Goal: Find specific page/section: Find specific page/section

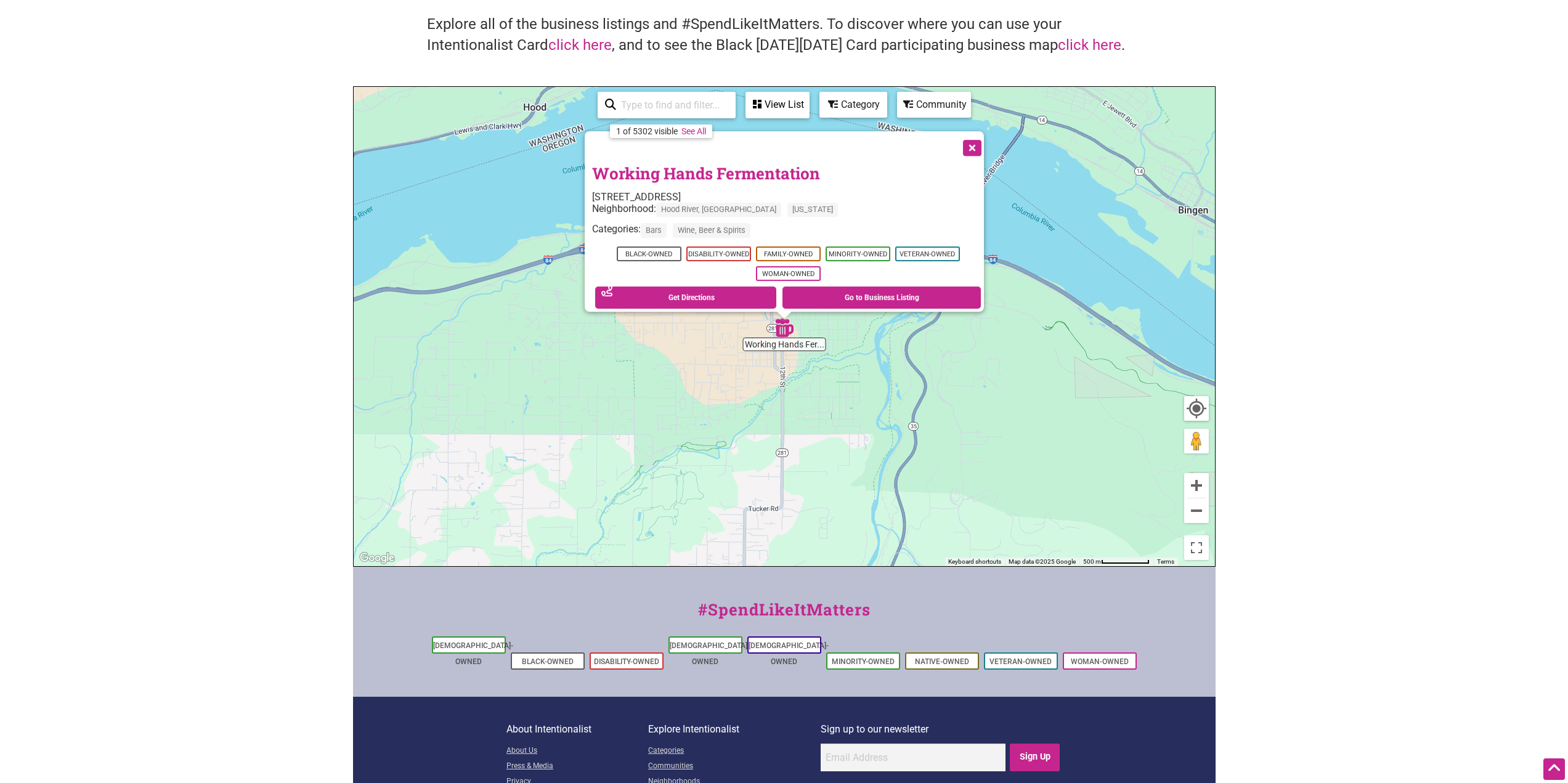
scroll to position [62, 0]
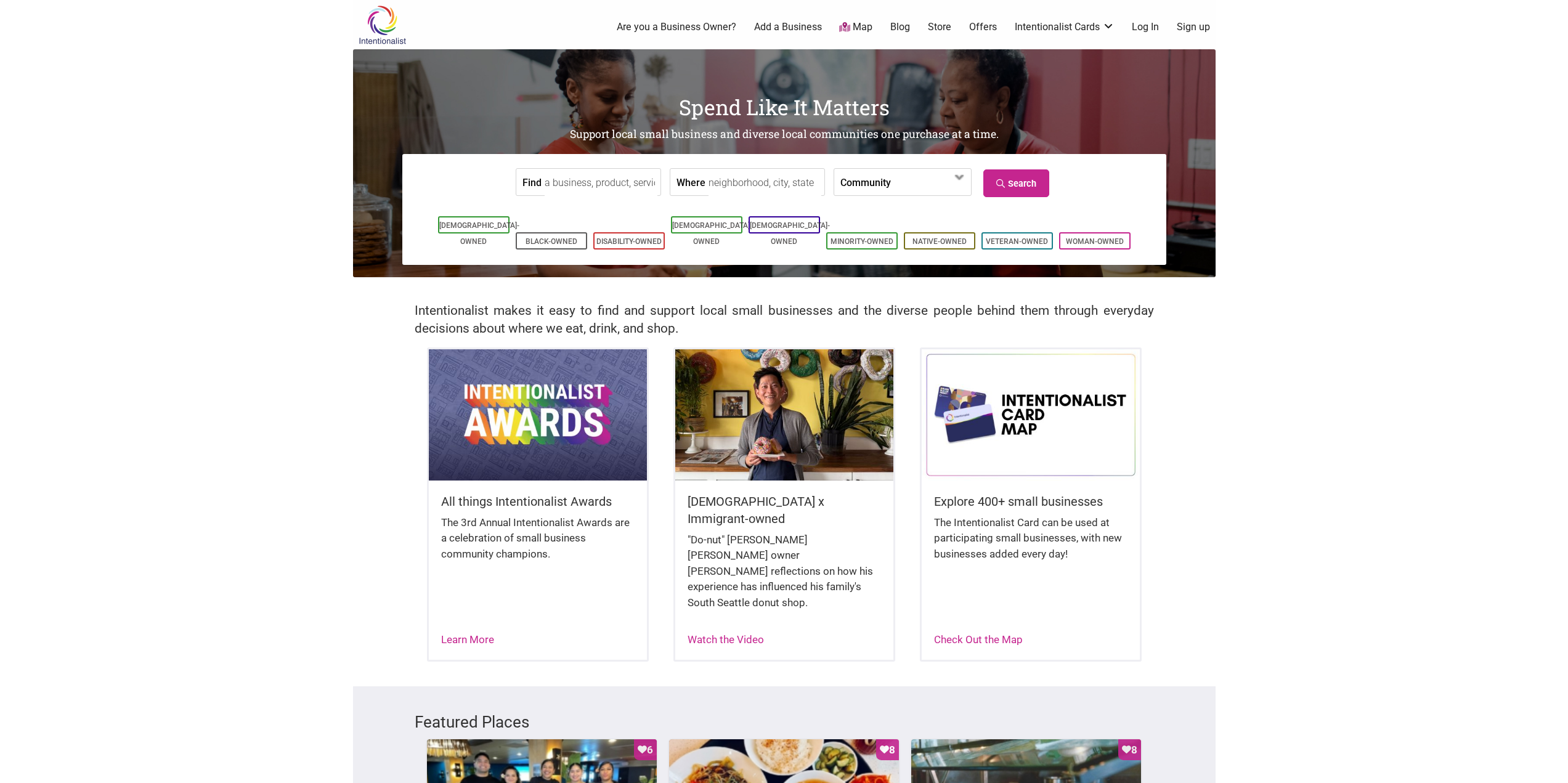
click at [571, 188] on input "Find" at bounding box center [601, 183] width 113 height 28
click at [697, 180] on div "Where" at bounding box center [747, 182] width 155 height 28
click at [713, 184] on input "Where" at bounding box center [765, 183] width 113 height 28
type input "Issaquah, WA, USA"
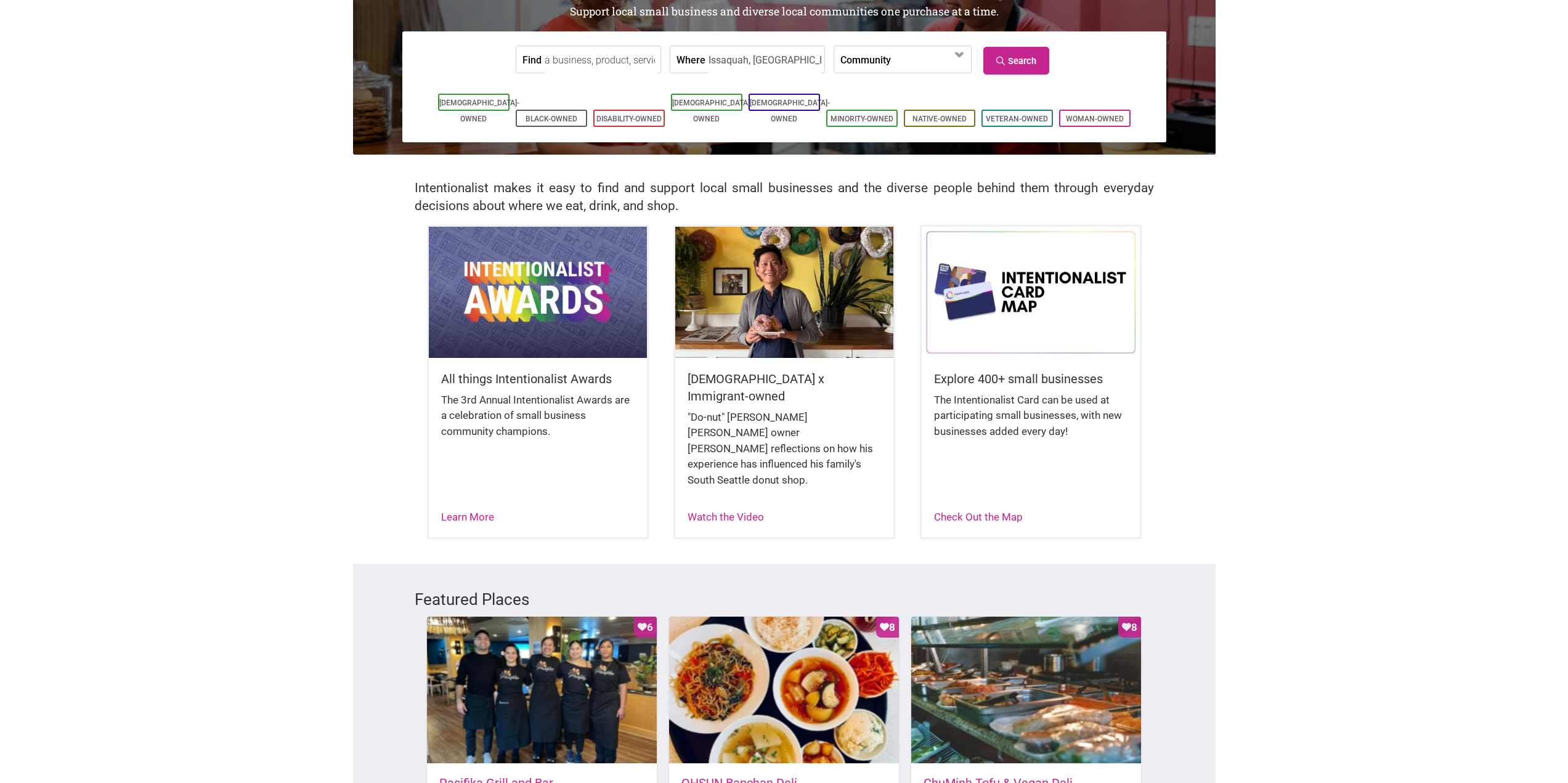
scroll to position [123, 0]
click at [1020, 63] on link "Search" at bounding box center [1016, 60] width 66 height 28
click at [615, 61] on input "Find" at bounding box center [601, 59] width 113 height 28
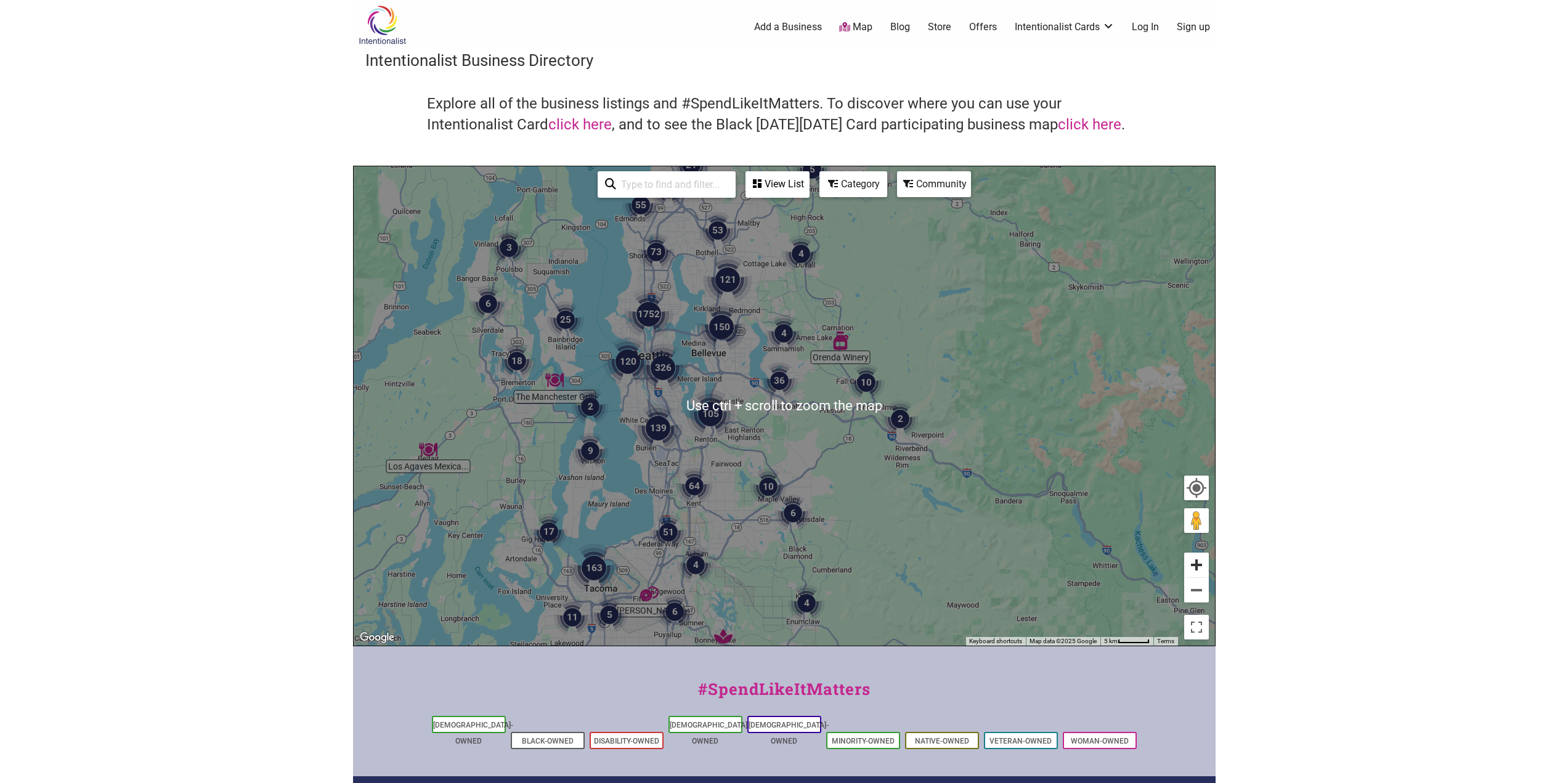
click at [1206, 565] on button "Zoom in" at bounding box center [1196, 565] width 25 height 25
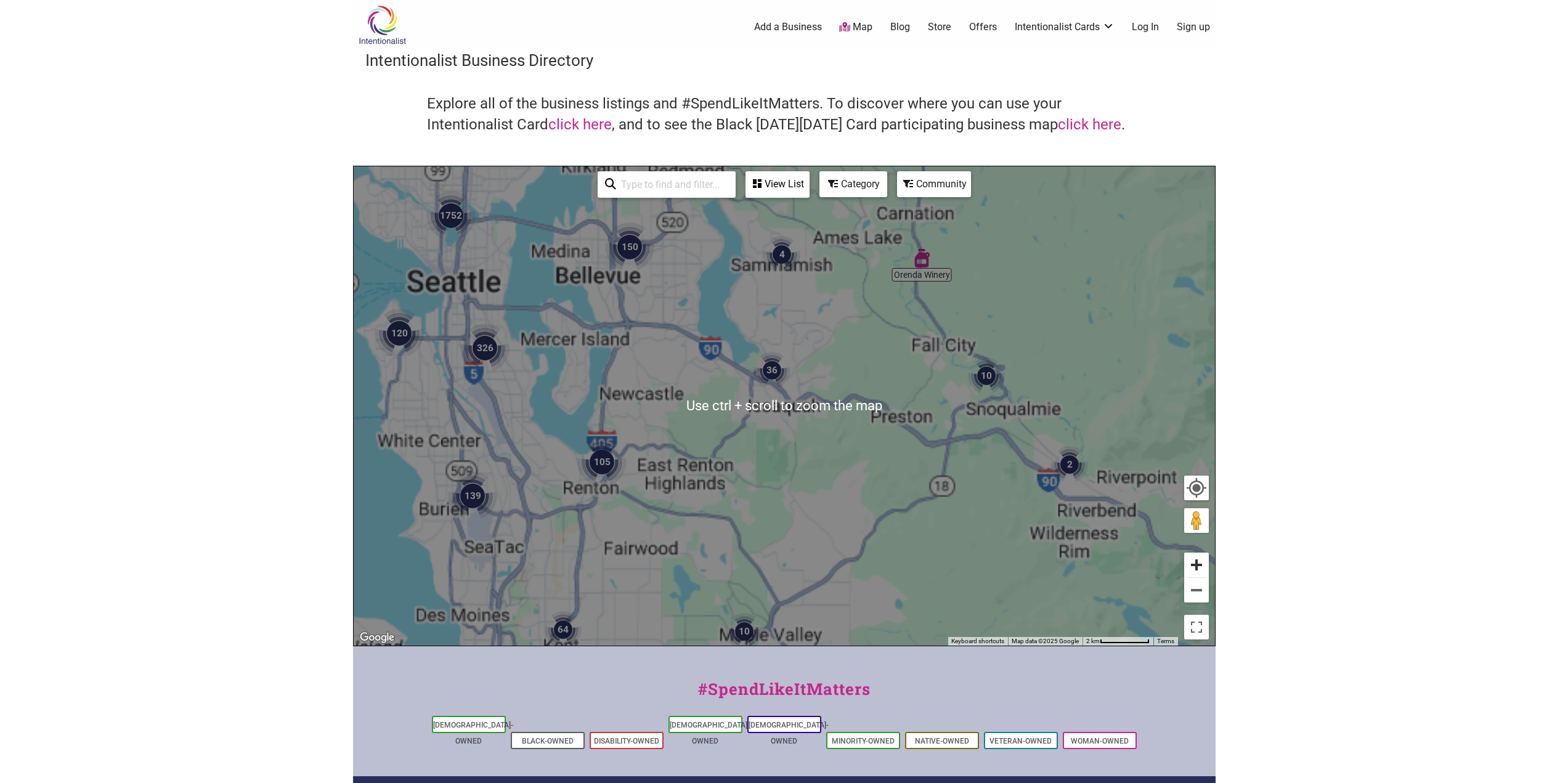
click at [1200, 567] on button "Zoom in" at bounding box center [1196, 565] width 25 height 25
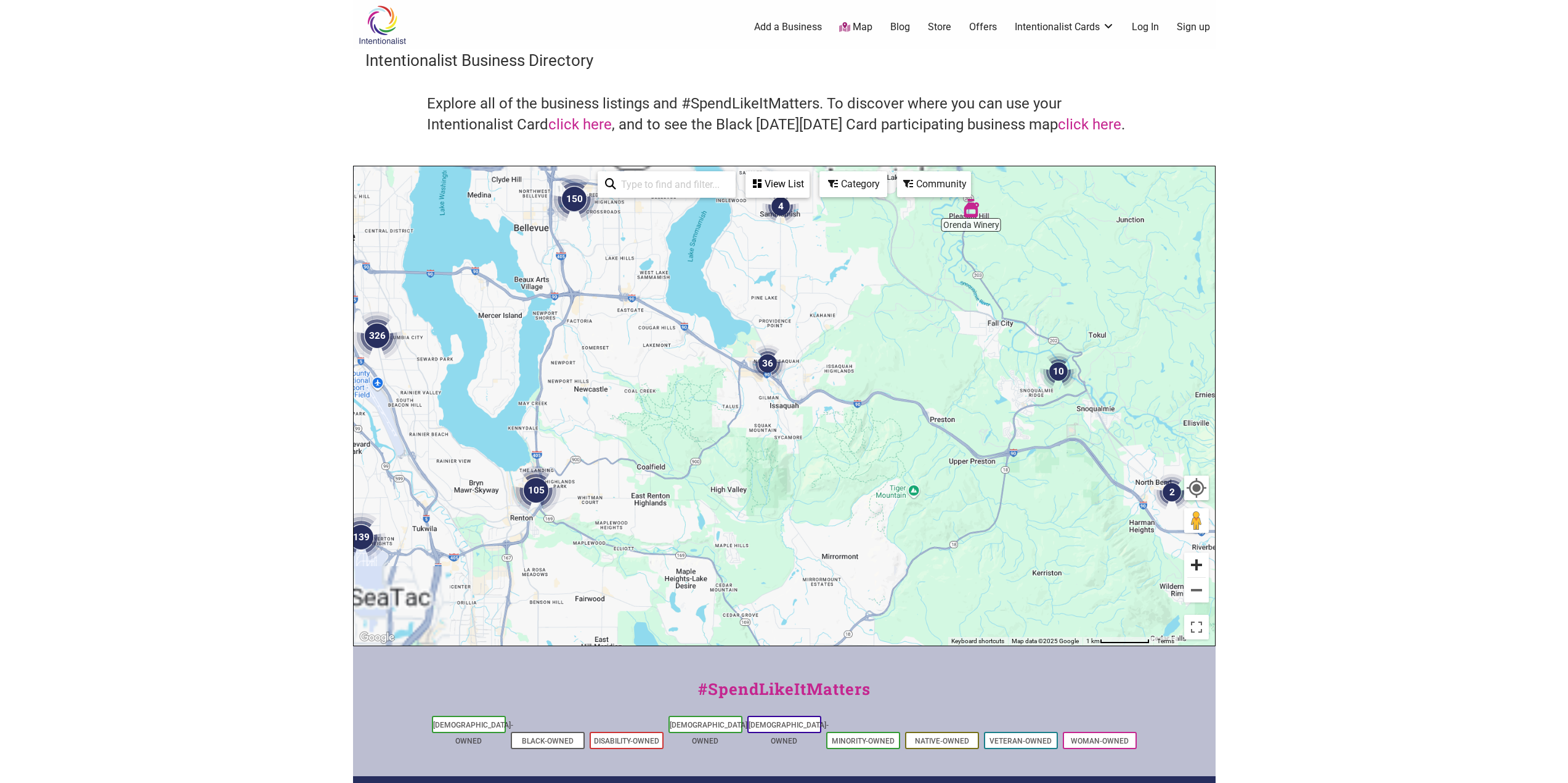
click at [1200, 567] on button "Zoom in" at bounding box center [1196, 565] width 25 height 25
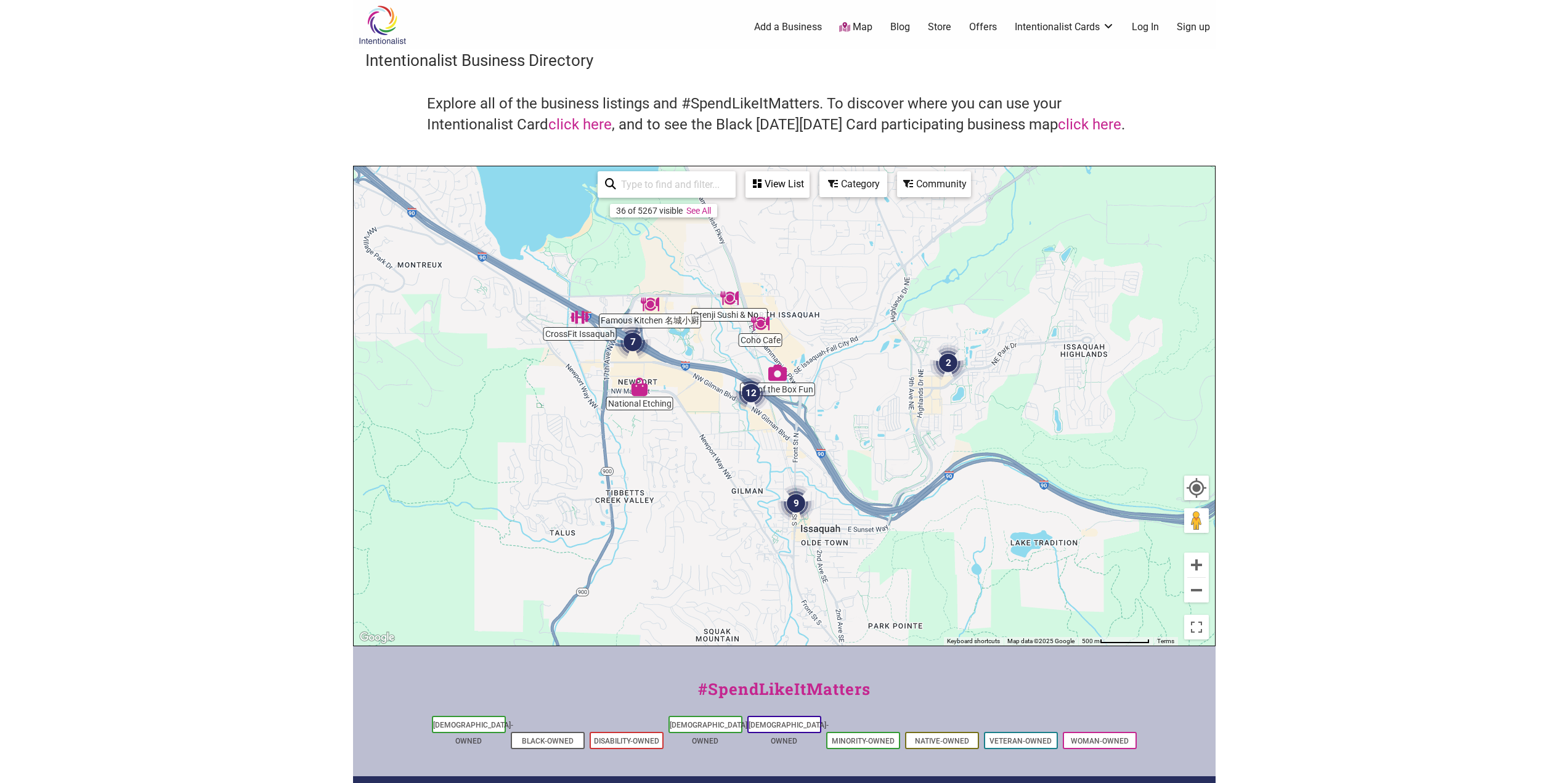
drag, startPoint x: 655, startPoint y: 366, endPoint x: 682, endPoint y: 463, distance: 100.7
click at [682, 463] on div "To navigate, press the arrow keys." at bounding box center [784, 406] width 861 height 479
click at [1198, 567] on button "Zoom in" at bounding box center [1196, 565] width 25 height 25
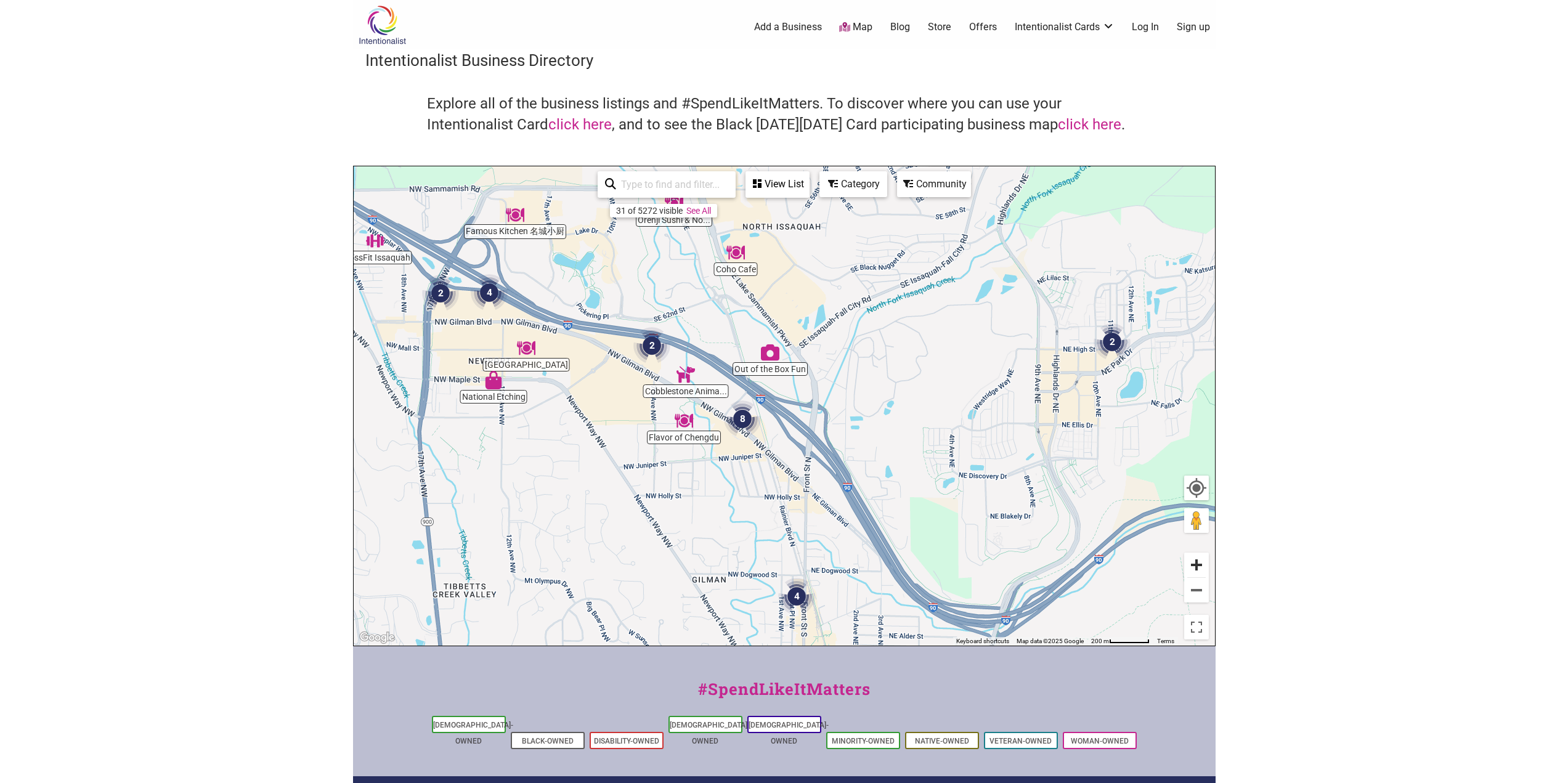
click at [1198, 567] on button "Zoom in" at bounding box center [1196, 565] width 25 height 25
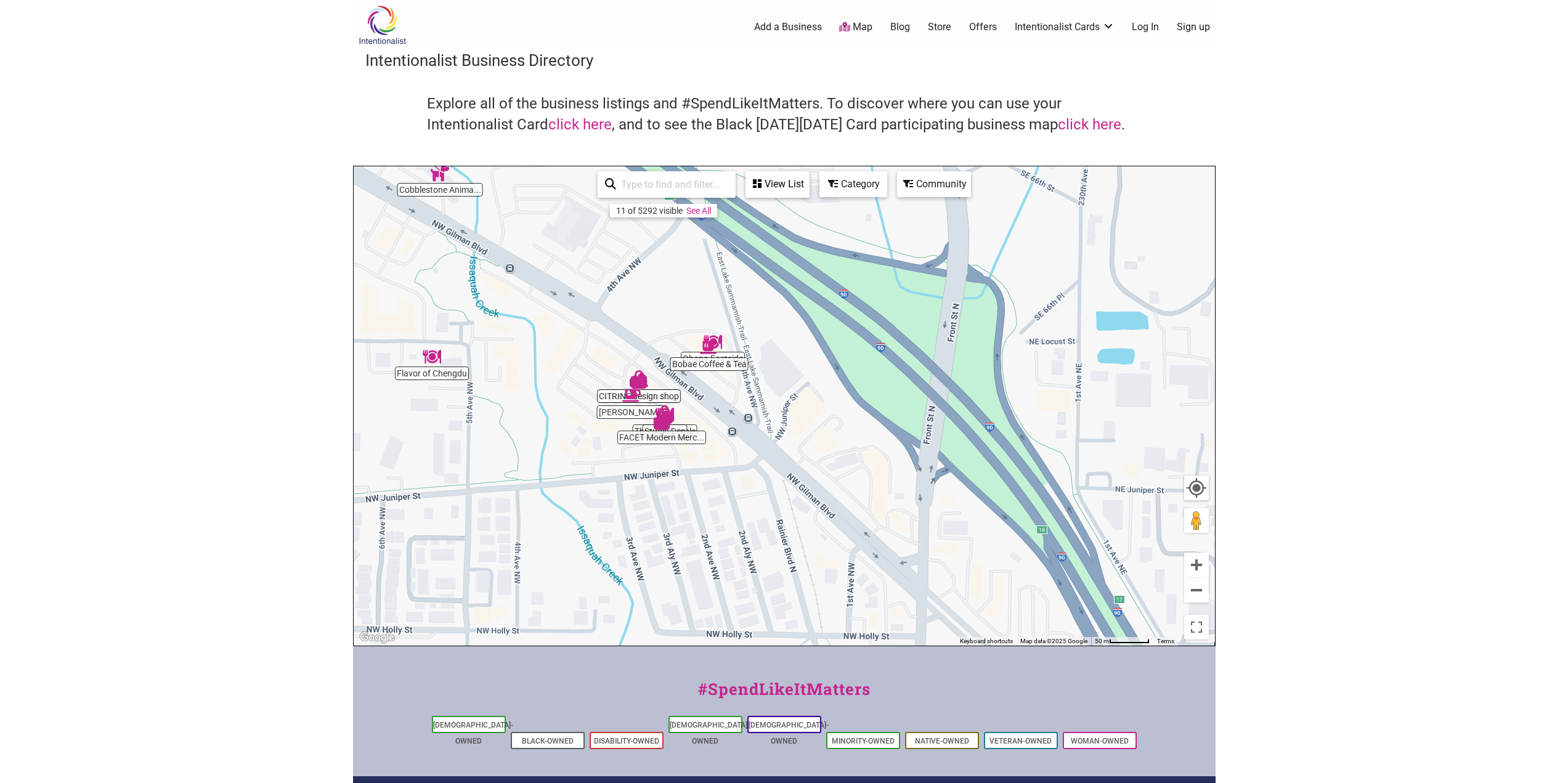
drag, startPoint x: 698, startPoint y: 541, endPoint x: 743, endPoint y: 410, distance: 138.5
click at [743, 410] on div "To navigate, press the arrow keys." at bounding box center [784, 406] width 861 height 479
click at [847, 182] on div "Category" at bounding box center [854, 184] width 66 height 23
click at [847, 182] on div "To navigate, press the arrow keys." at bounding box center [784, 406] width 861 height 479
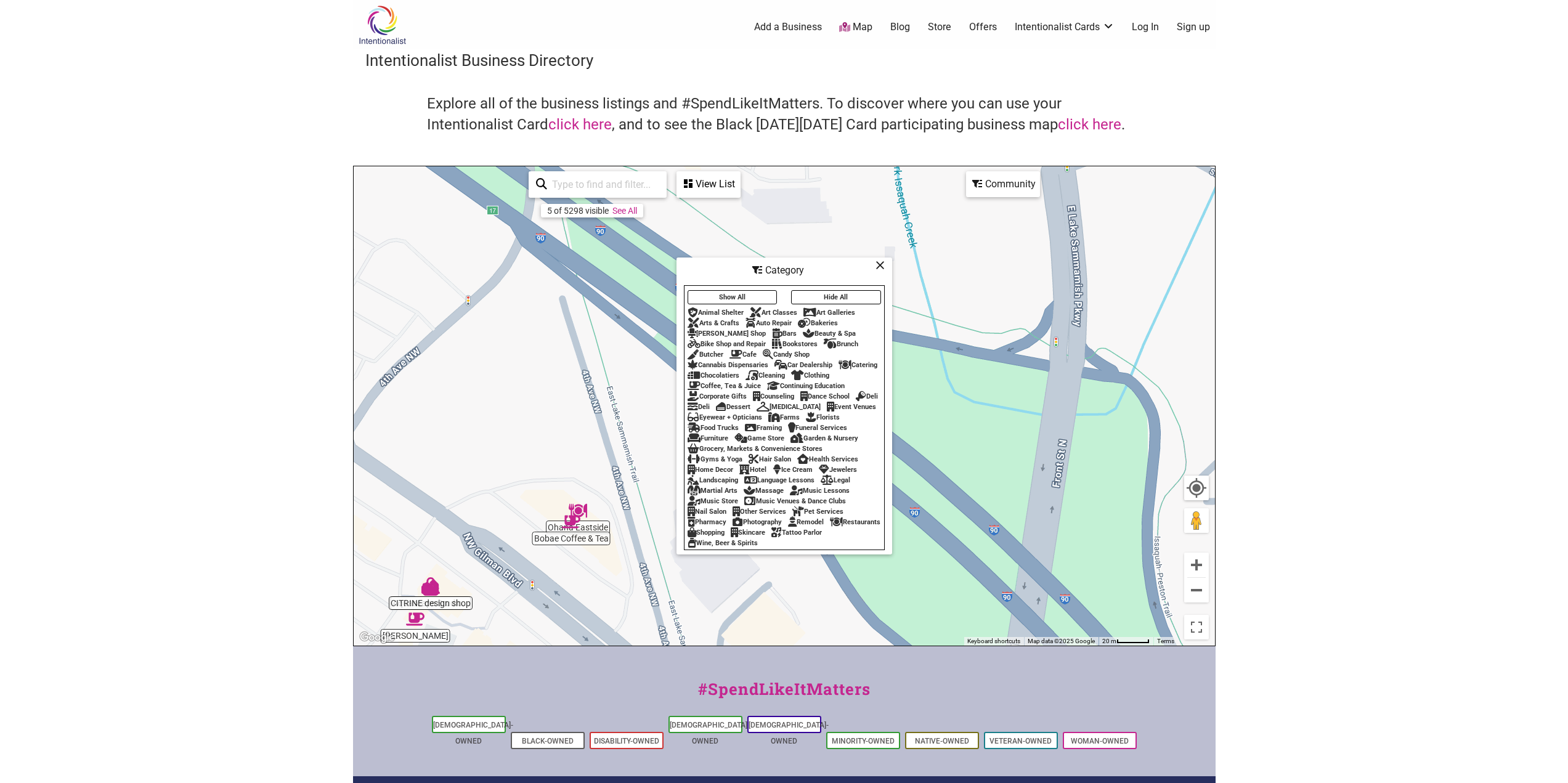
click at [830, 526] on div "Restaurants" at bounding box center [855, 522] width 50 height 8
click at [879, 265] on icon at bounding box center [880, 265] width 9 height 1
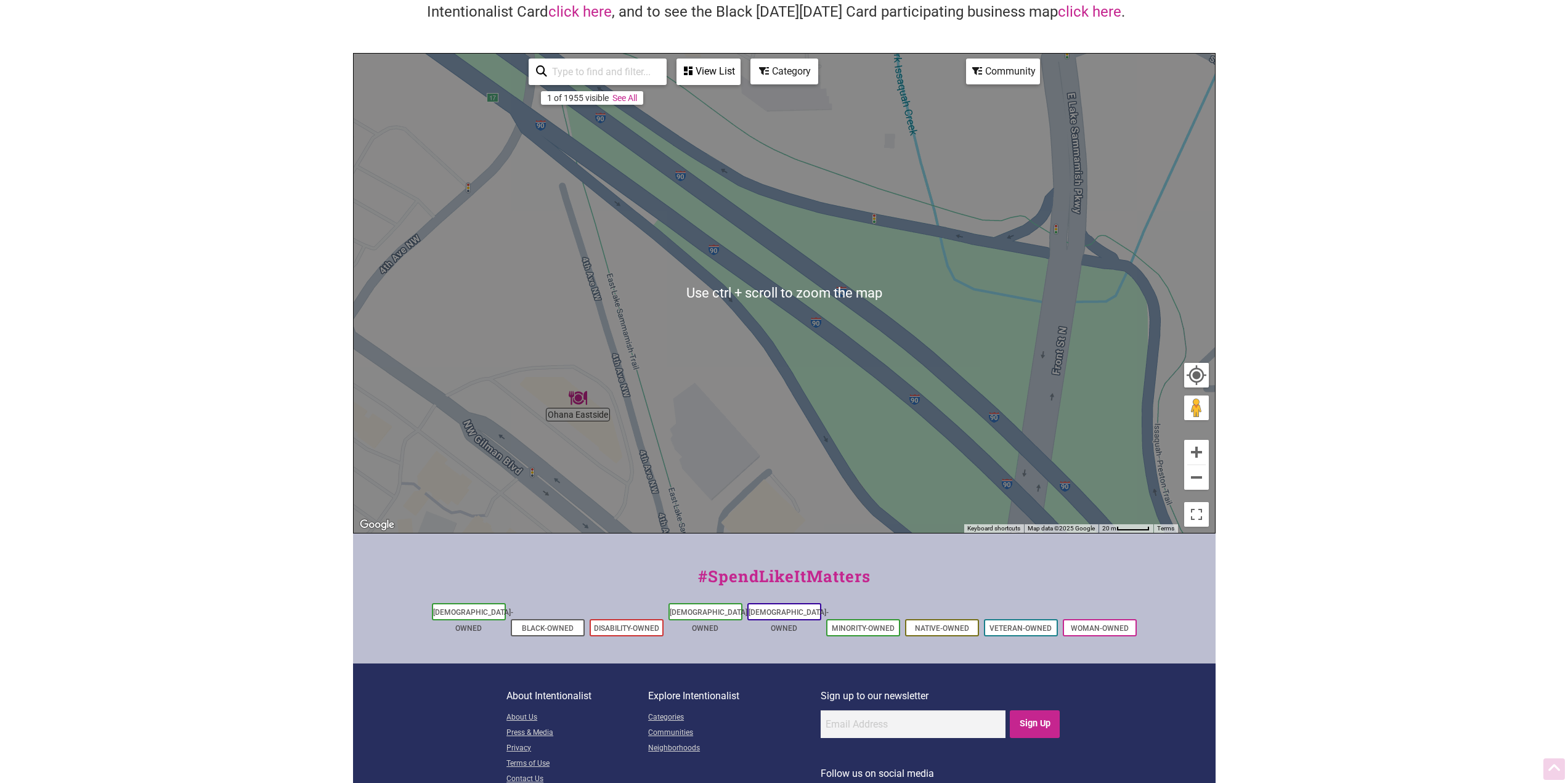
scroll to position [123, 0]
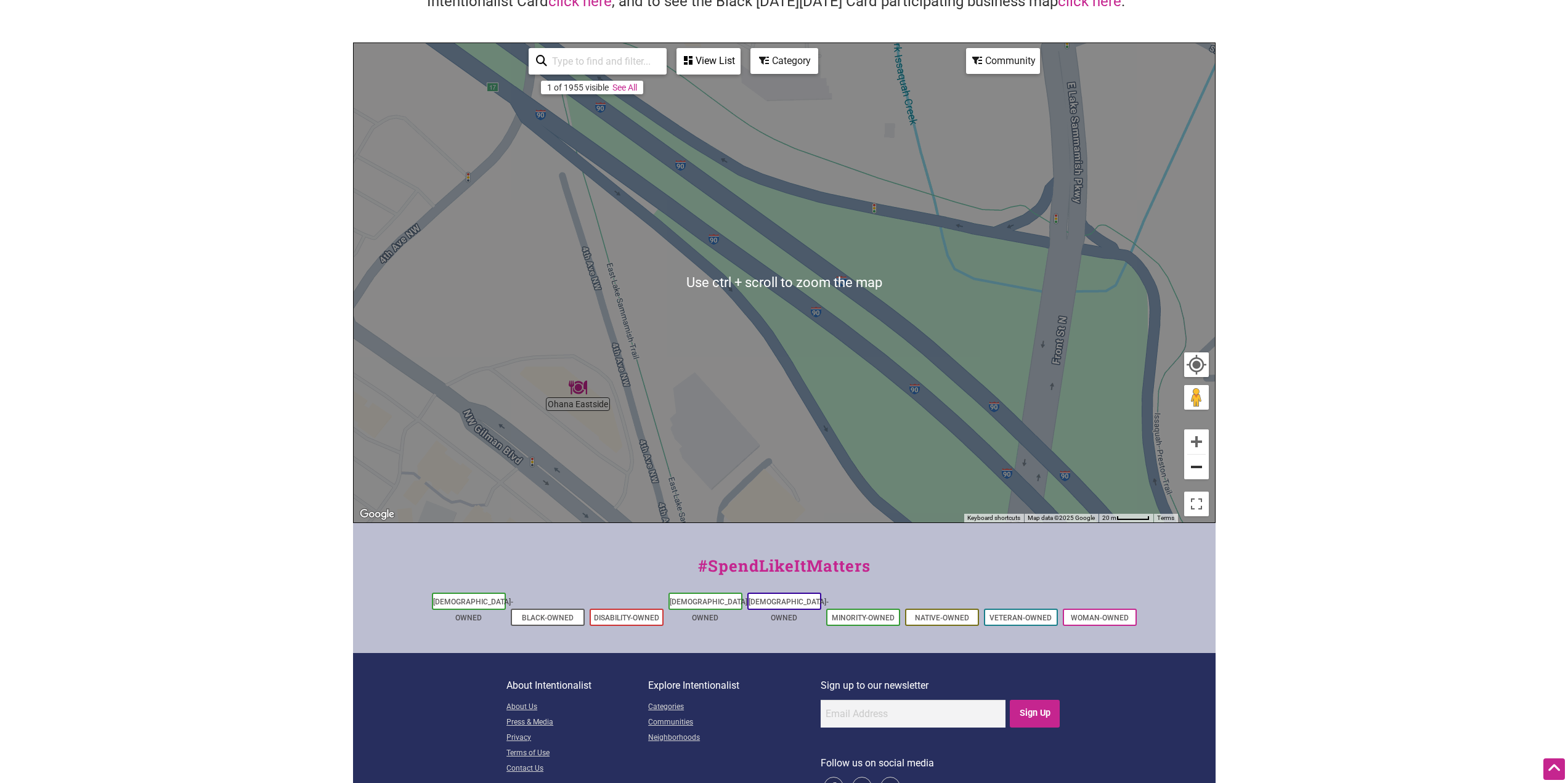
click at [1202, 470] on button "Zoom out" at bounding box center [1196, 467] width 25 height 25
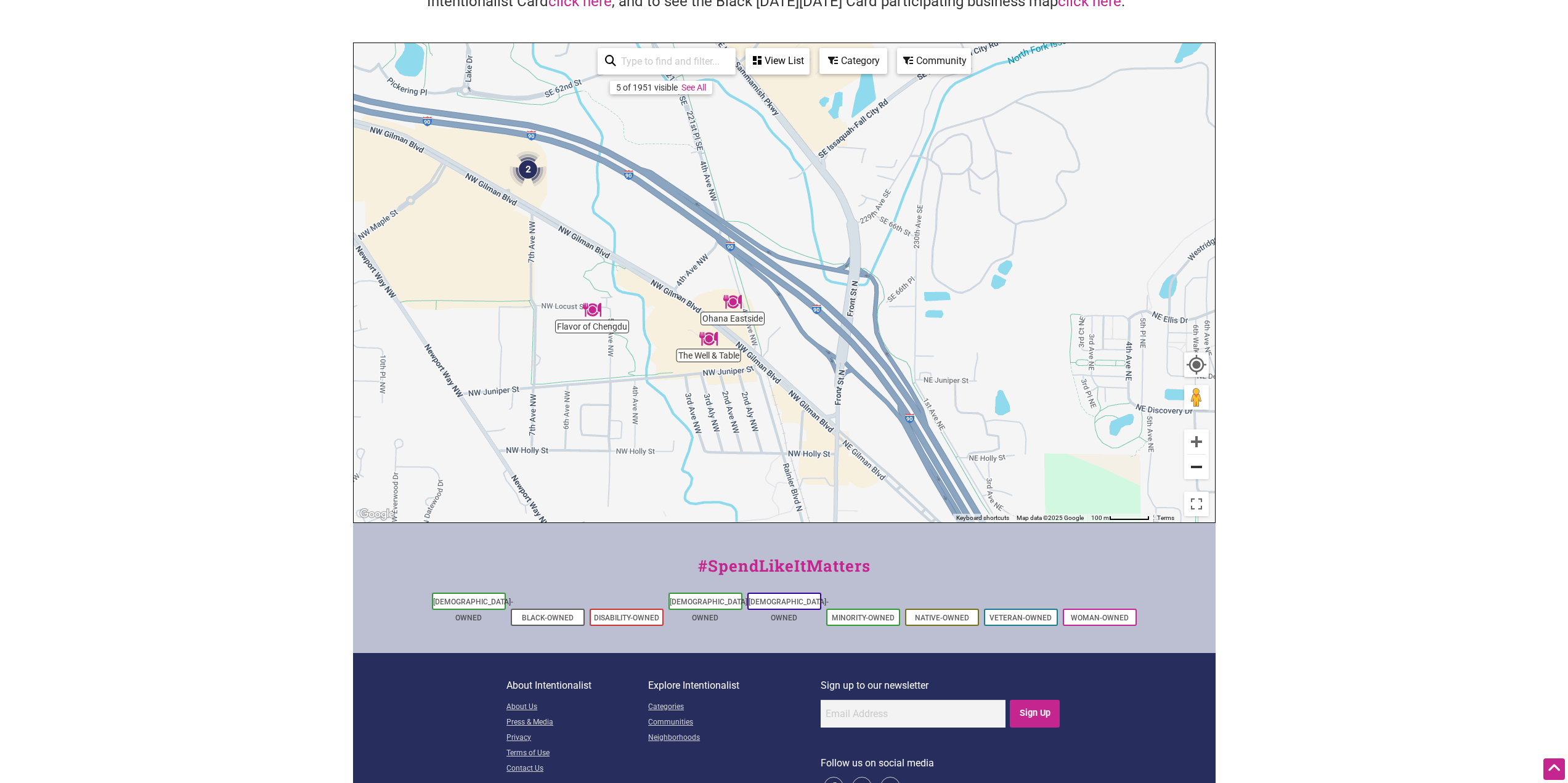
click at [1200, 470] on button "Zoom out" at bounding box center [1196, 467] width 25 height 25
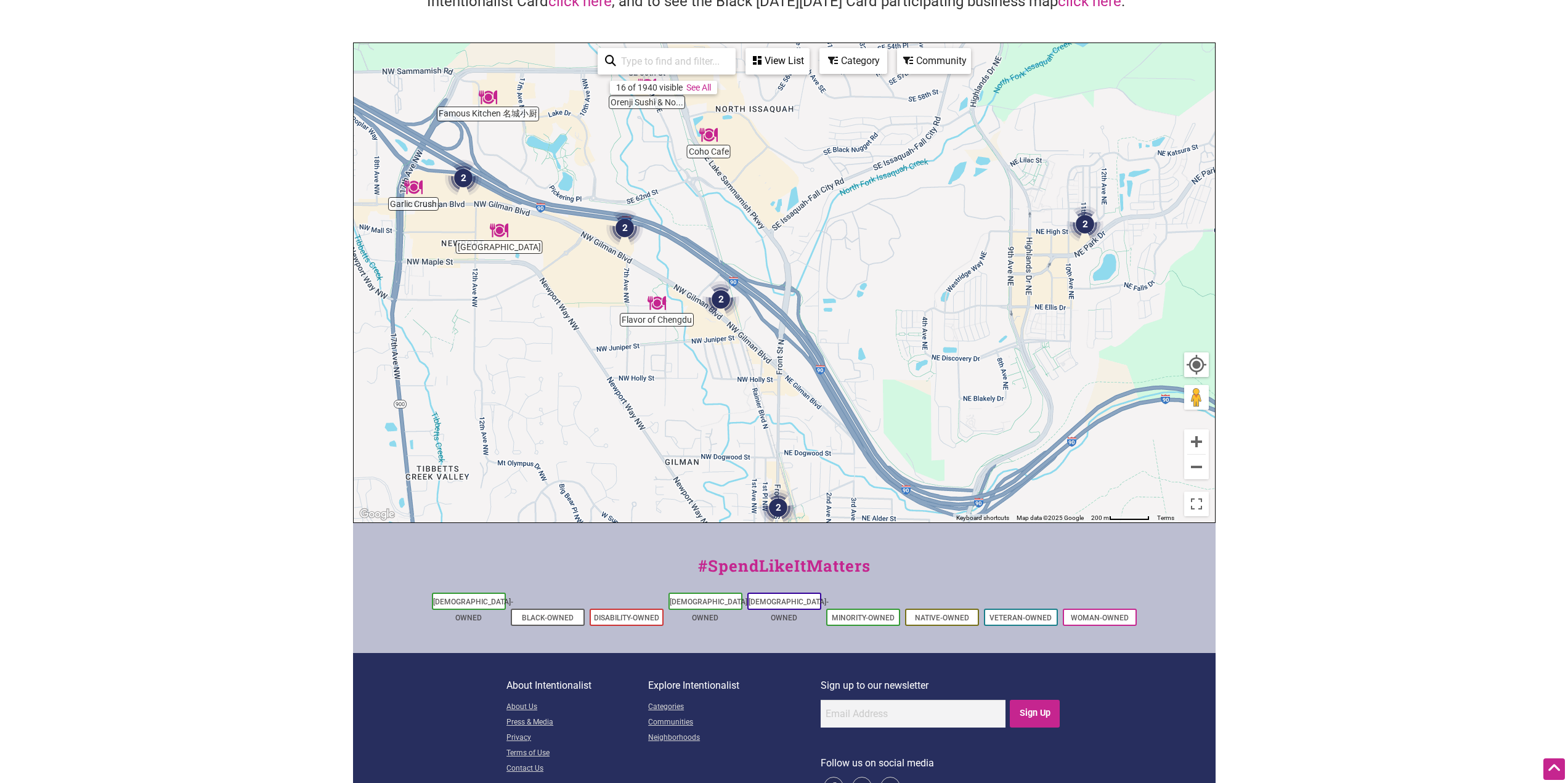
drag, startPoint x: 743, startPoint y: 207, endPoint x: 713, endPoint y: 219, distance: 32.3
click at [713, 219] on div "To navigate, press the arrow keys." at bounding box center [784, 282] width 861 height 479
click at [1200, 470] on button "Zoom out" at bounding box center [1196, 467] width 25 height 25
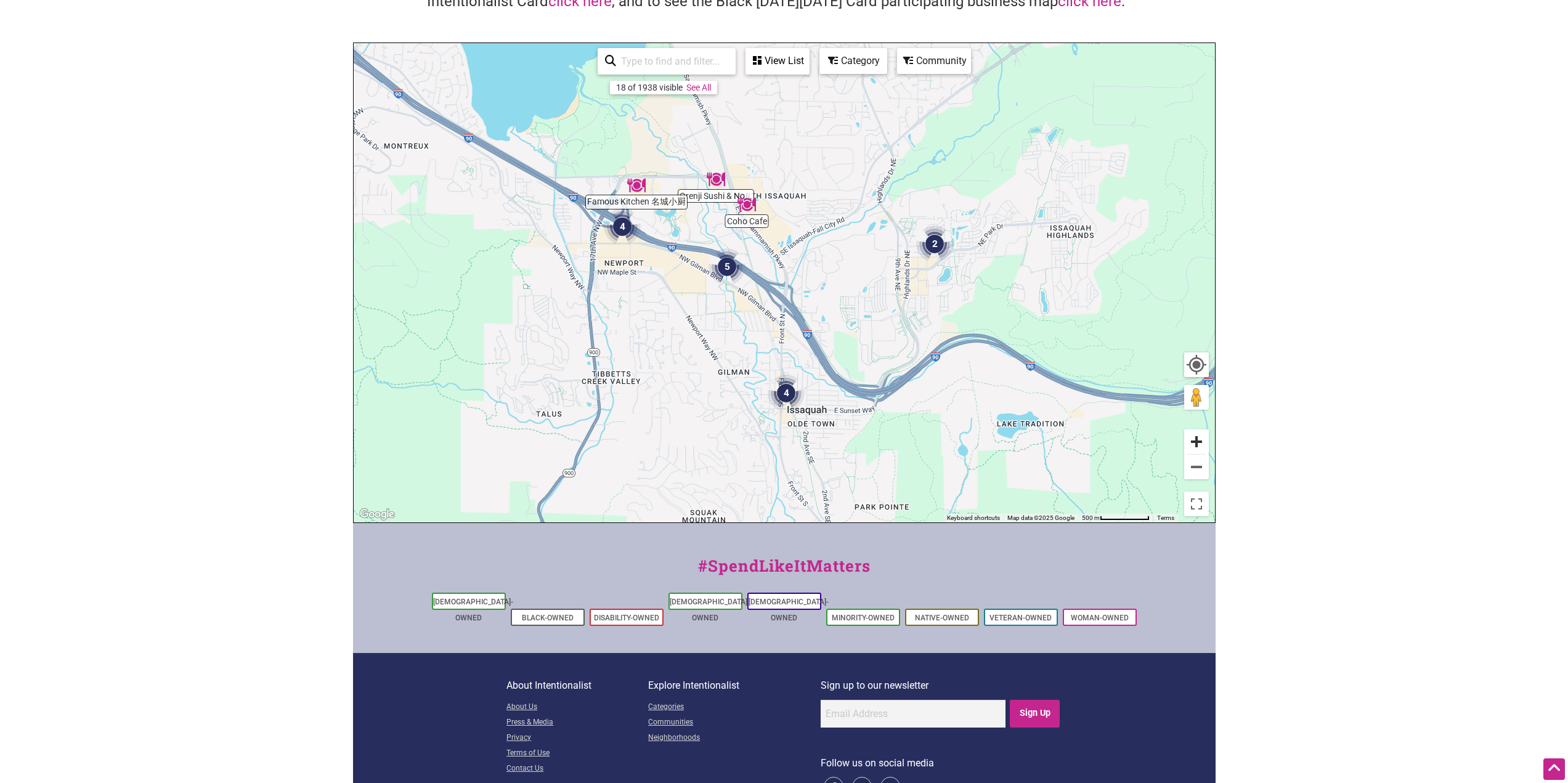
click at [1198, 442] on button "Zoom in" at bounding box center [1196, 441] width 25 height 25
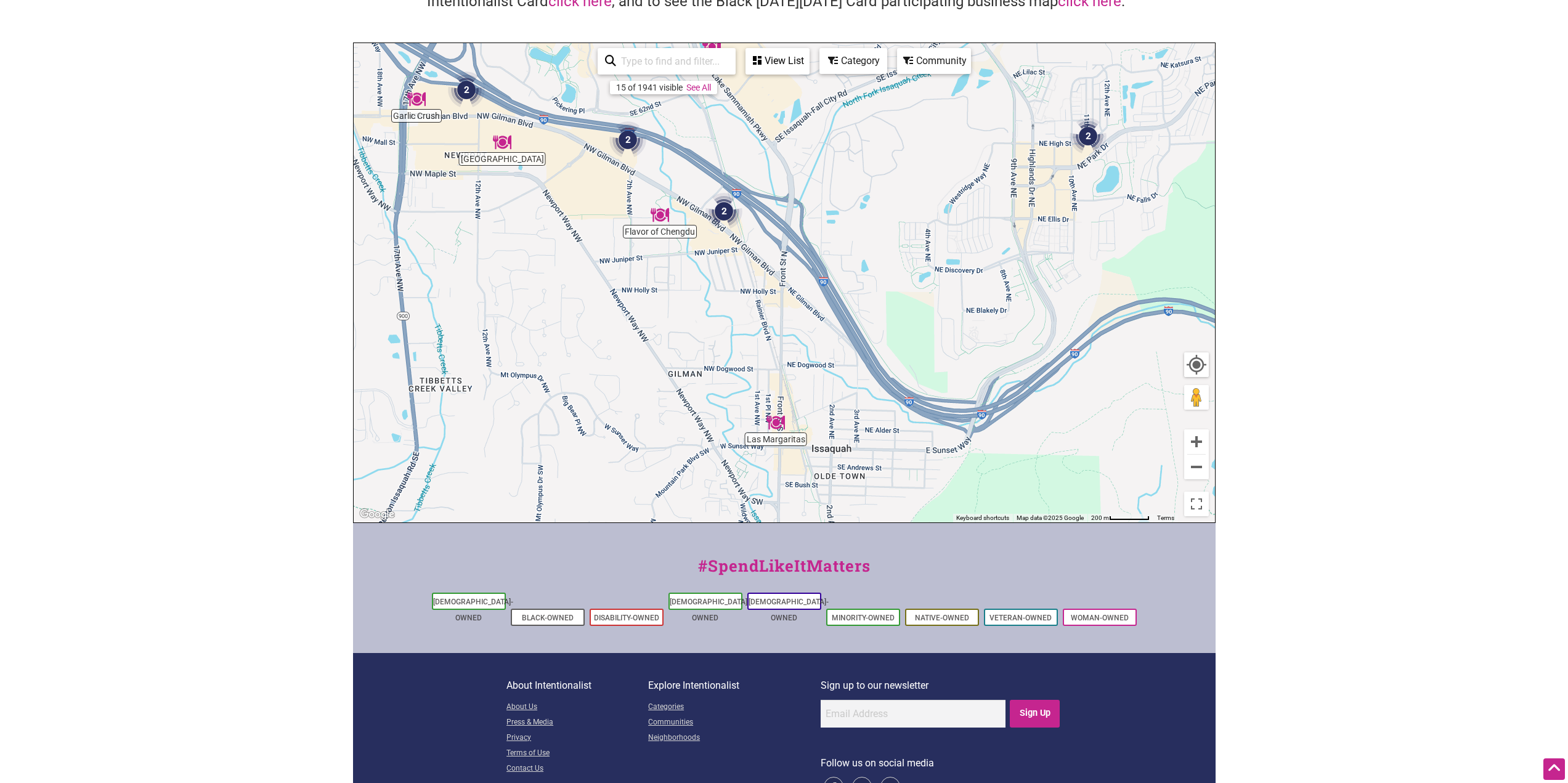
drag, startPoint x: 887, startPoint y: 406, endPoint x: 895, endPoint y: 303, distance: 103.3
click at [895, 310] on div "To navigate, press the arrow keys." at bounding box center [784, 282] width 861 height 479
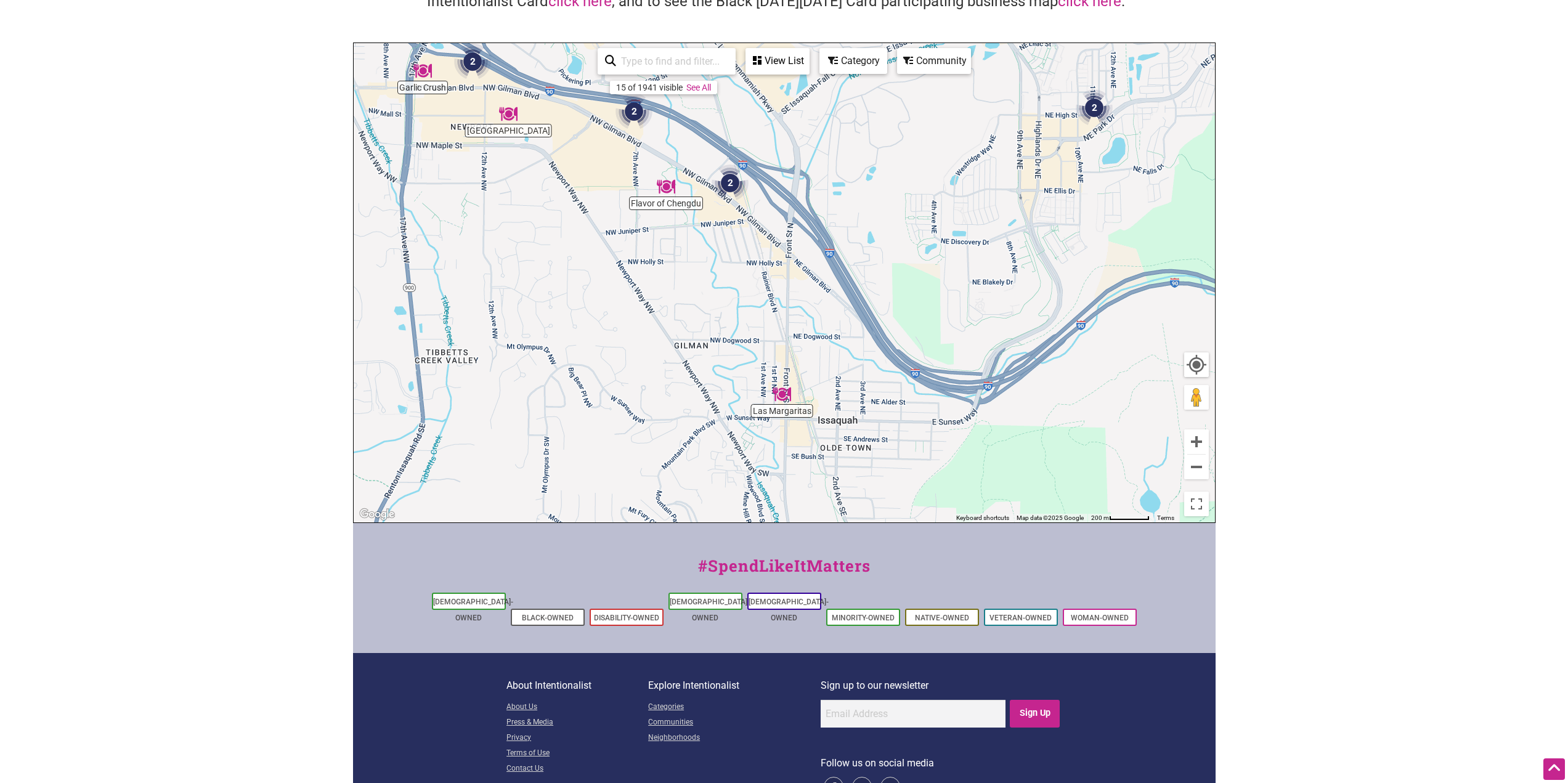
click at [895, 303] on div "To navigate, press the arrow keys." at bounding box center [784, 282] width 861 height 479
click at [805, 443] on img "Umi Cafe" at bounding box center [804, 442] width 28 height 28
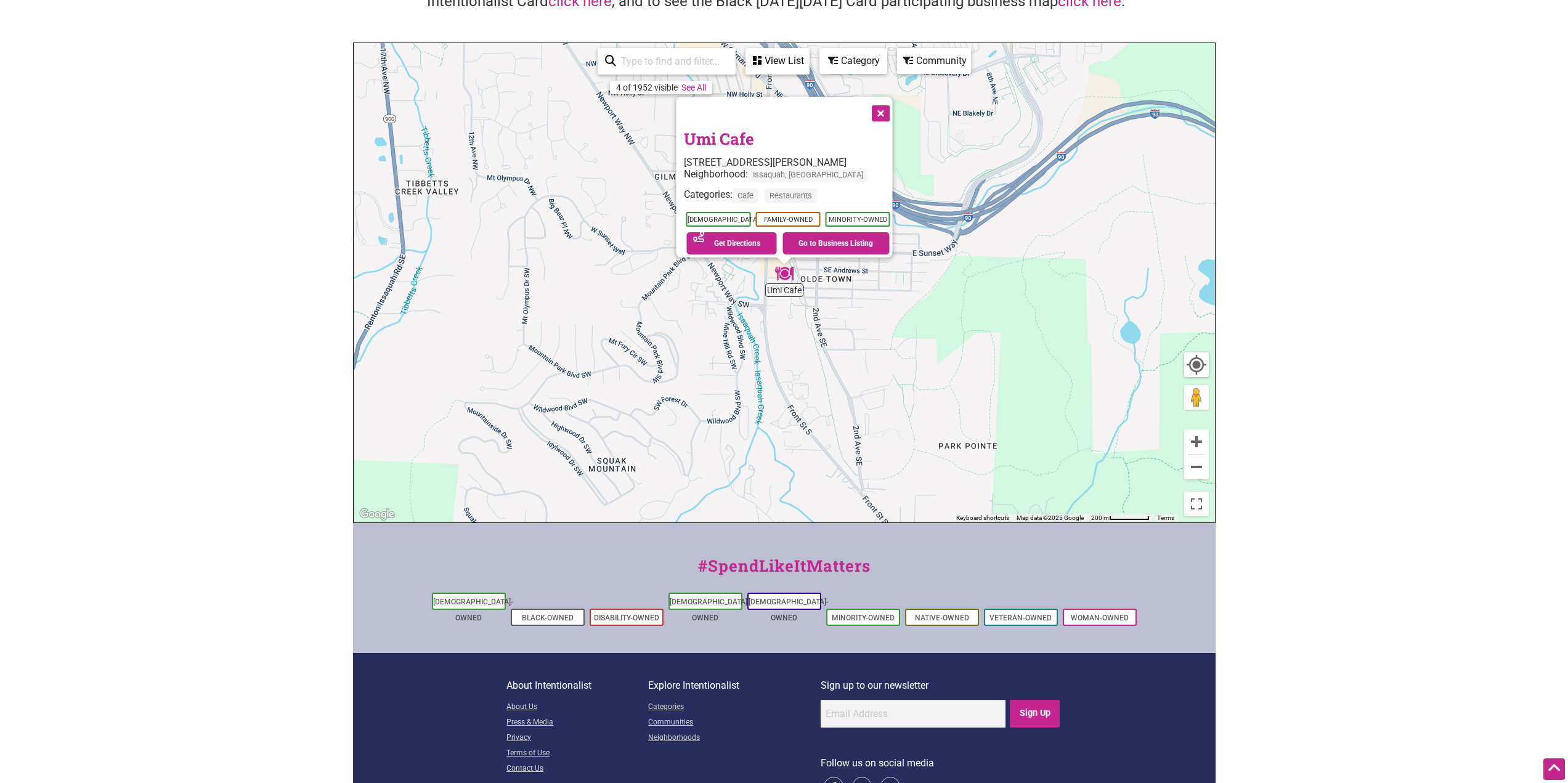
click at [886, 107] on button "Close" at bounding box center [879, 112] width 31 height 31
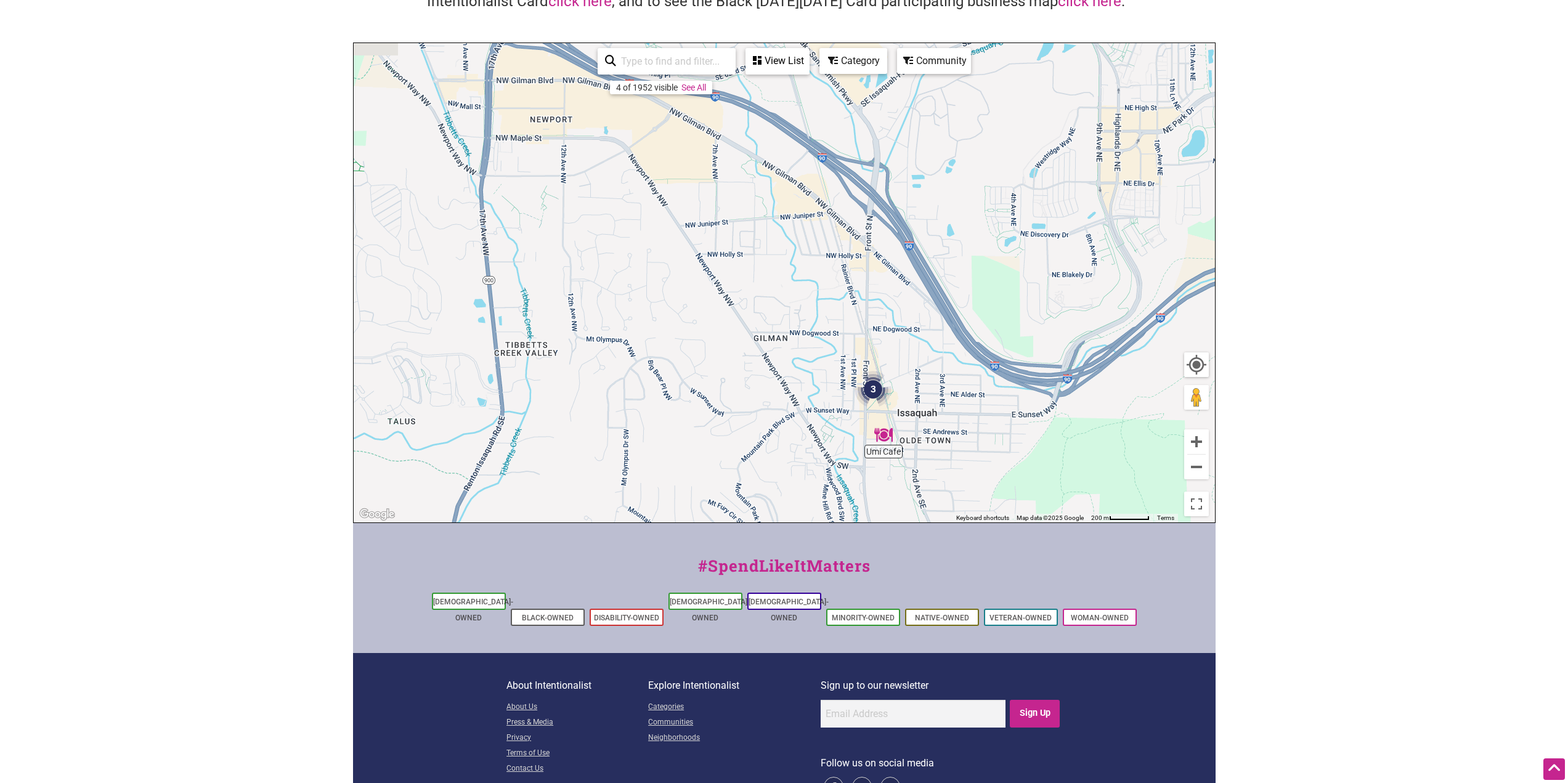
drag, startPoint x: 634, startPoint y: 230, endPoint x: 736, endPoint y: 394, distance: 193.1
click at [736, 394] on div "To navigate, press the arrow keys." at bounding box center [784, 282] width 861 height 479
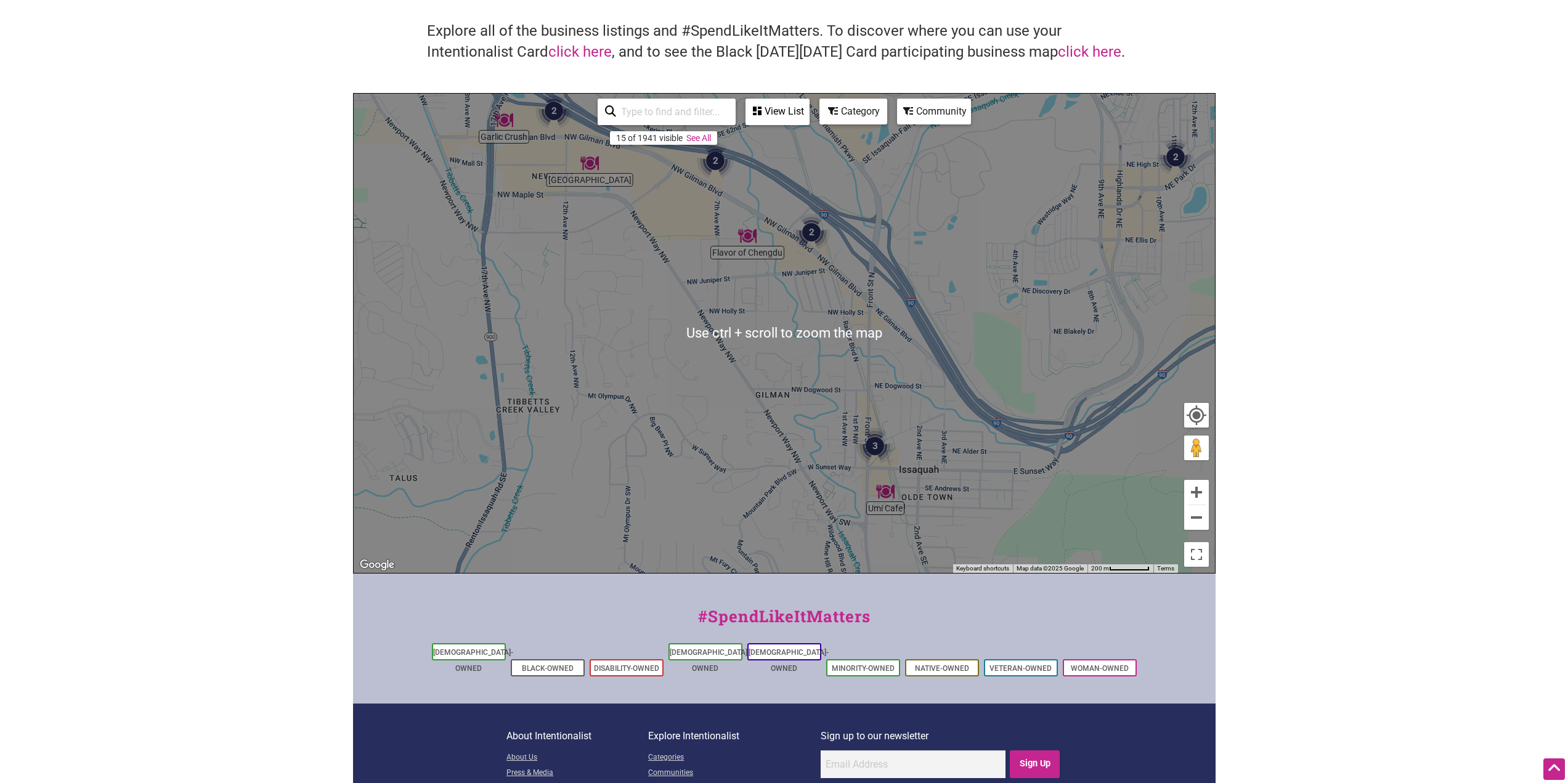
scroll to position [0, 0]
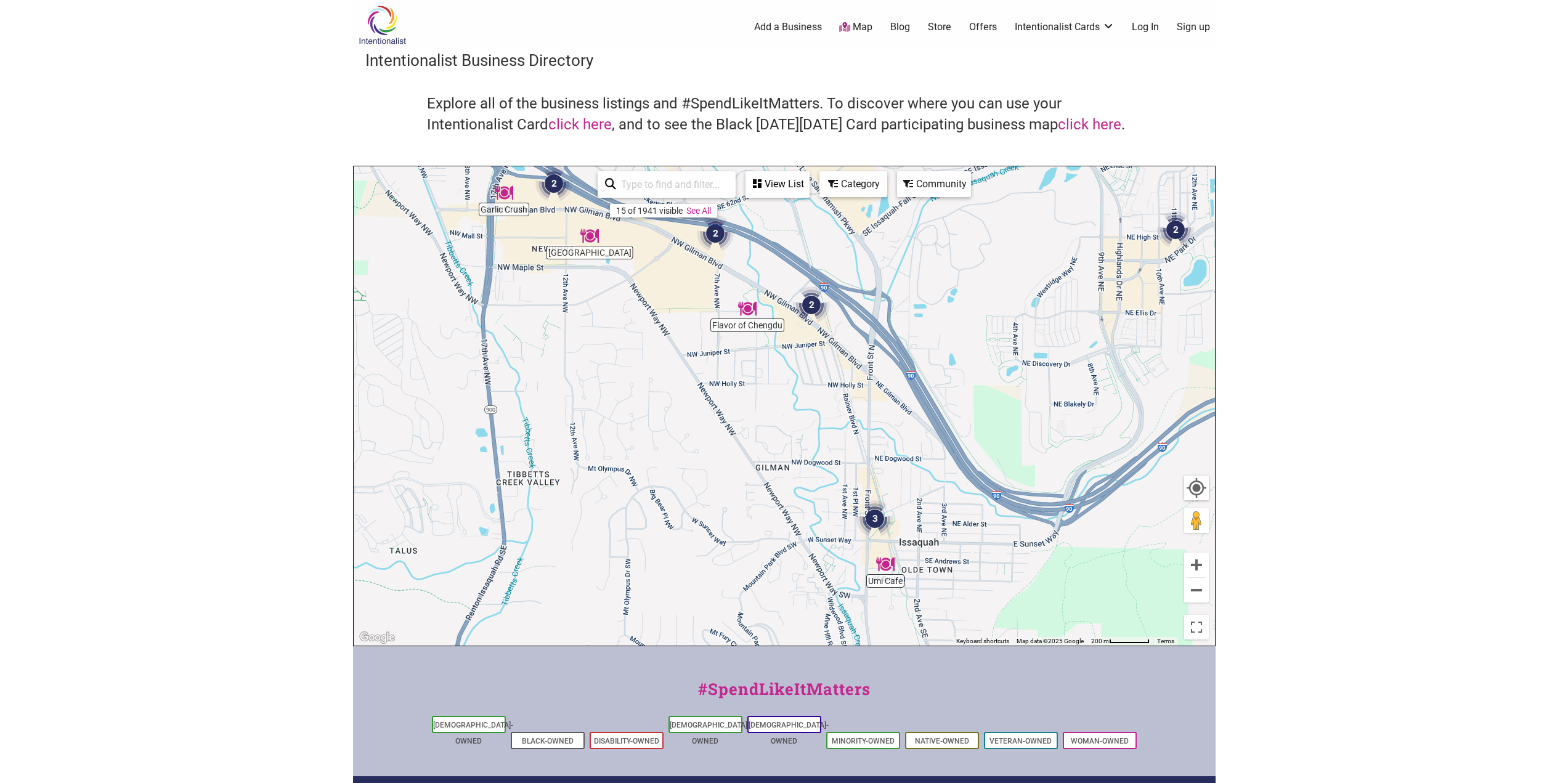
click at [855, 26] on link "Map" at bounding box center [856, 27] width 33 height 14
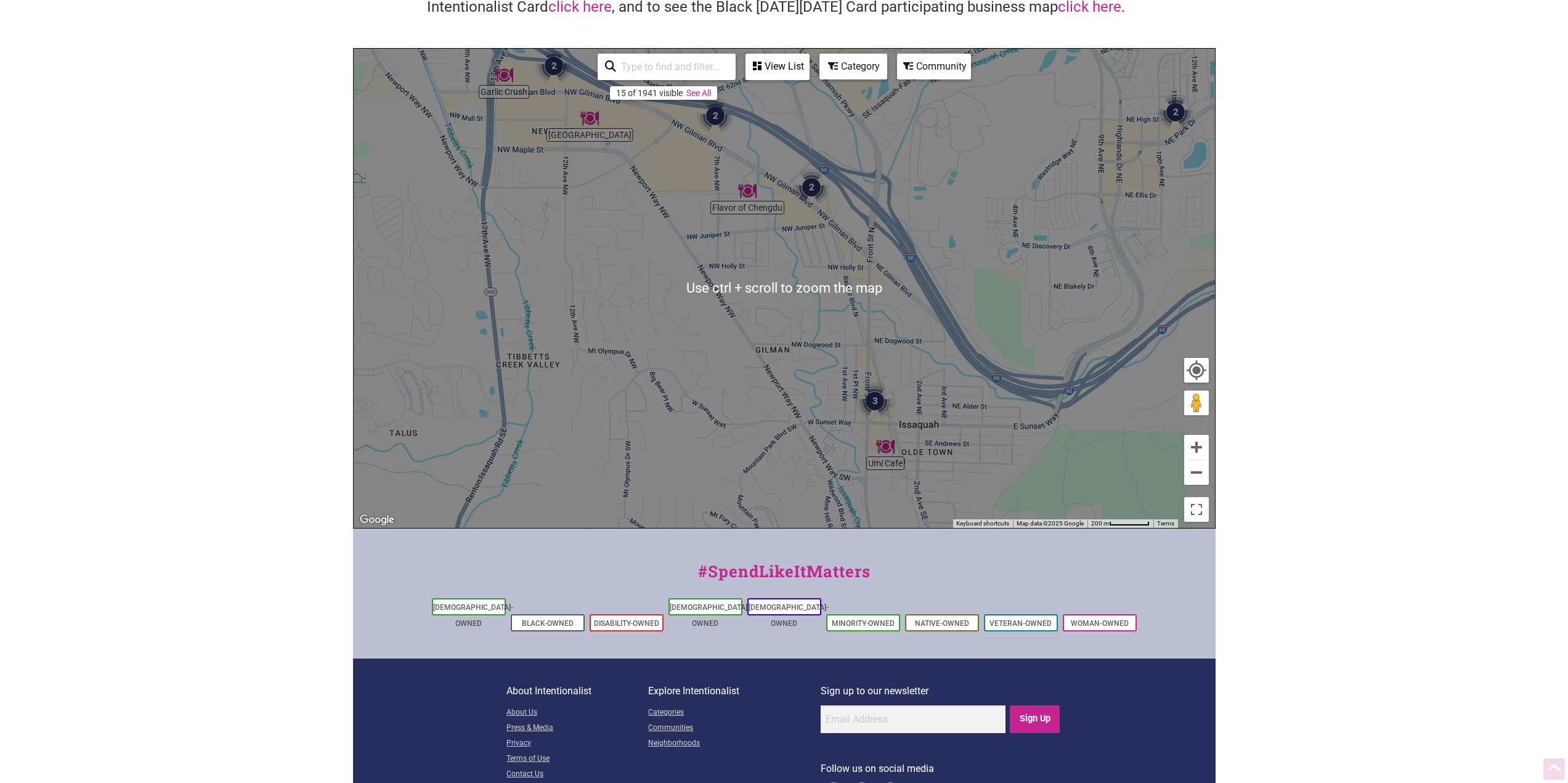
scroll to position [156, 0]
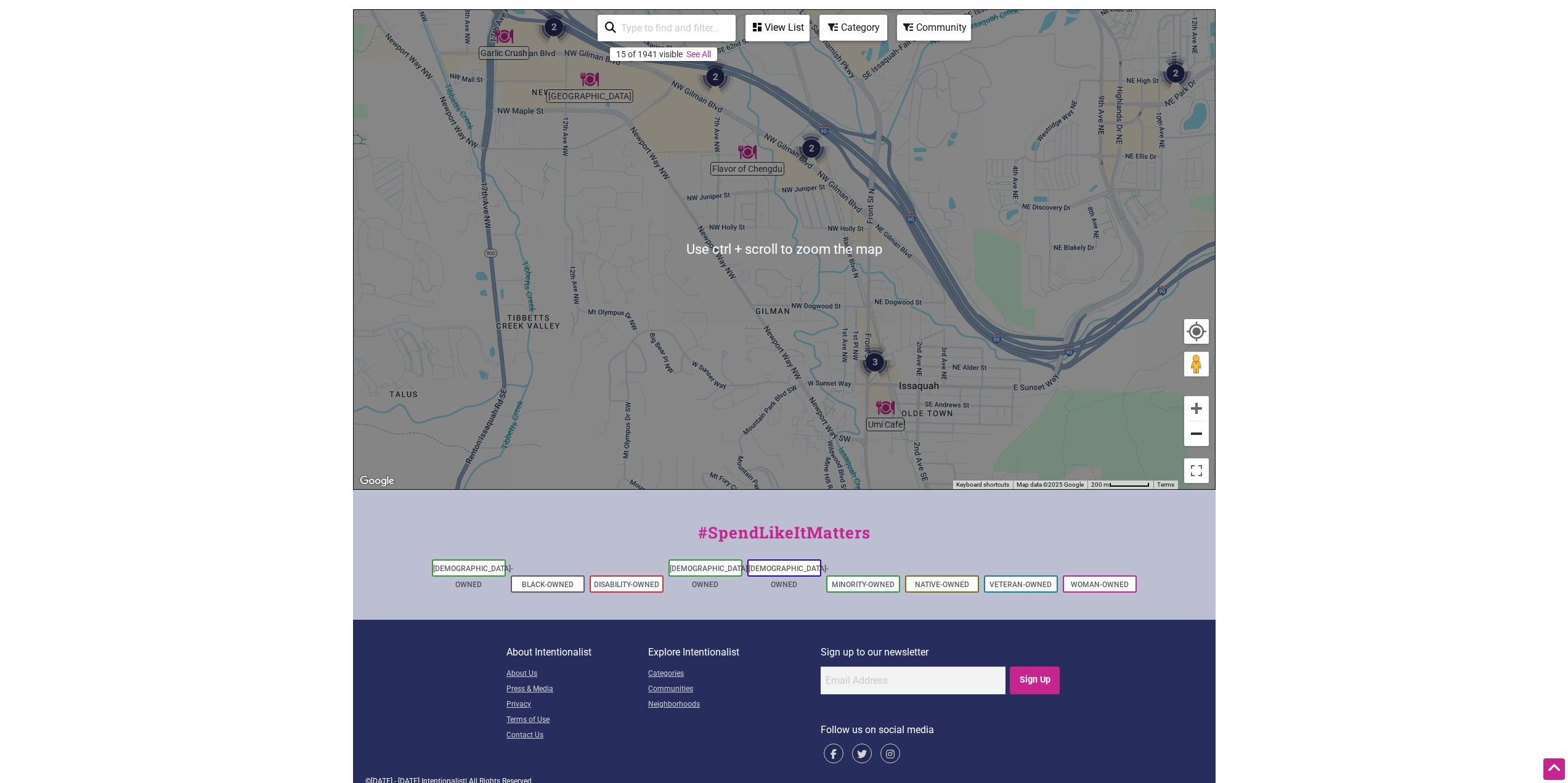
click at [1192, 434] on button "Zoom out" at bounding box center [1196, 433] width 25 height 25
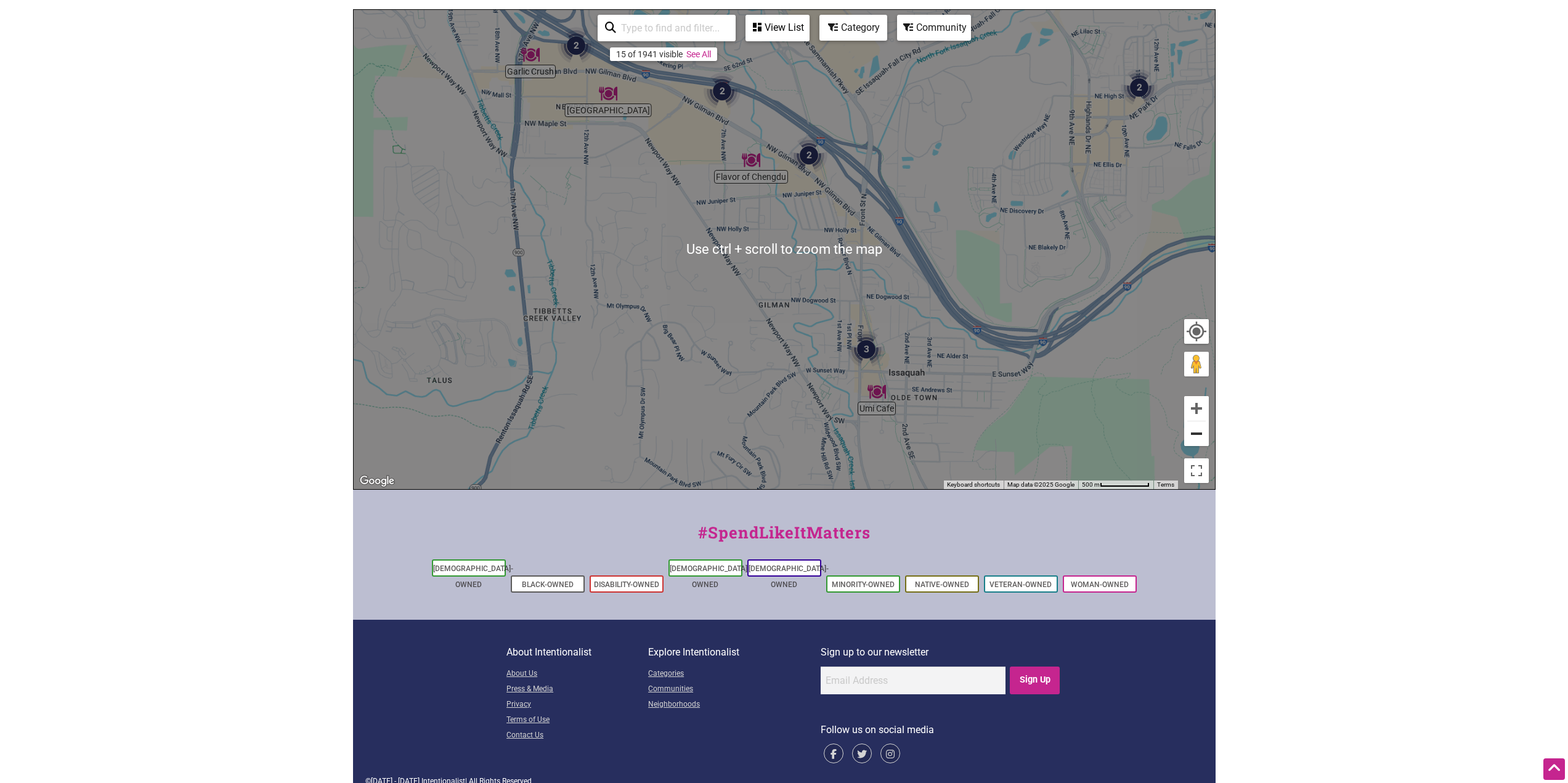
click at [1192, 434] on button "Zoom out" at bounding box center [1196, 433] width 25 height 25
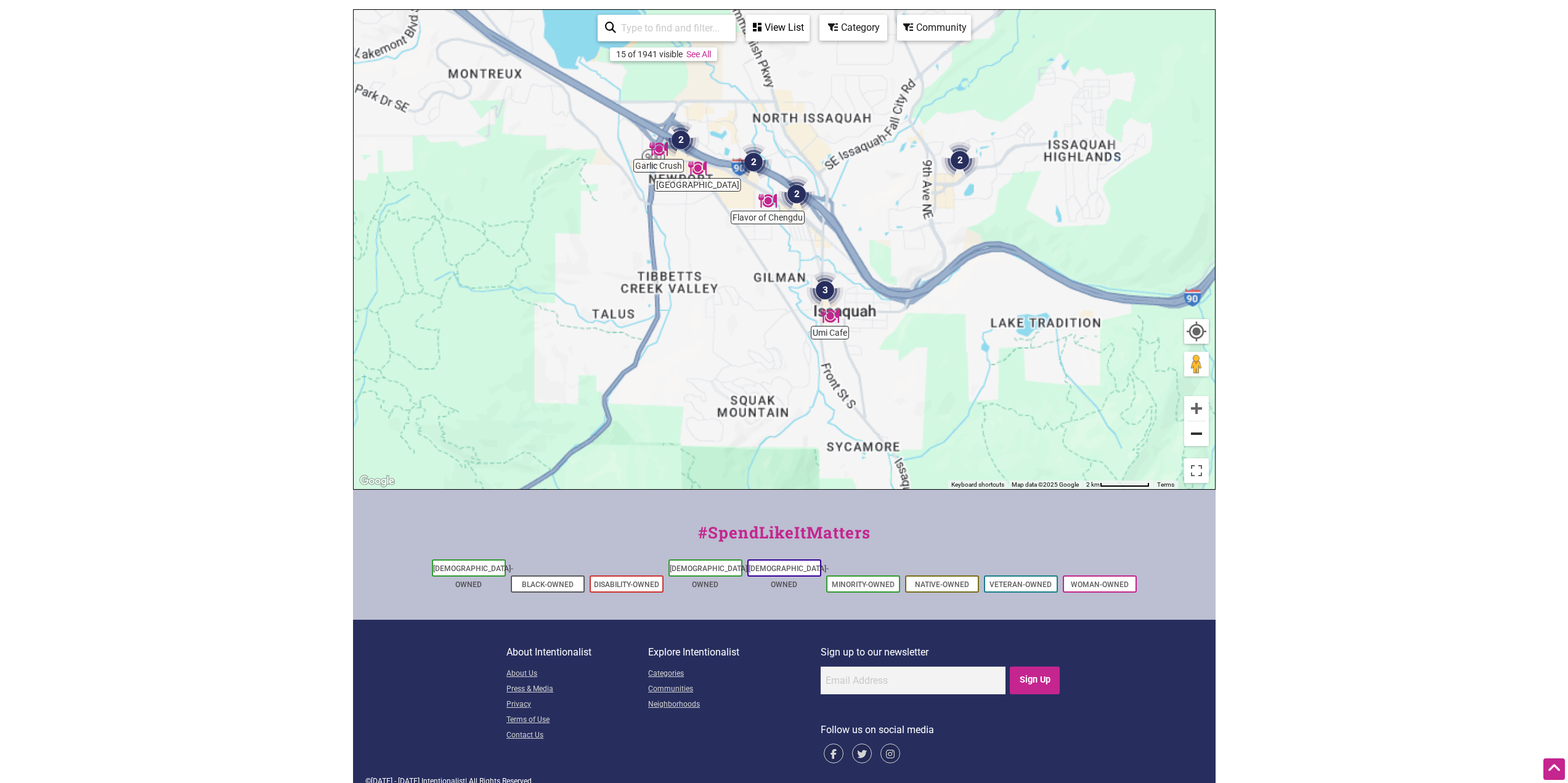
click at [1192, 434] on button "Zoom out" at bounding box center [1196, 433] width 25 height 25
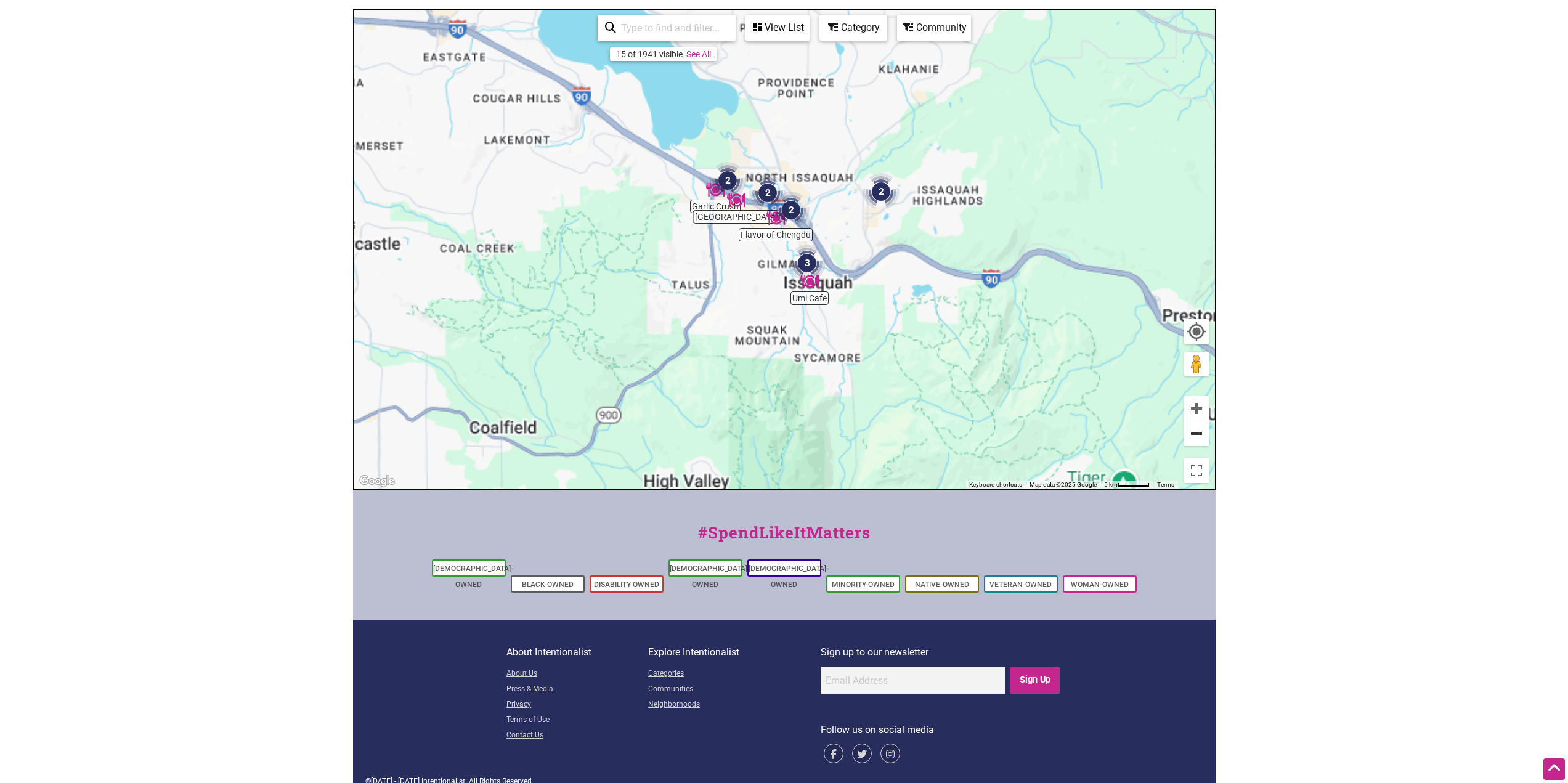
click at [1192, 434] on button "Zoom out" at bounding box center [1196, 433] width 25 height 25
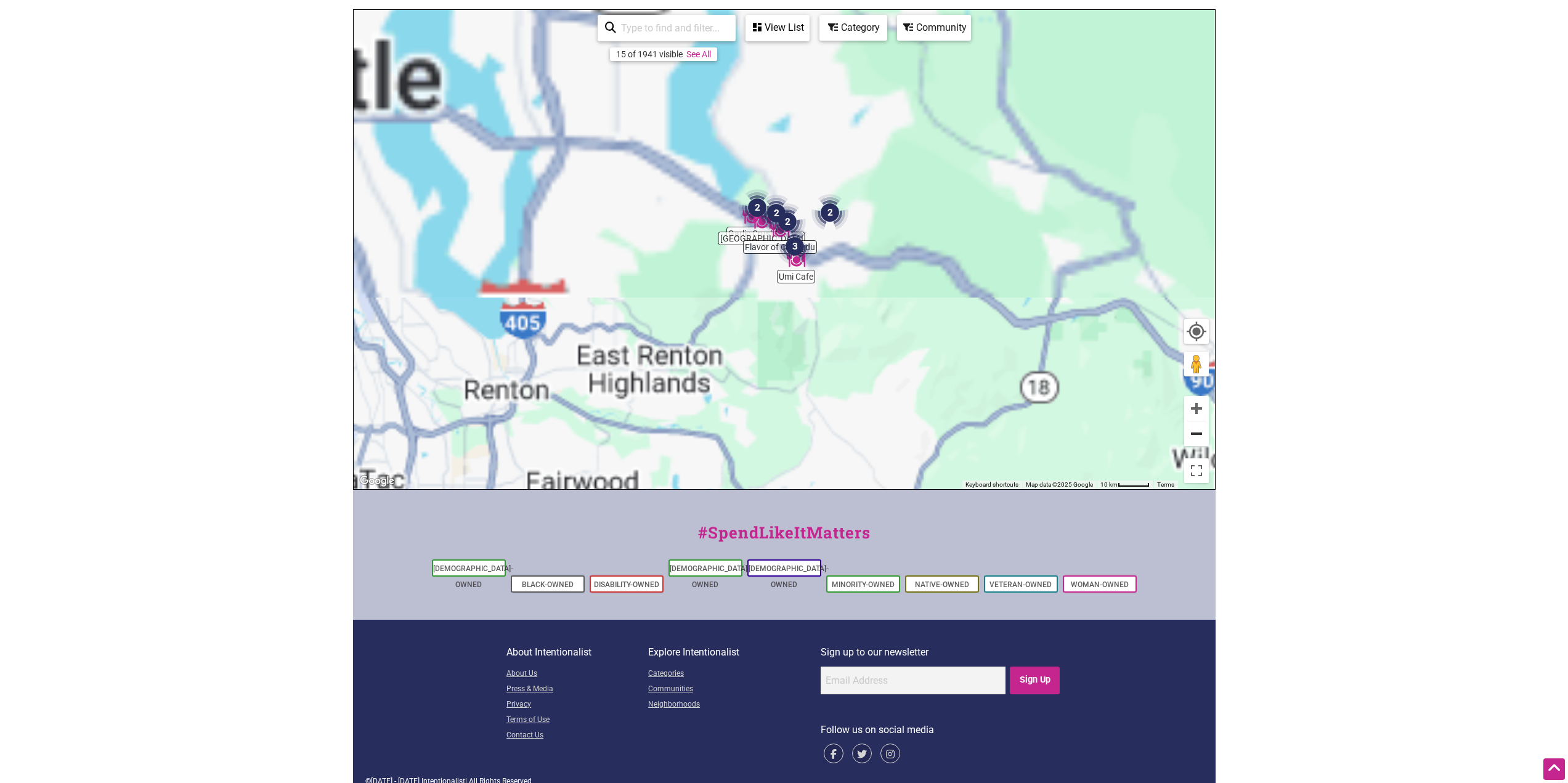
click at [1192, 434] on button "Zoom out" at bounding box center [1196, 433] width 25 height 25
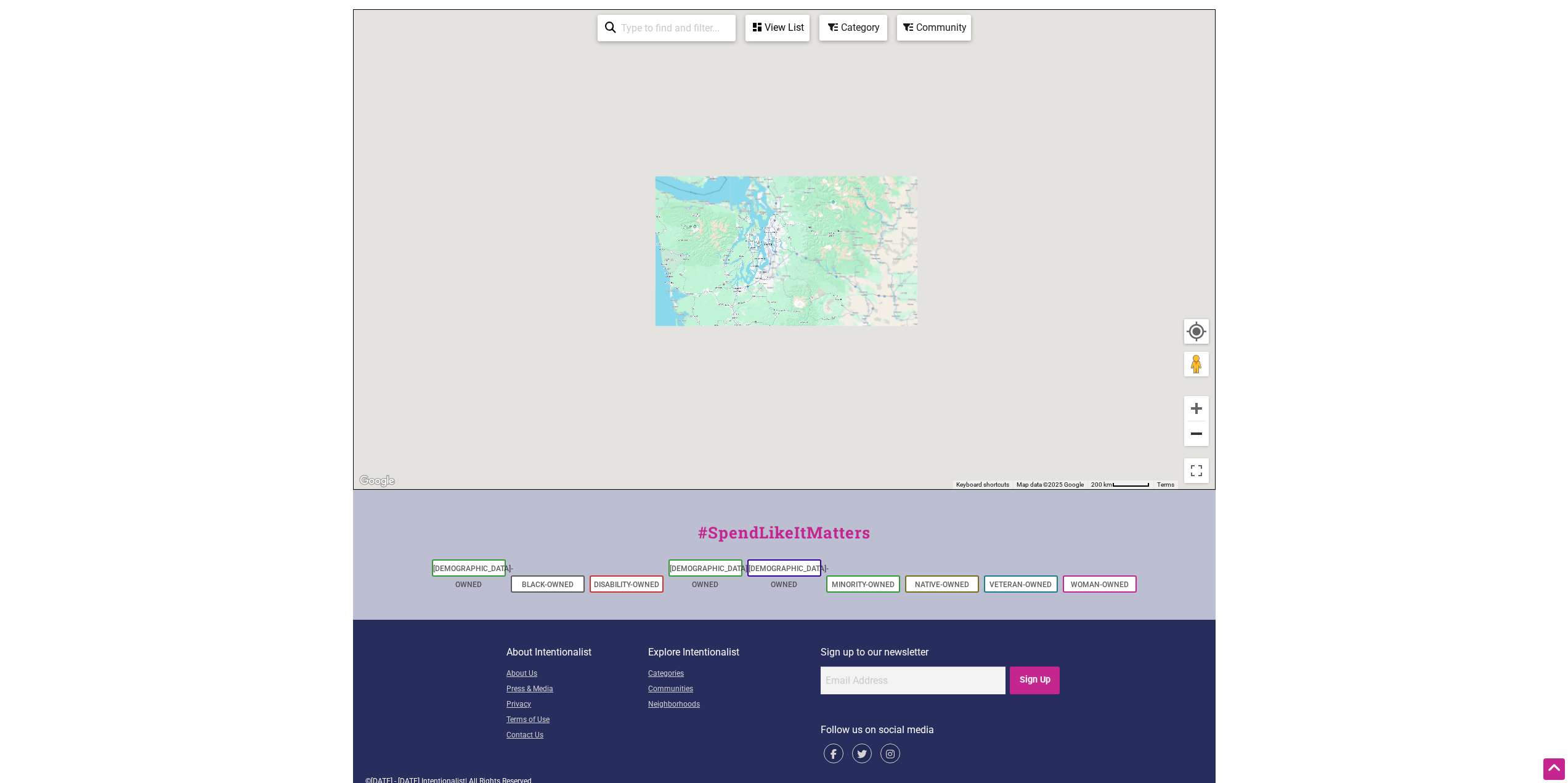
click at [1192, 434] on button "Zoom out" at bounding box center [1196, 433] width 25 height 25
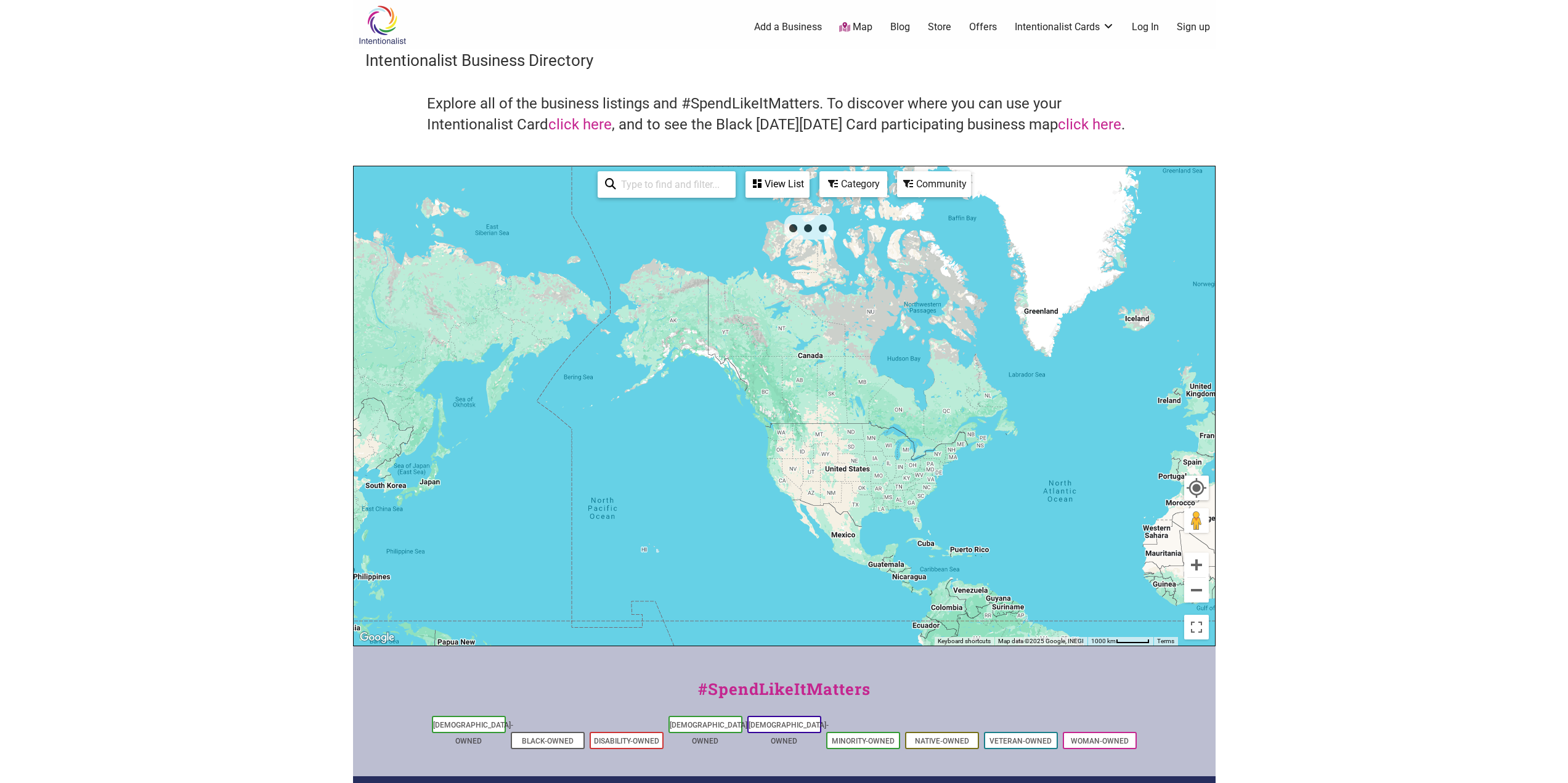
click at [665, 185] on input "search" at bounding box center [672, 185] width 112 height 24
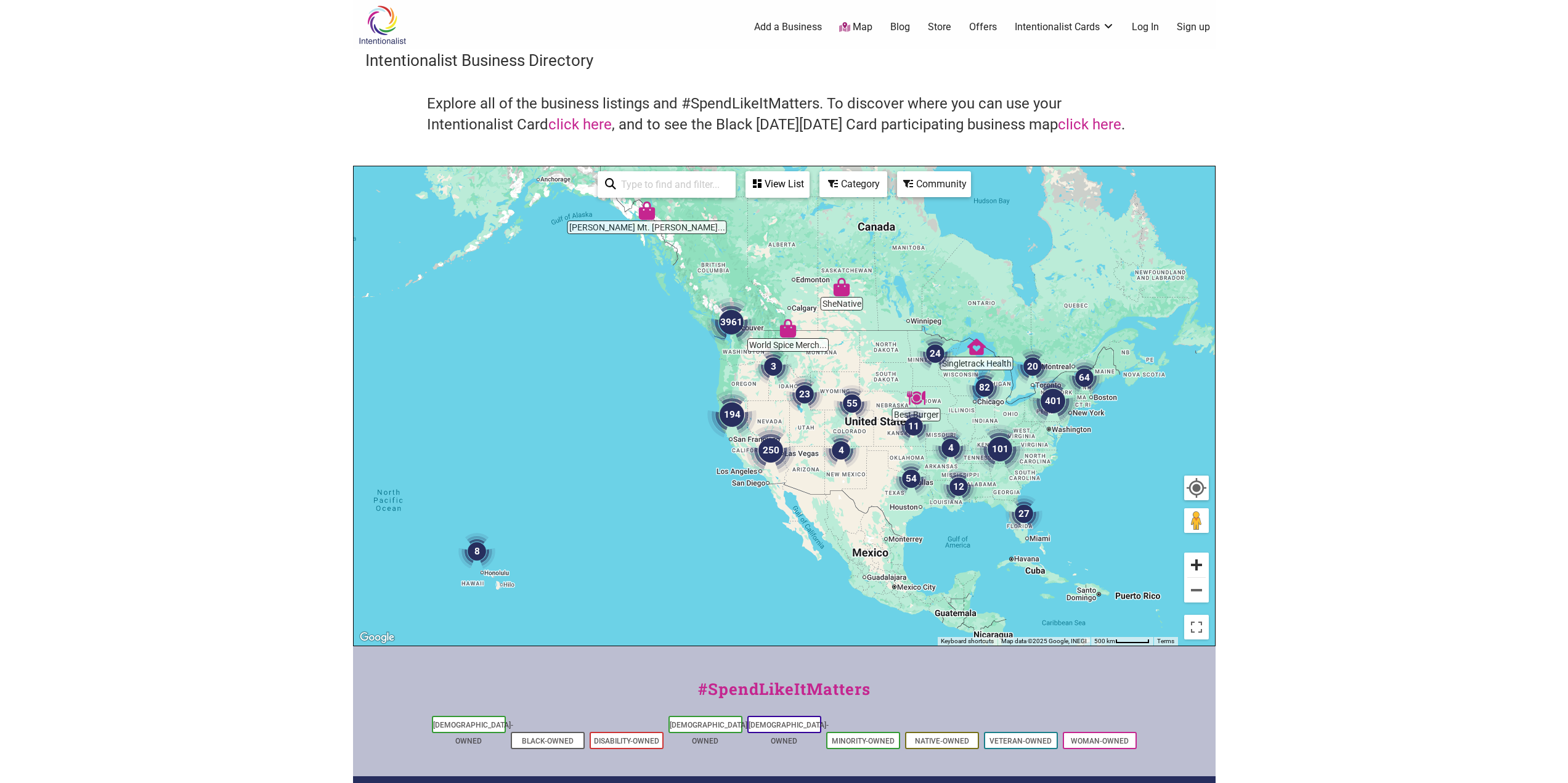
click at [1197, 566] on button "Zoom in" at bounding box center [1196, 565] width 25 height 25
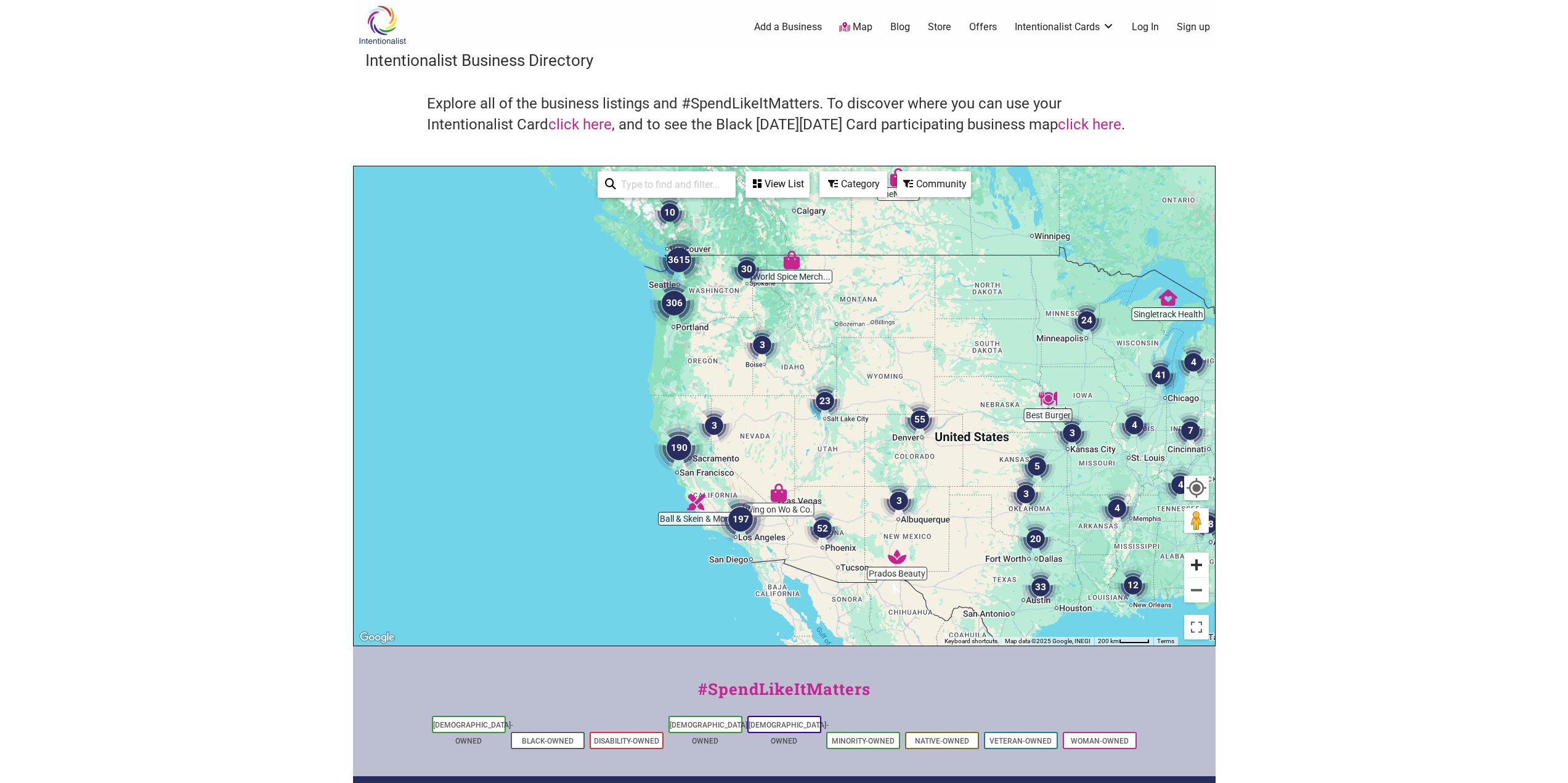
click at [1196, 566] on button "Zoom in" at bounding box center [1196, 565] width 25 height 25
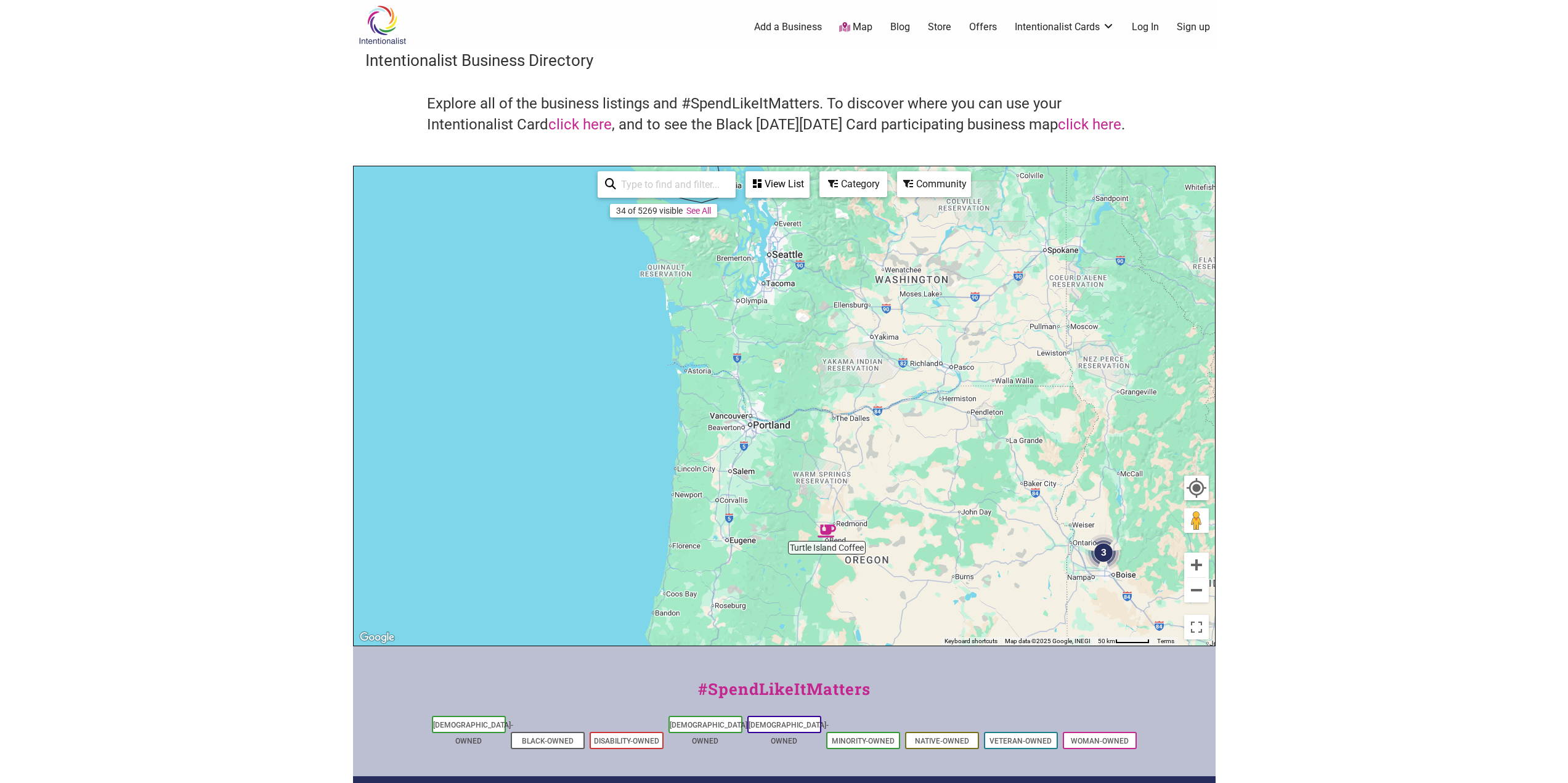
drag, startPoint x: 536, startPoint y: 313, endPoint x: 939, endPoint y: 642, distance: 520.2
click at [944, 645] on div "Dragonfly Bagel Co. Black Sheep Cafe Turtle Island Coffee 4 22 2 3 To navigate,…" at bounding box center [784, 406] width 861 height 479
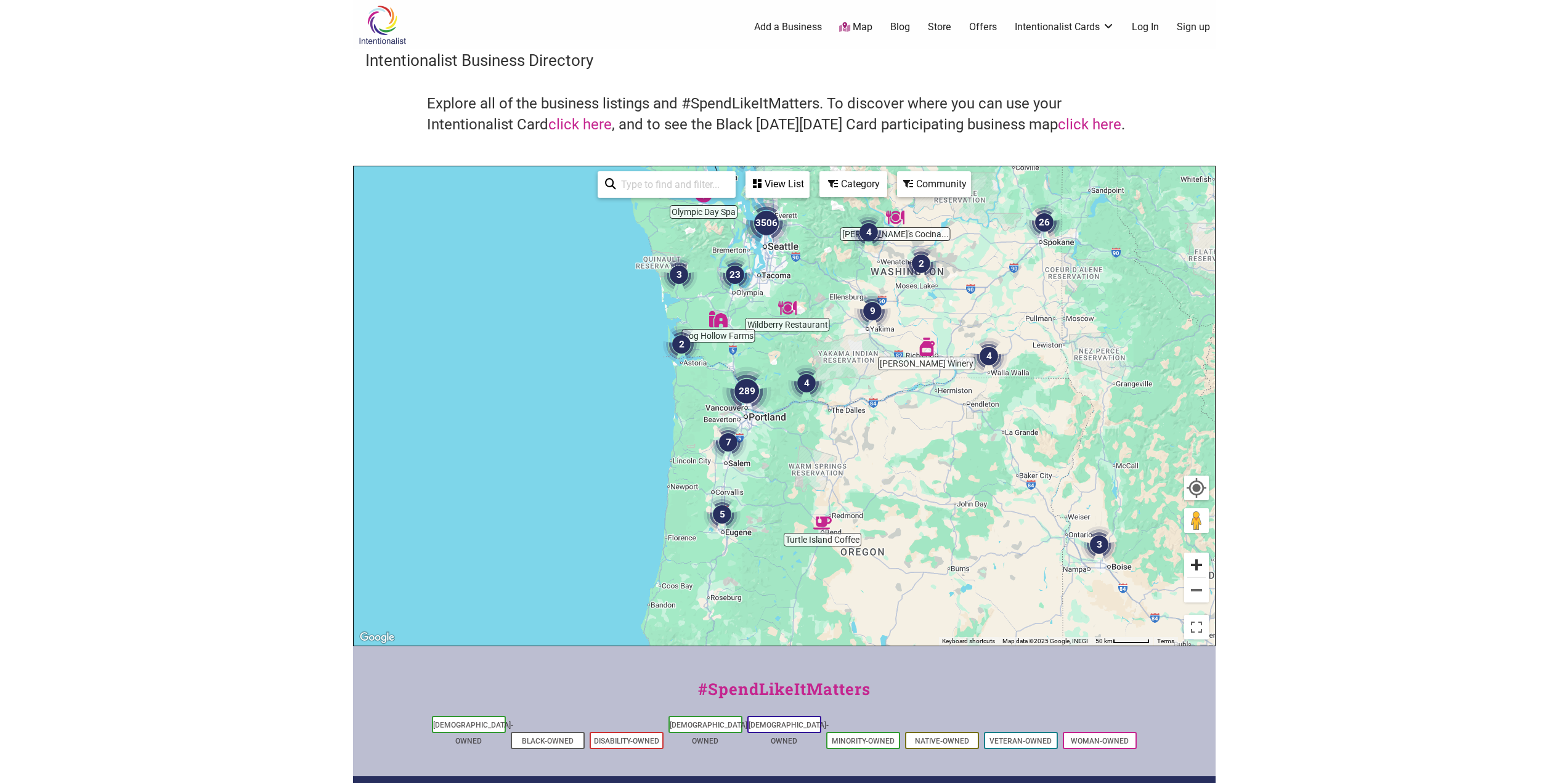
click at [1195, 566] on button "Zoom in" at bounding box center [1196, 565] width 25 height 25
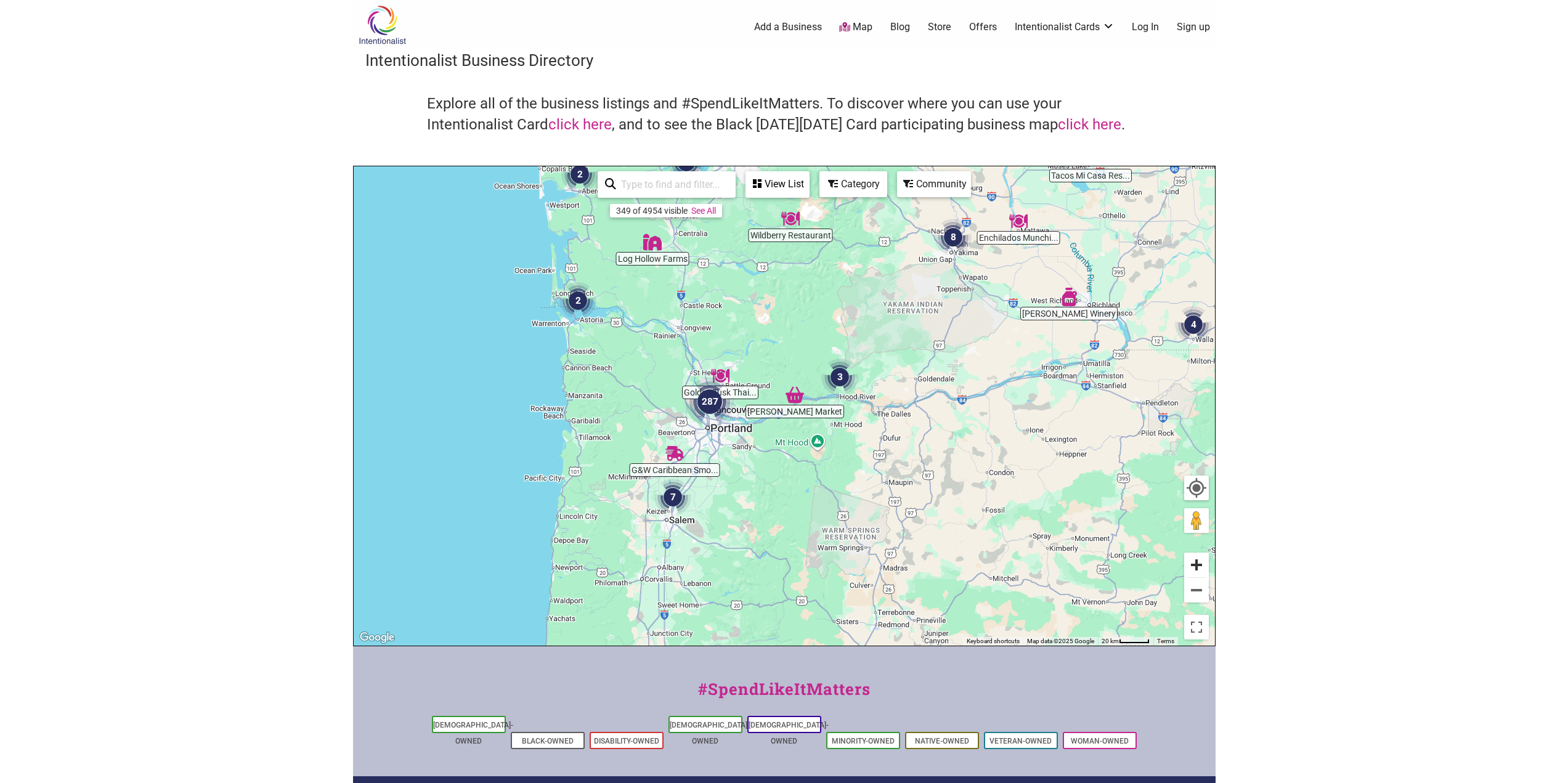
click at [1195, 566] on button "Zoom in" at bounding box center [1196, 565] width 25 height 25
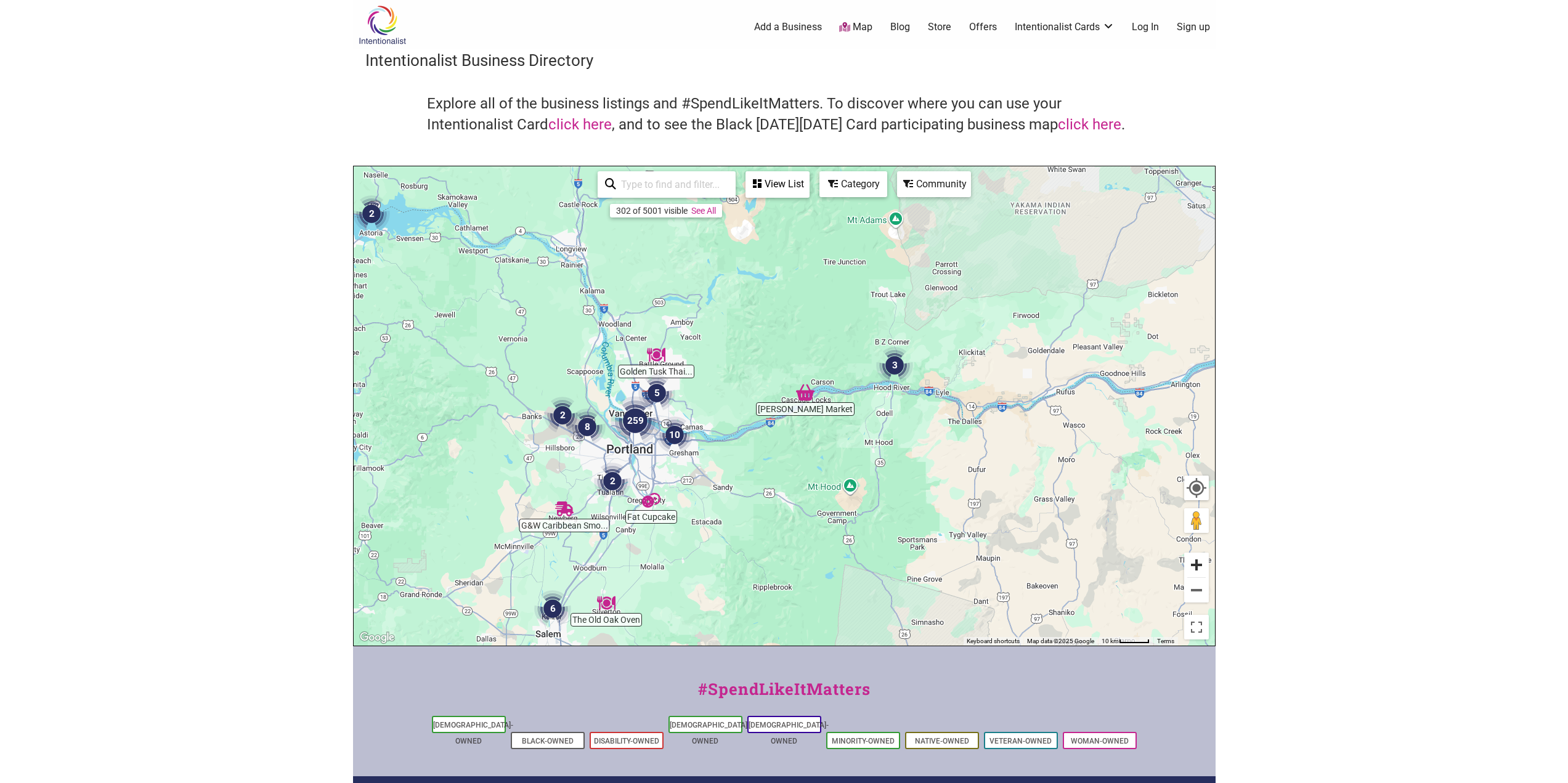
click at [1195, 566] on button "Zoom in" at bounding box center [1196, 565] width 25 height 25
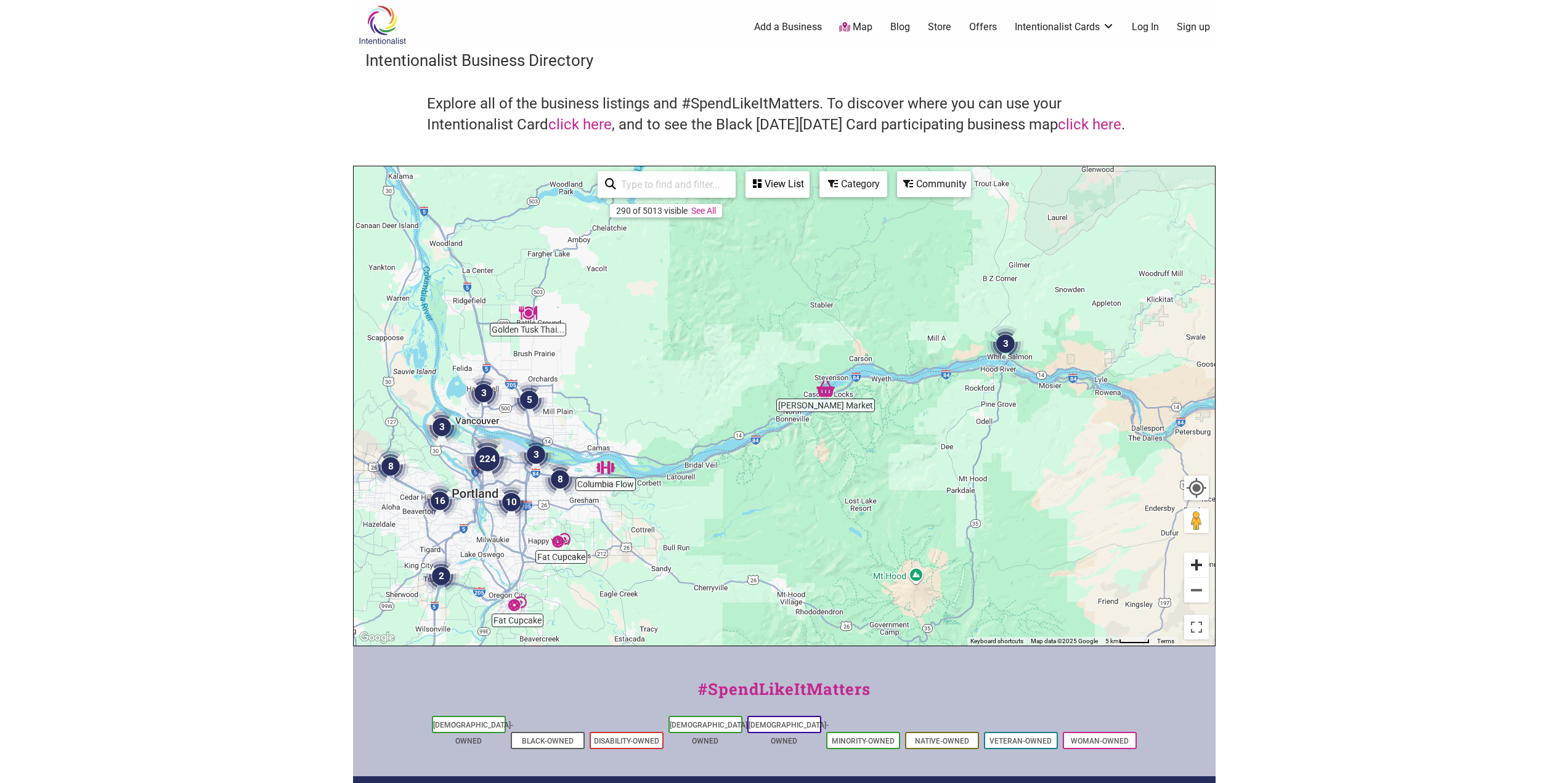
click at [1199, 564] on button "Zoom in" at bounding box center [1196, 565] width 25 height 25
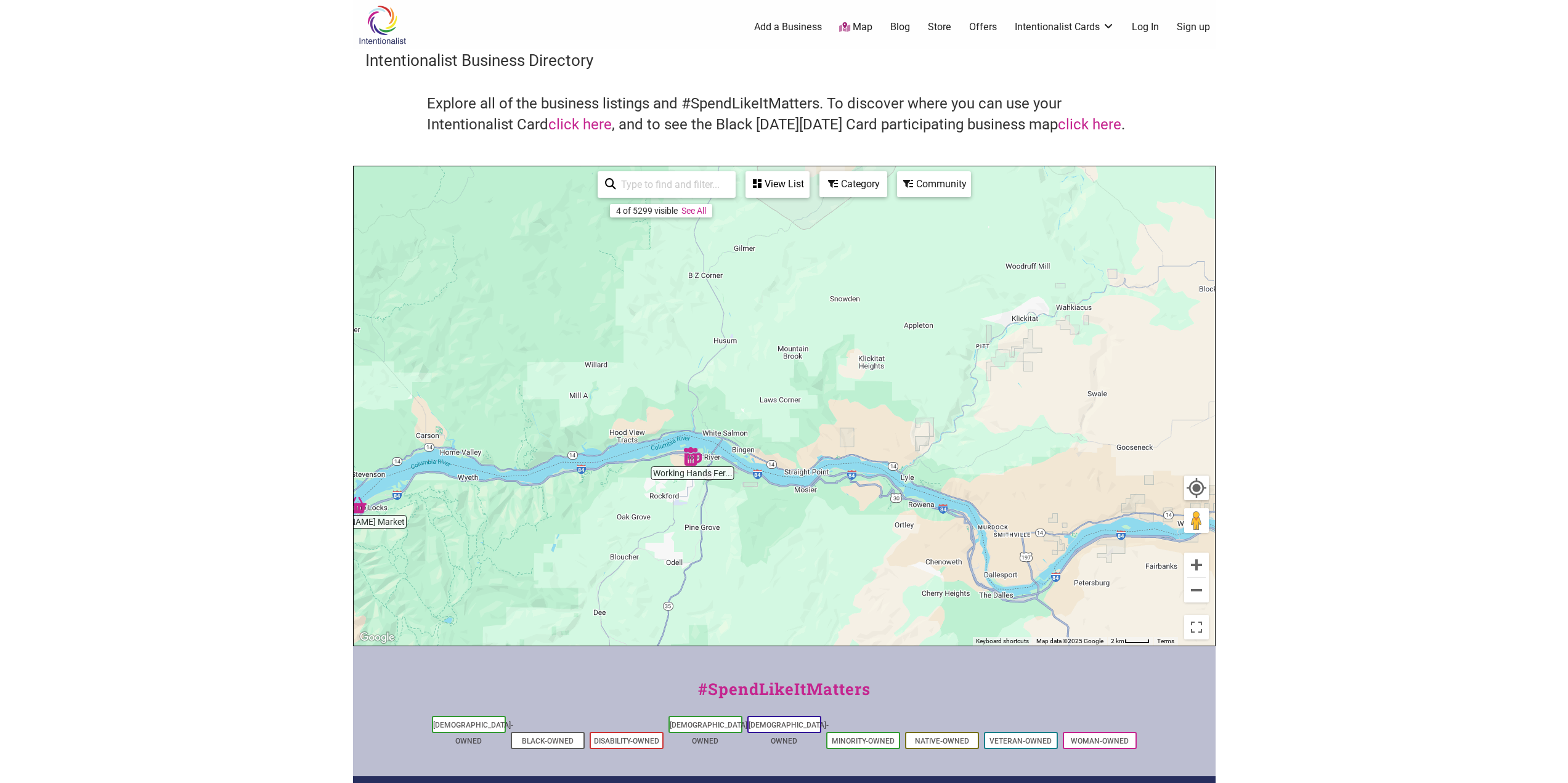
drag, startPoint x: 1013, startPoint y: 441, endPoint x: 606, endPoint y: 540, distance: 418.9
click at [606, 540] on div "To navigate, press the arrow keys." at bounding box center [784, 406] width 861 height 479
click at [1199, 570] on button "Zoom in" at bounding box center [1196, 565] width 25 height 25
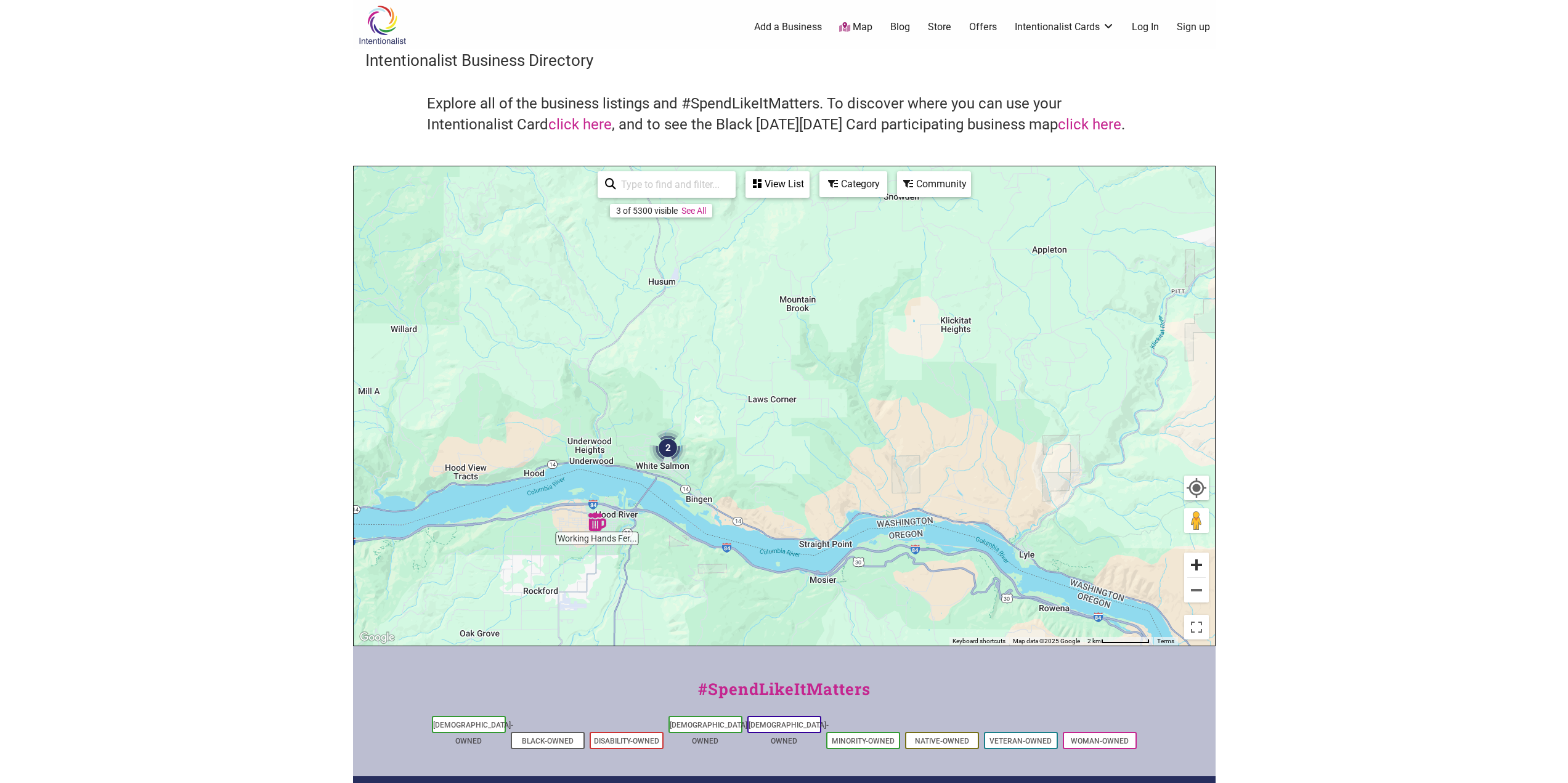
click at [1199, 570] on button "Zoom in" at bounding box center [1196, 565] width 25 height 25
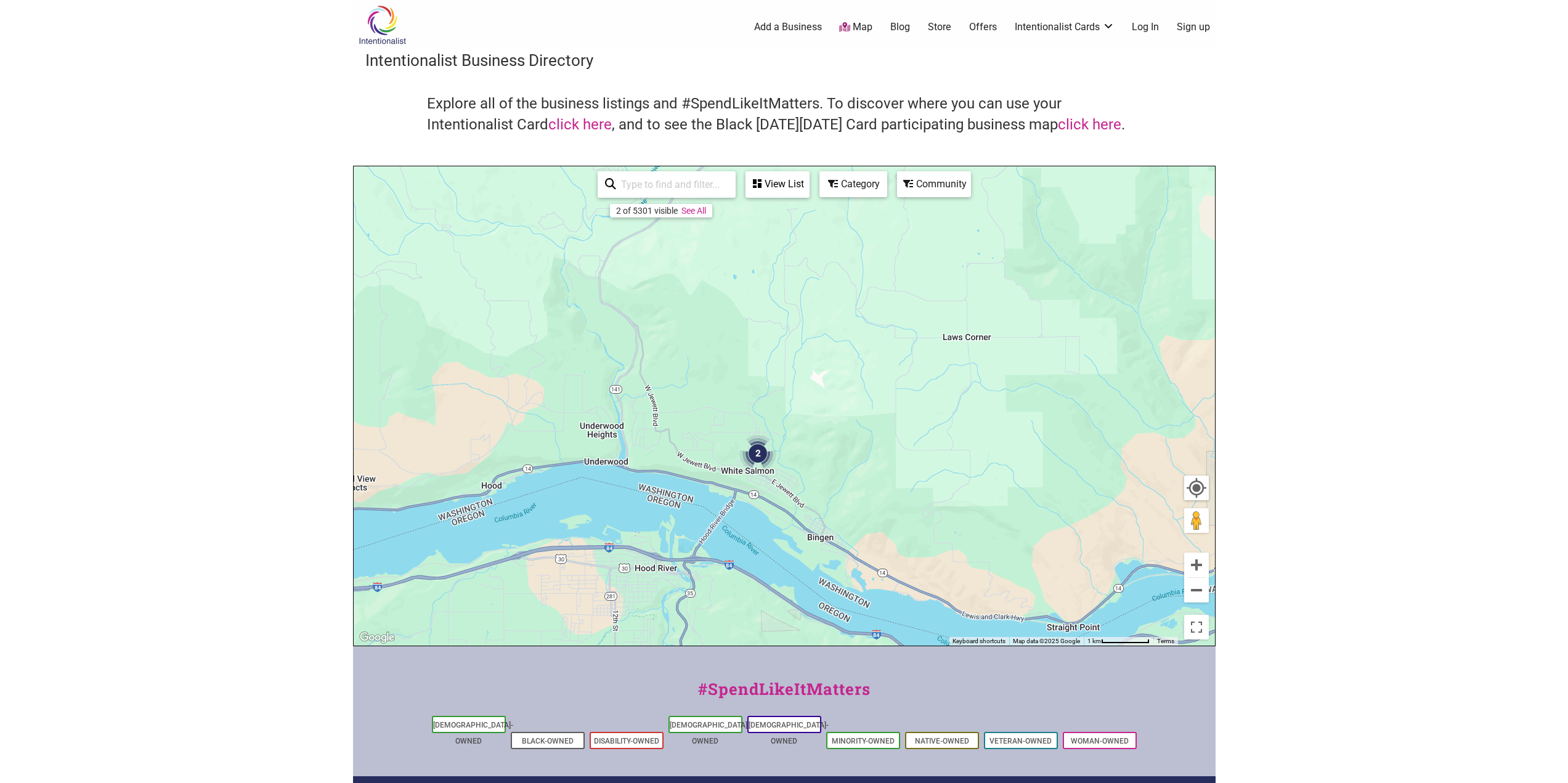
drag, startPoint x: 695, startPoint y: 536, endPoint x: 897, endPoint y: 478, distance: 210.2
click at [897, 478] on div "To navigate, press the arrow keys." at bounding box center [784, 406] width 861 height 479
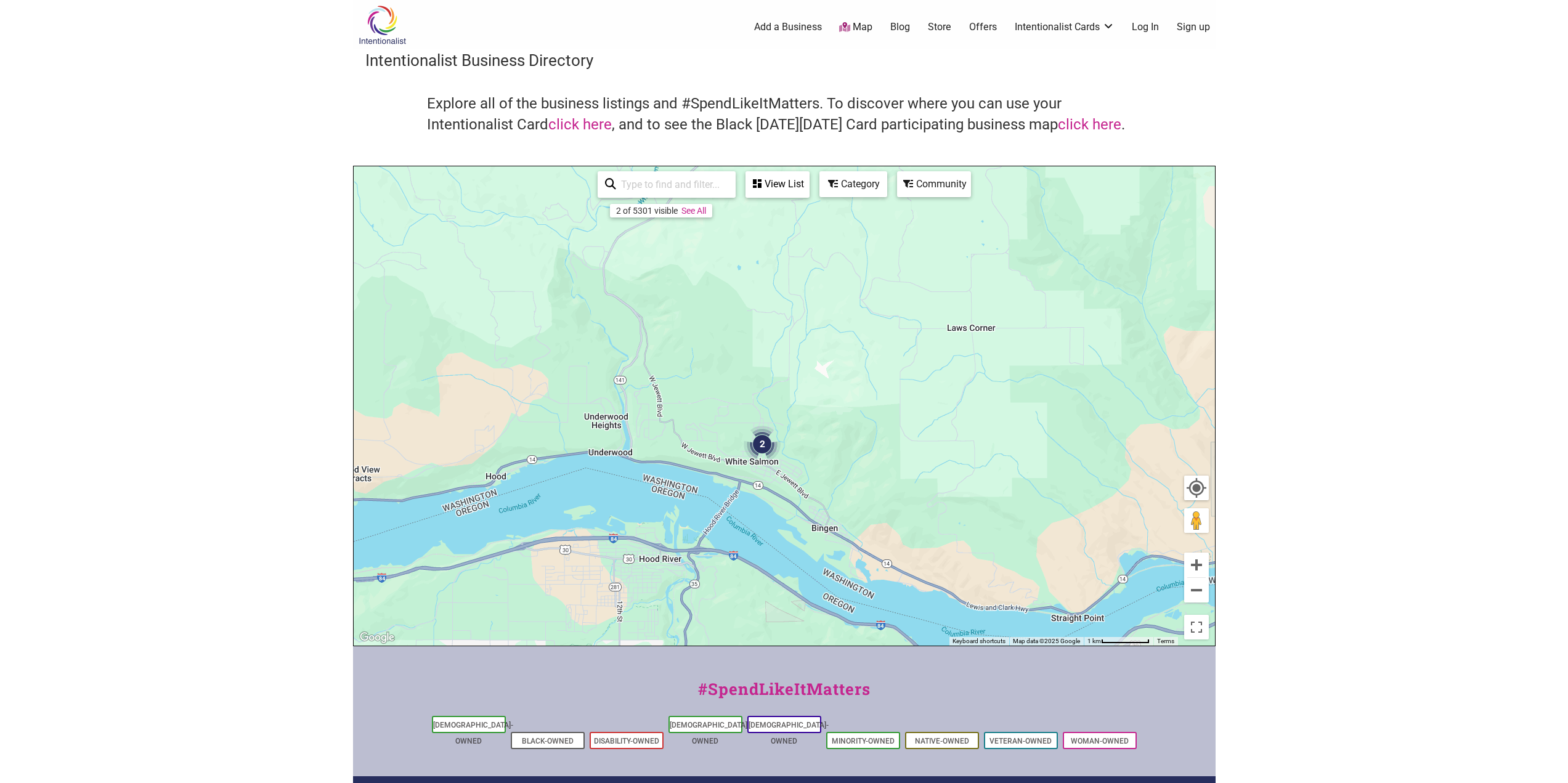
click at [897, 478] on div "To navigate, press the arrow keys." at bounding box center [784, 406] width 861 height 479
click at [1196, 570] on button "Zoom in" at bounding box center [1196, 565] width 25 height 25
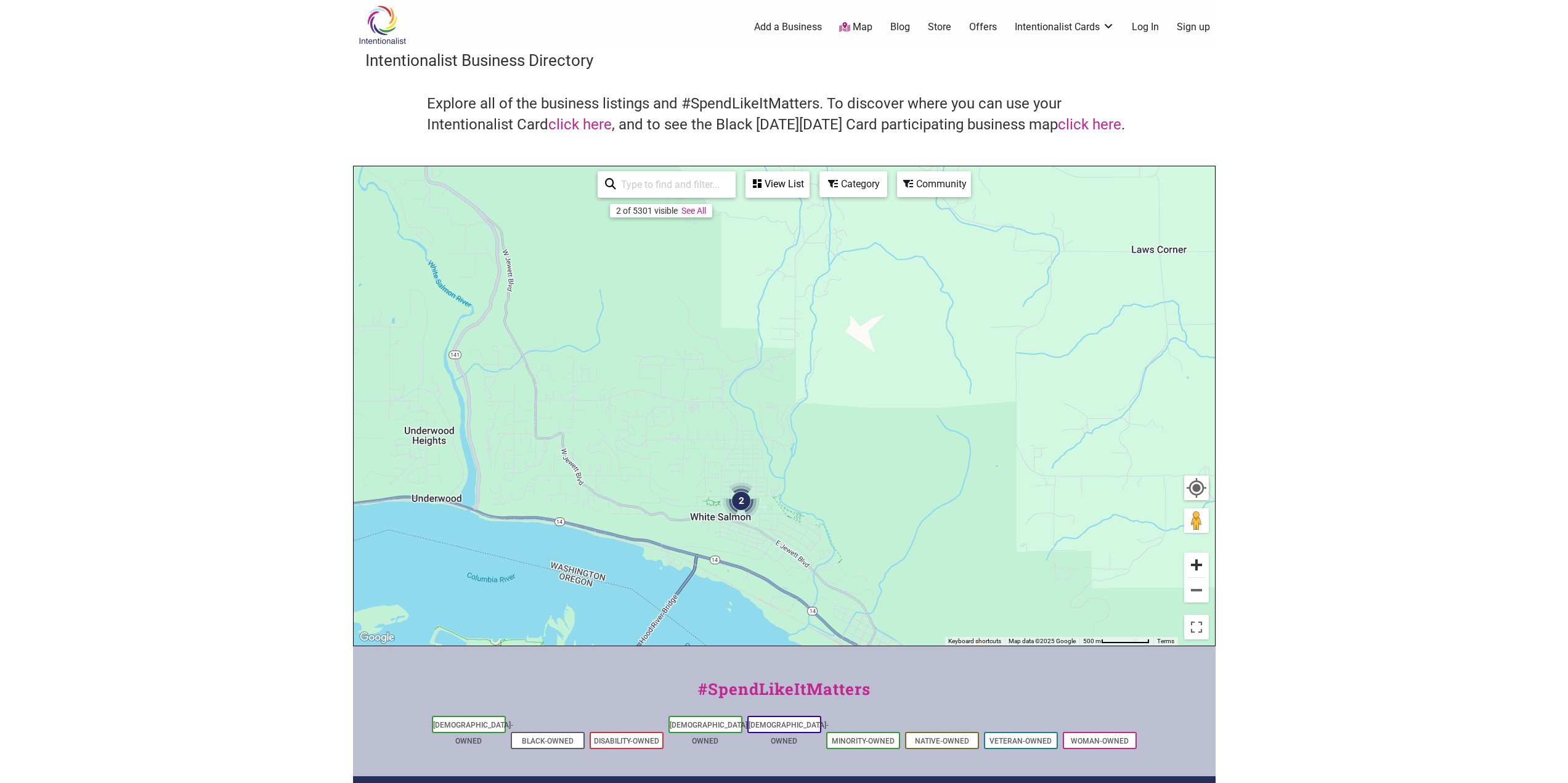
click at [1196, 570] on button "Zoom in" at bounding box center [1196, 565] width 25 height 25
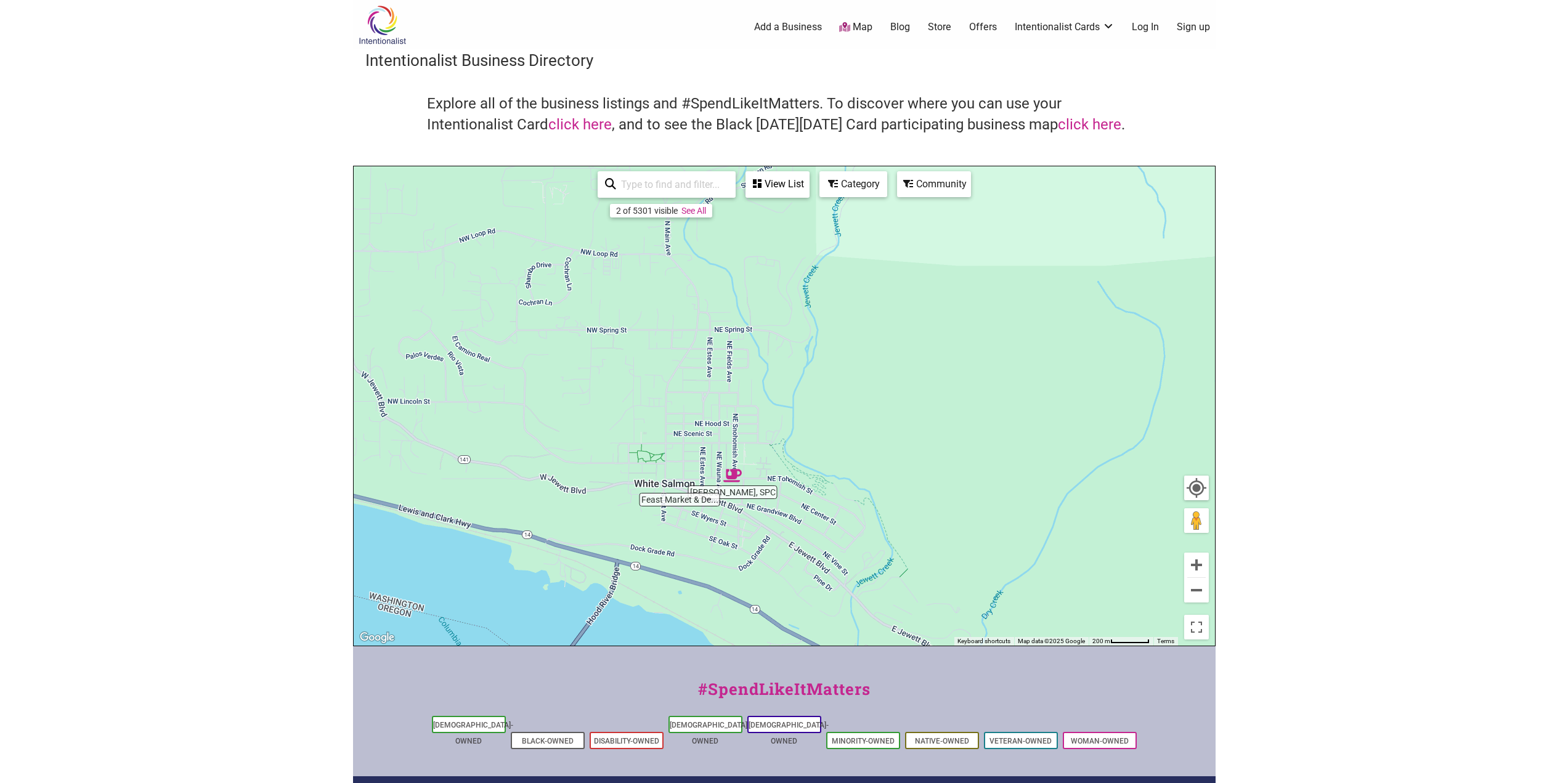
drag, startPoint x: 792, startPoint y: 586, endPoint x: 806, endPoint y: 426, distance: 160.6
click at [806, 426] on div "To navigate, press the arrow keys." at bounding box center [784, 406] width 861 height 479
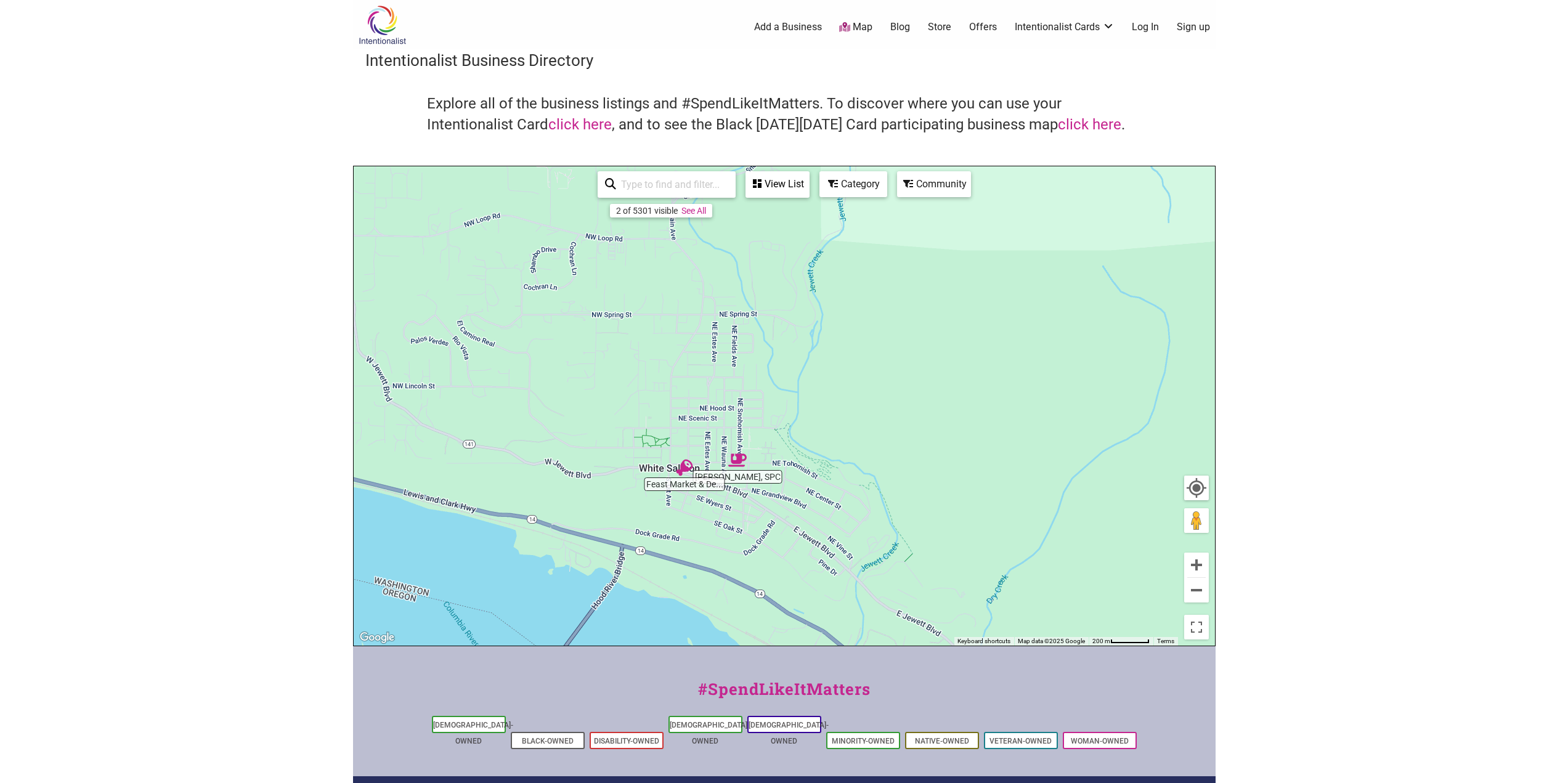
click at [649, 179] on input "search" at bounding box center [672, 185] width 112 height 24
click at [534, 404] on div "To navigate, press the arrow keys." at bounding box center [784, 406] width 861 height 479
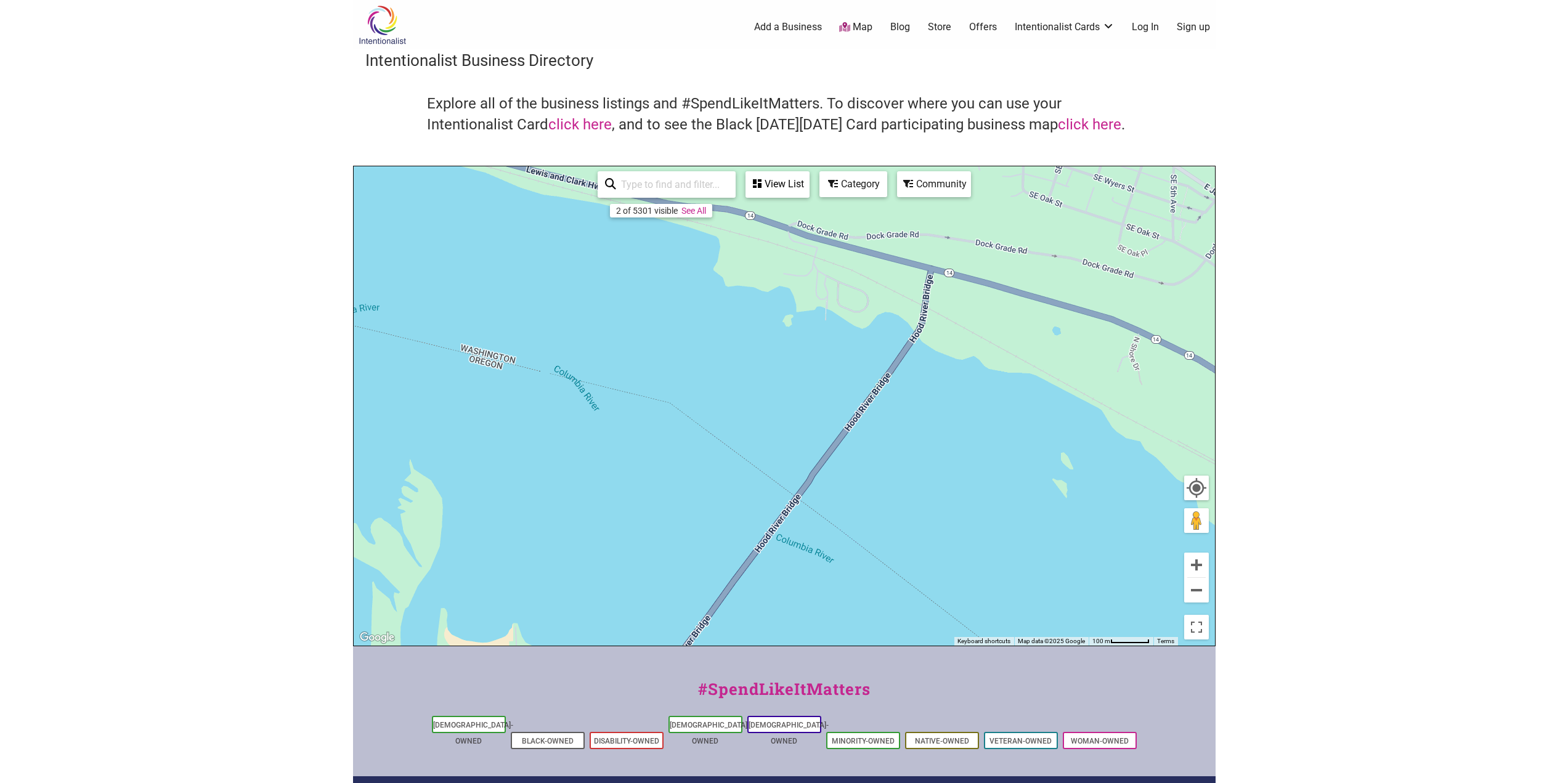
drag, startPoint x: 590, startPoint y: 564, endPoint x: 820, endPoint y: 151, distance: 472.7
click at [836, 112] on div "Intentionalist Business Directory Explore all of the business listings and #Spe…" at bounding box center [784, 347] width 862 height 597
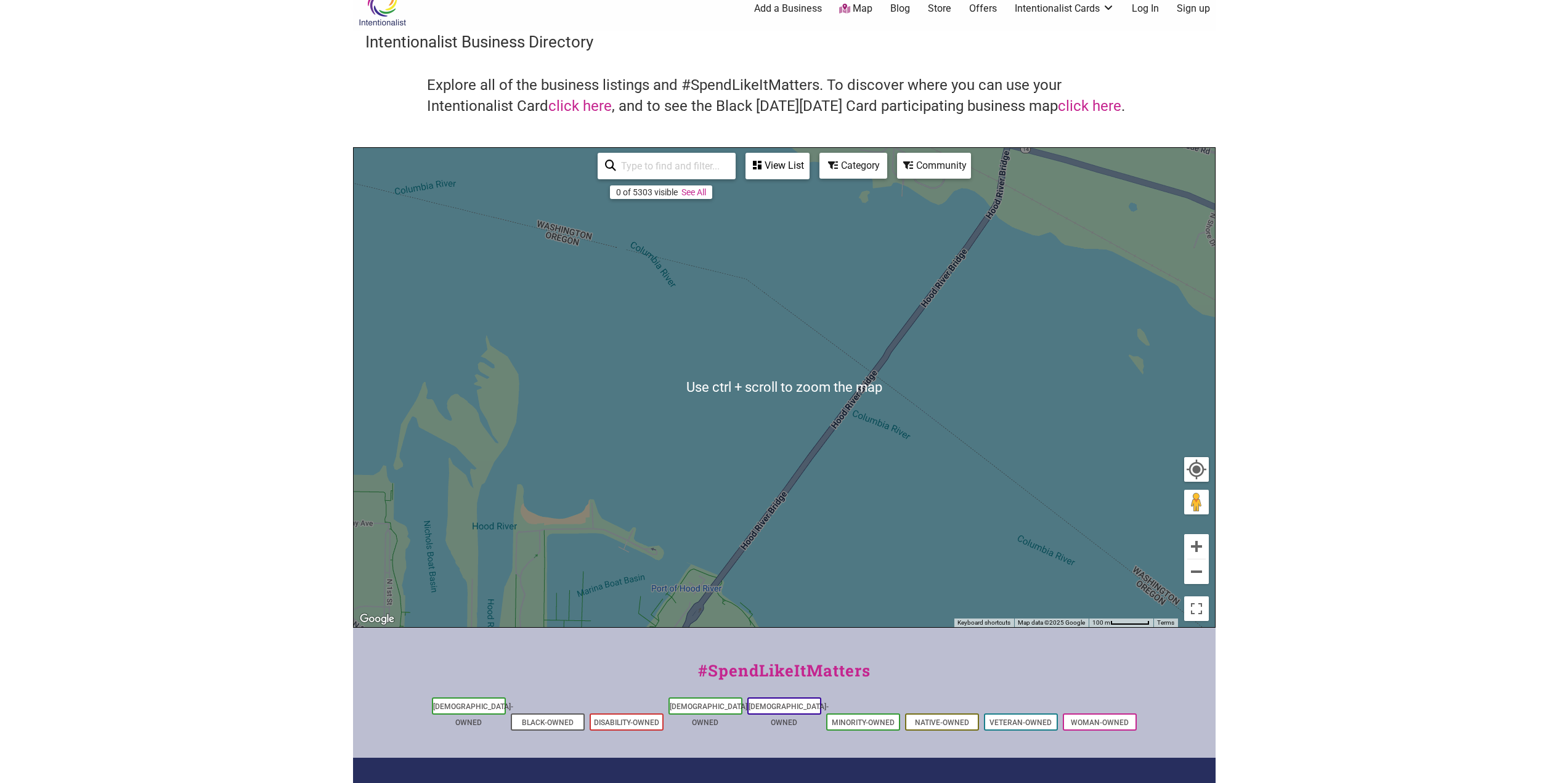
scroll to position [156, 0]
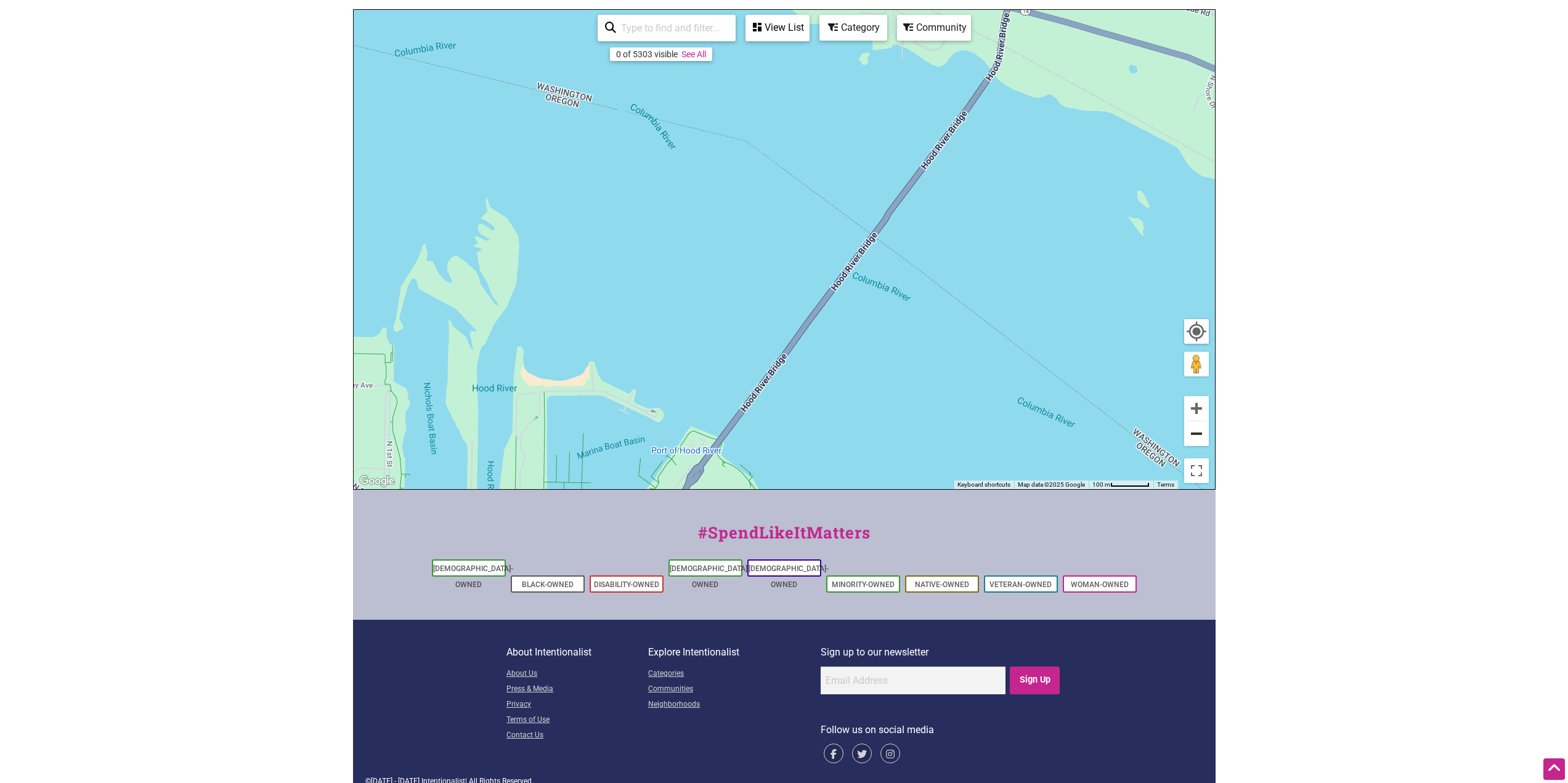
click at [1192, 439] on button "Zoom out" at bounding box center [1196, 433] width 25 height 25
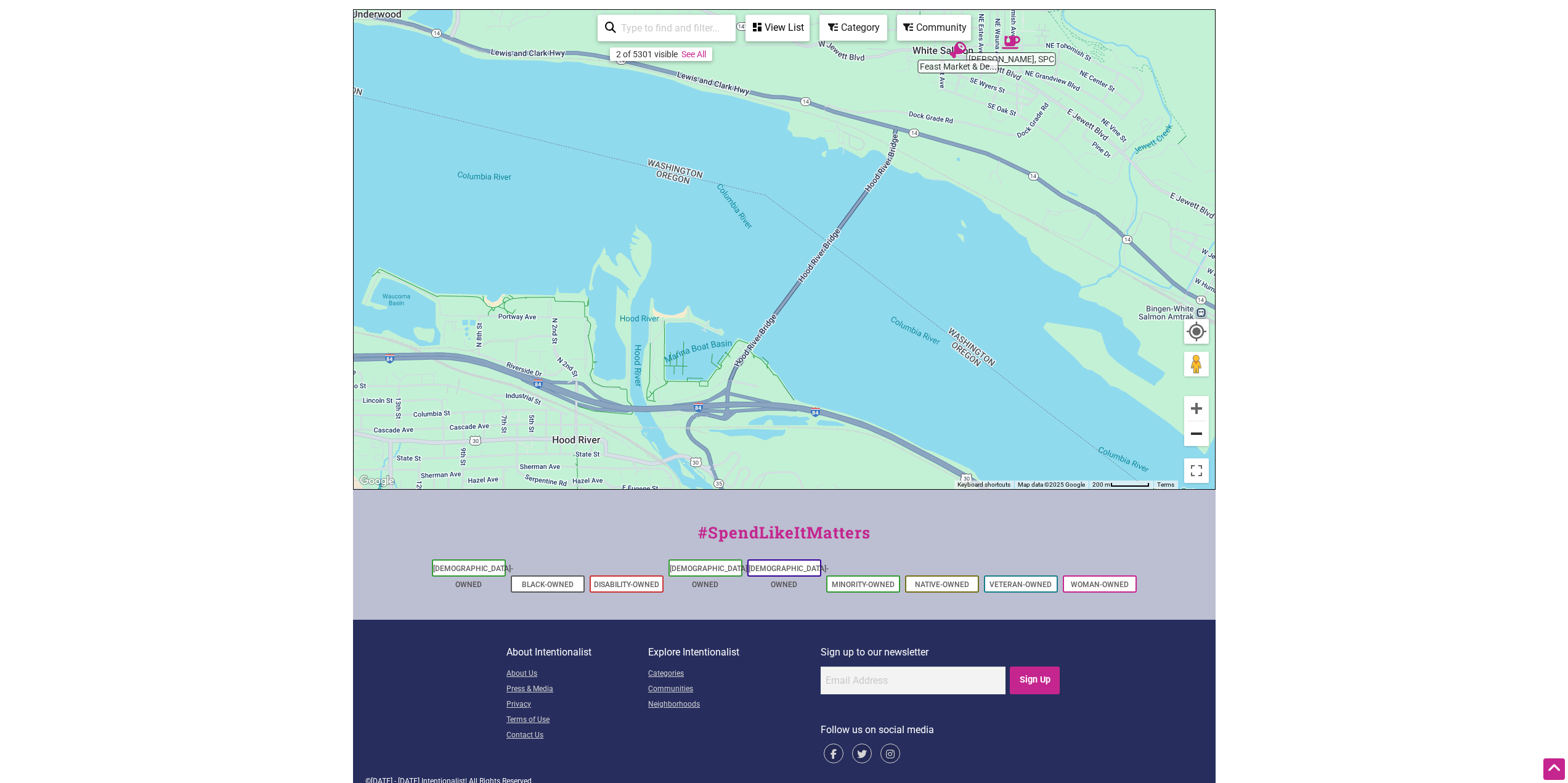
click at [1192, 439] on button "Zoom out" at bounding box center [1196, 433] width 25 height 25
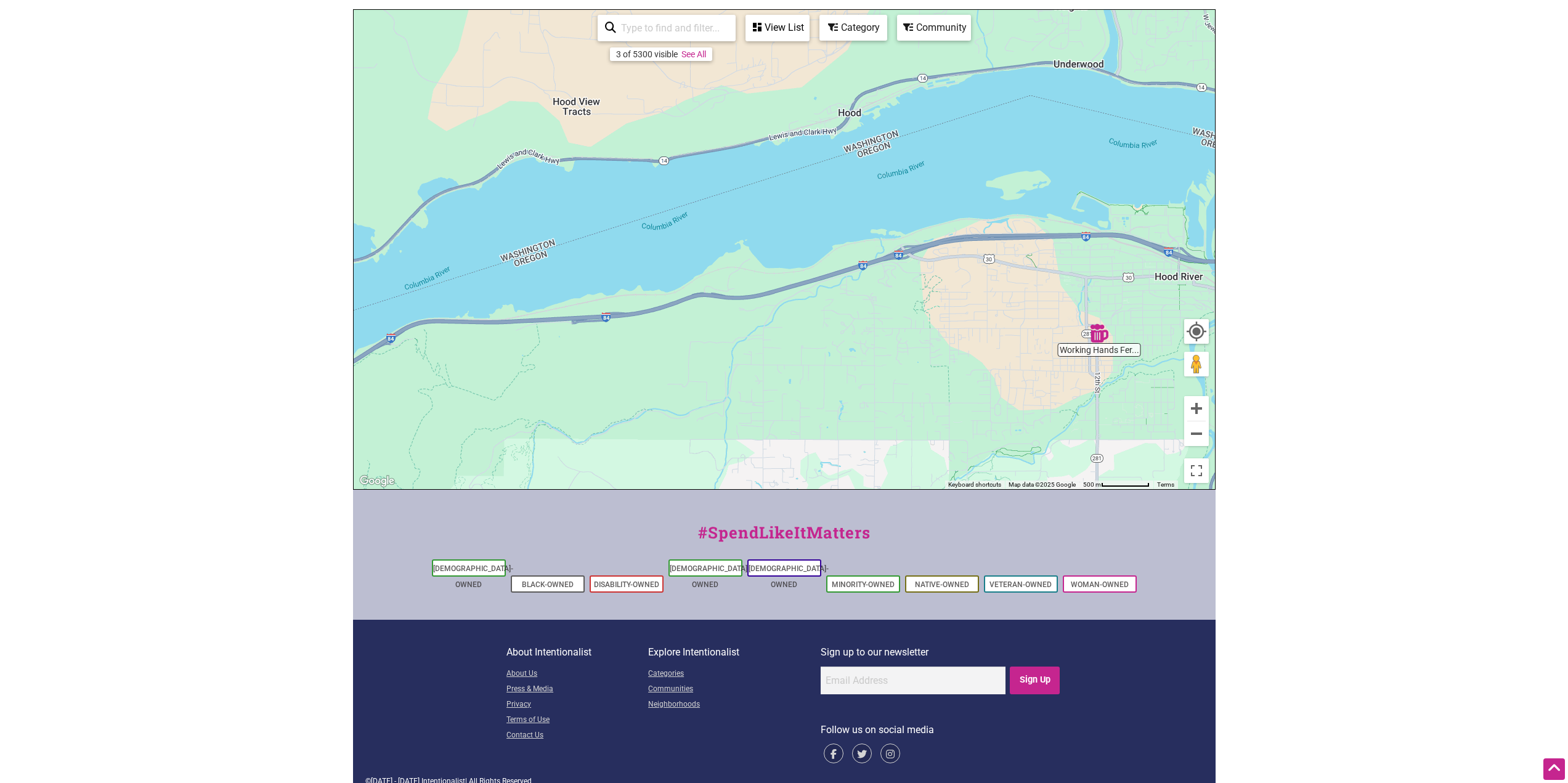
drag, startPoint x: 468, startPoint y: 410, endPoint x: 972, endPoint y: 340, distance: 508.8
click at [972, 340] on div "To navigate, press the arrow keys." at bounding box center [784, 250] width 861 height 479
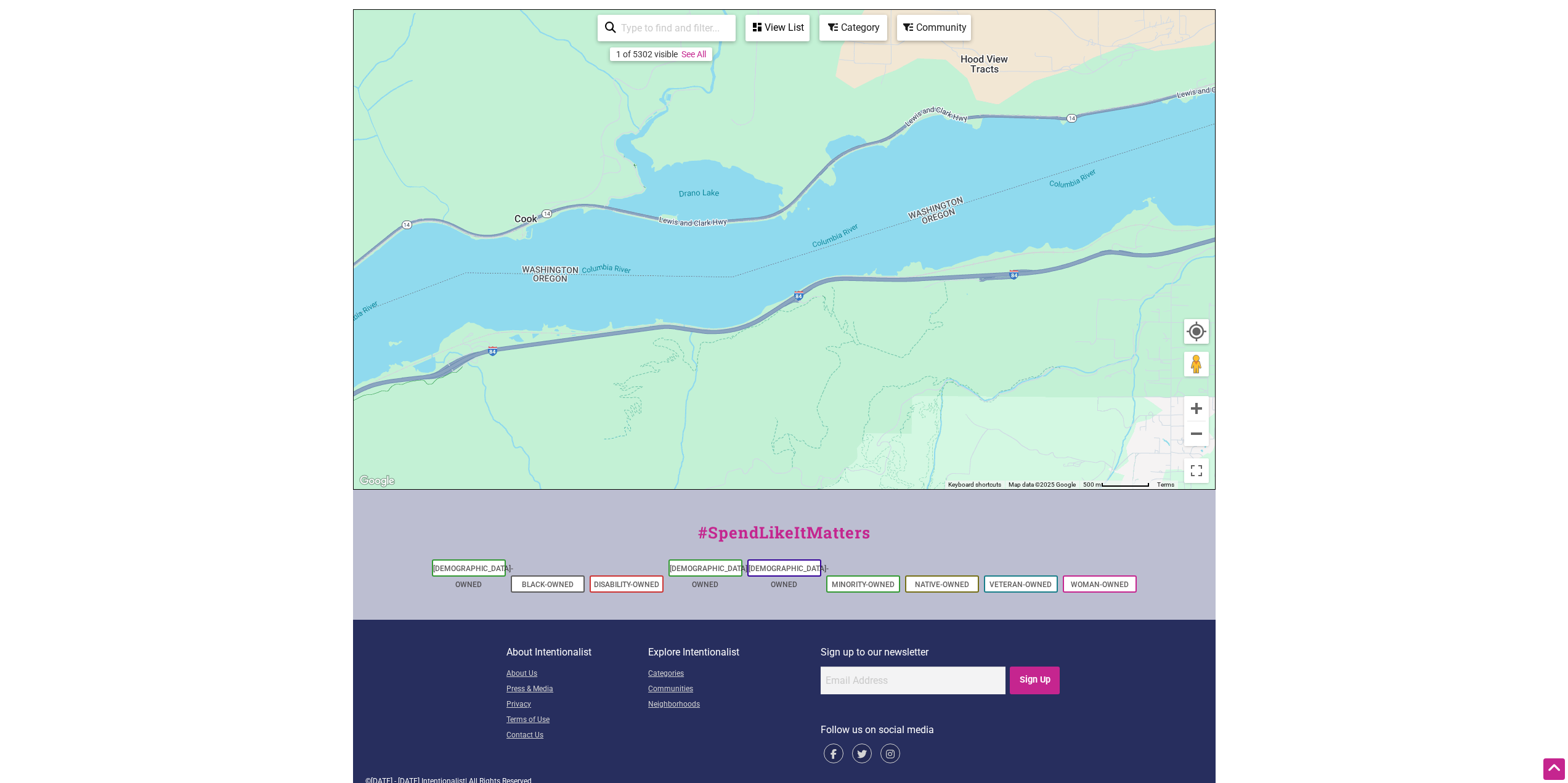
drag, startPoint x: 451, startPoint y: 377, endPoint x: 859, endPoint y: 335, distance: 410.2
click at [859, 335] on div "To navigate, press the arrow keys." at bounding box center [784, 250] width 861 height 479
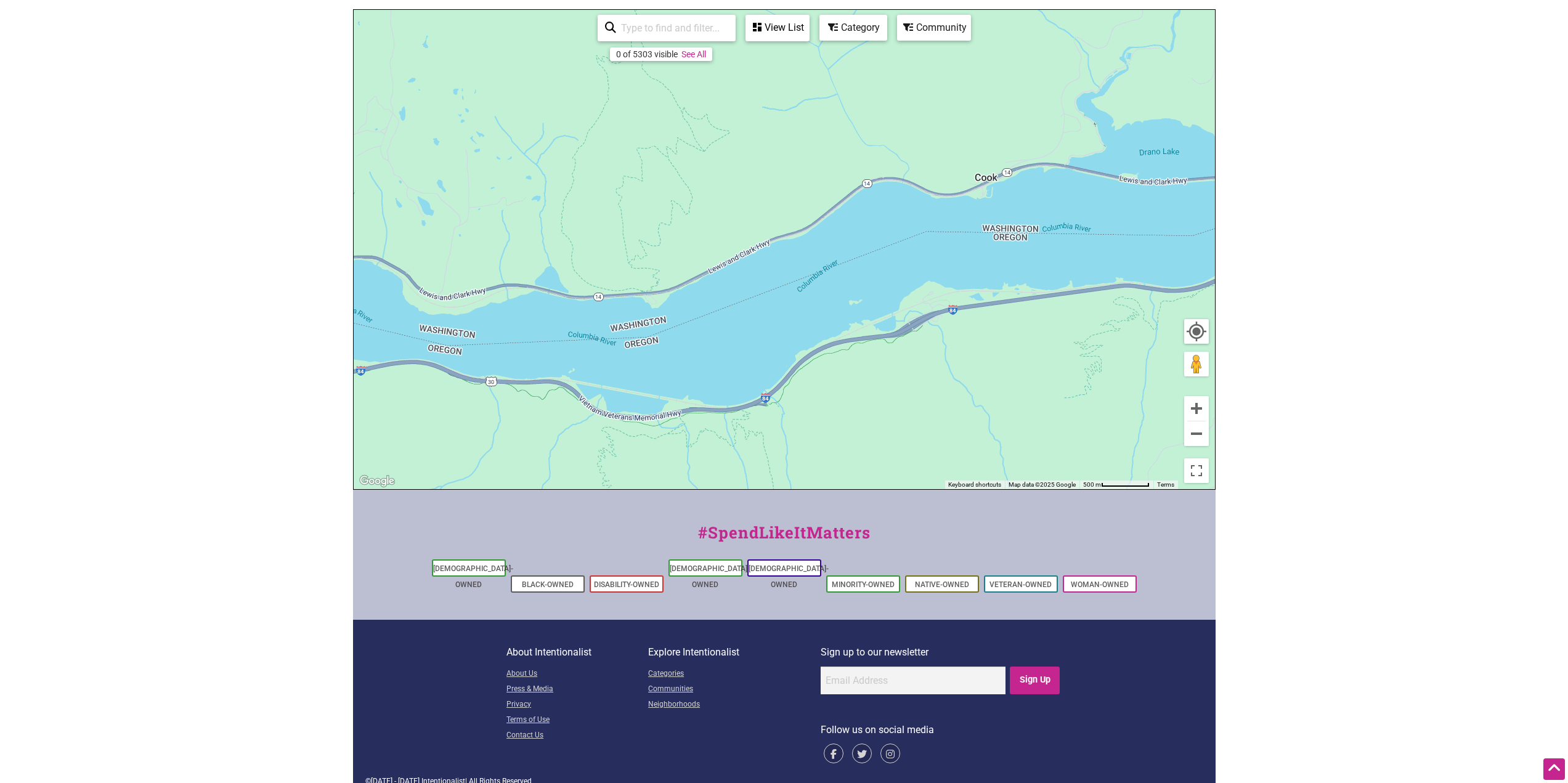
drag, startPoint x: 441, startPoint y: 408, endPoint x: 944, endPoint y: 361, distance: 505.2
click at [944, 361] on div "To navigate, press the arrow keys." at bounding box center [784, 250] width 861 height 479
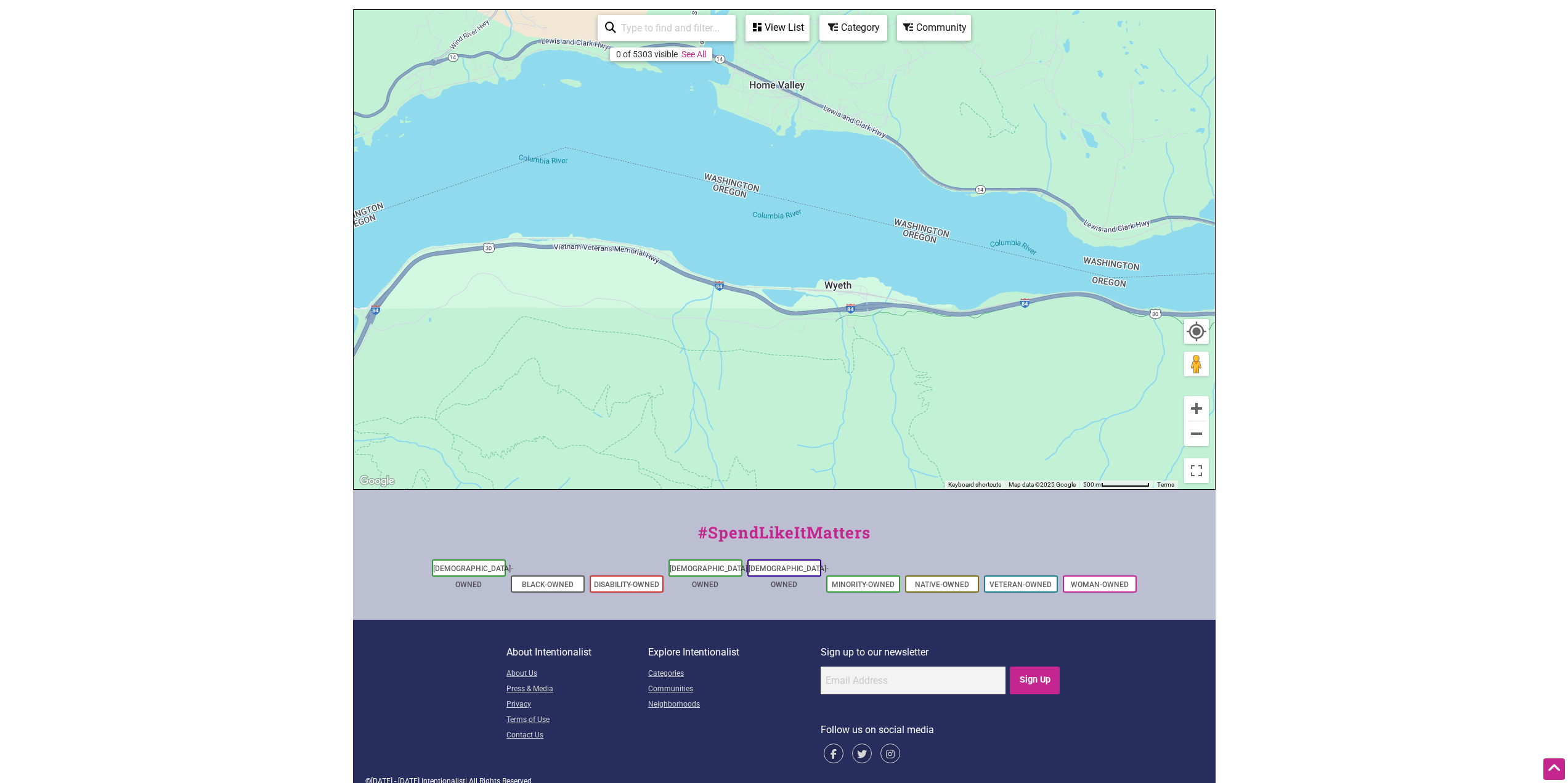
drag, startPoint x: 681, startPoint y: 401, endPoint x: 1067, endPoint y: 346, distance: 389.9
click at [1067, 346] on div "To navigate, press the arrow keys." at bounding box center [784, 250] width 861 height 479
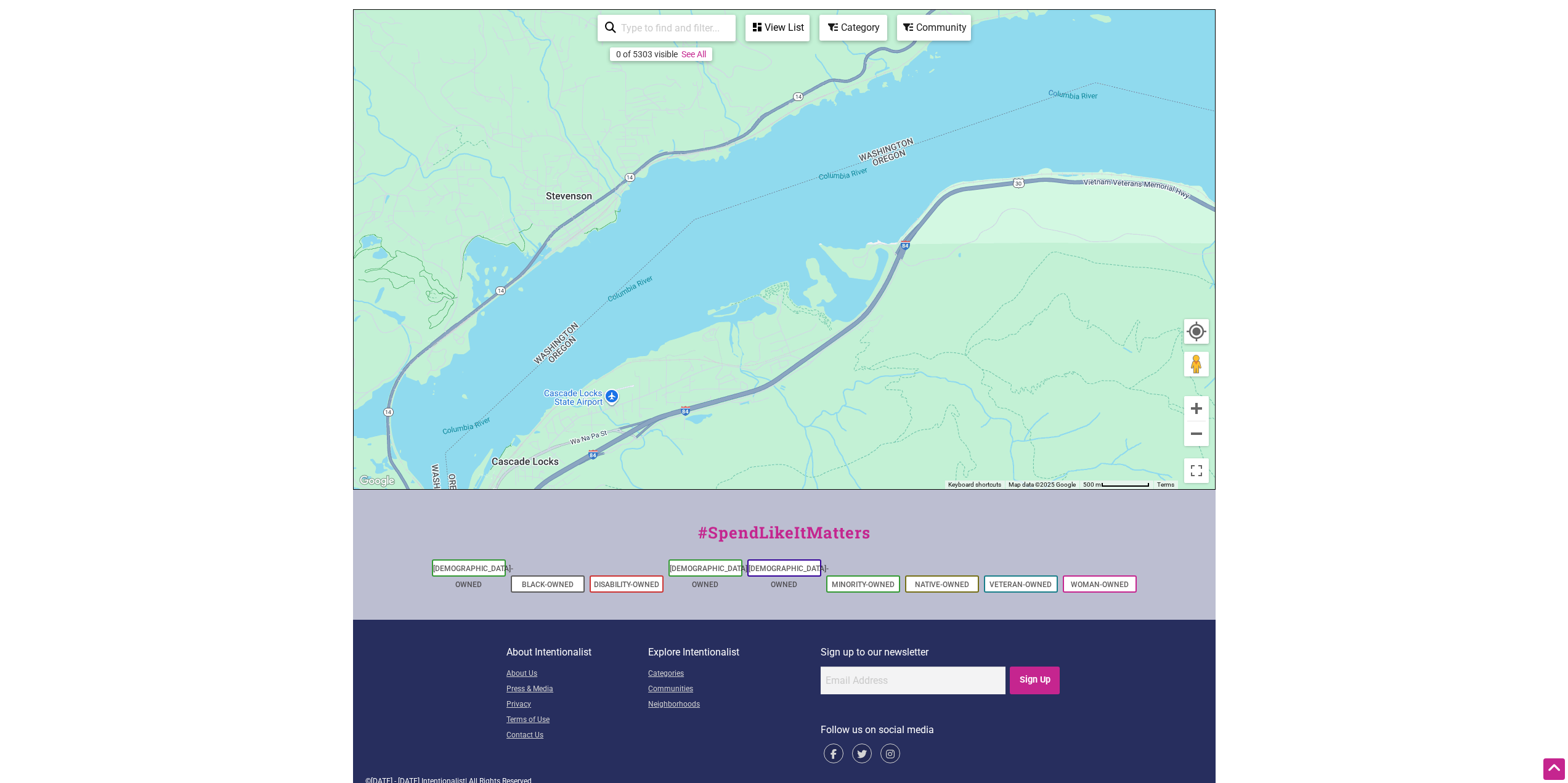
drag, startPoint x: 680, startPoint y: 317, endPoint x: 1084, endPoint y: 218, distance: 416.0
click at [1084, 218] on div "To navigate, press the arrow keys." at bounding box center [784, 250] width 861 height 479
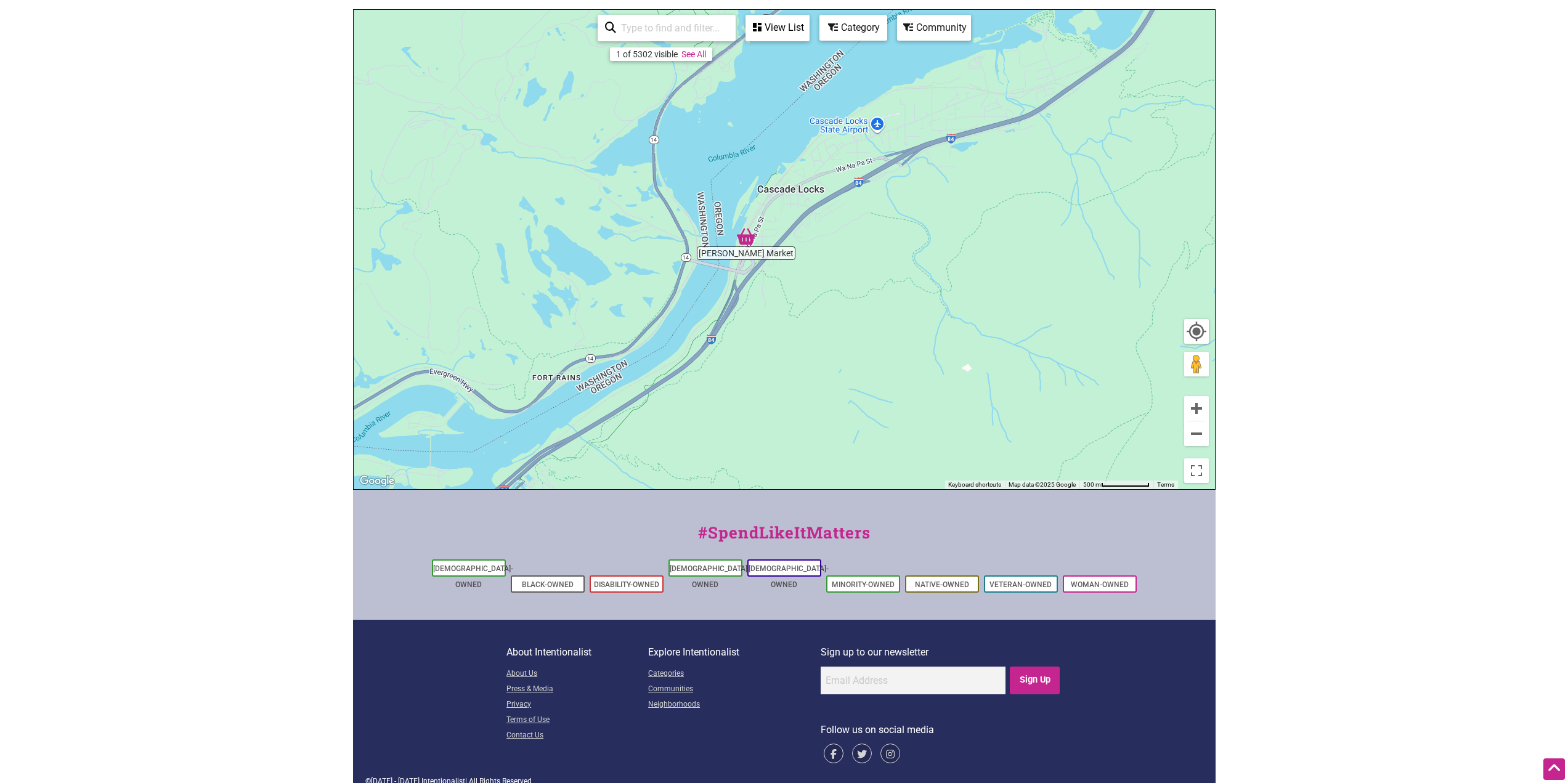
drag, startPoint x: 656, startPoint y: 447, endPoint x: 880, endPoint y: 214, distance: 323.2
click at [880, 214] on div "To navigate, press the arrow keys." at bounding box center [784, 250] width 861 height 479
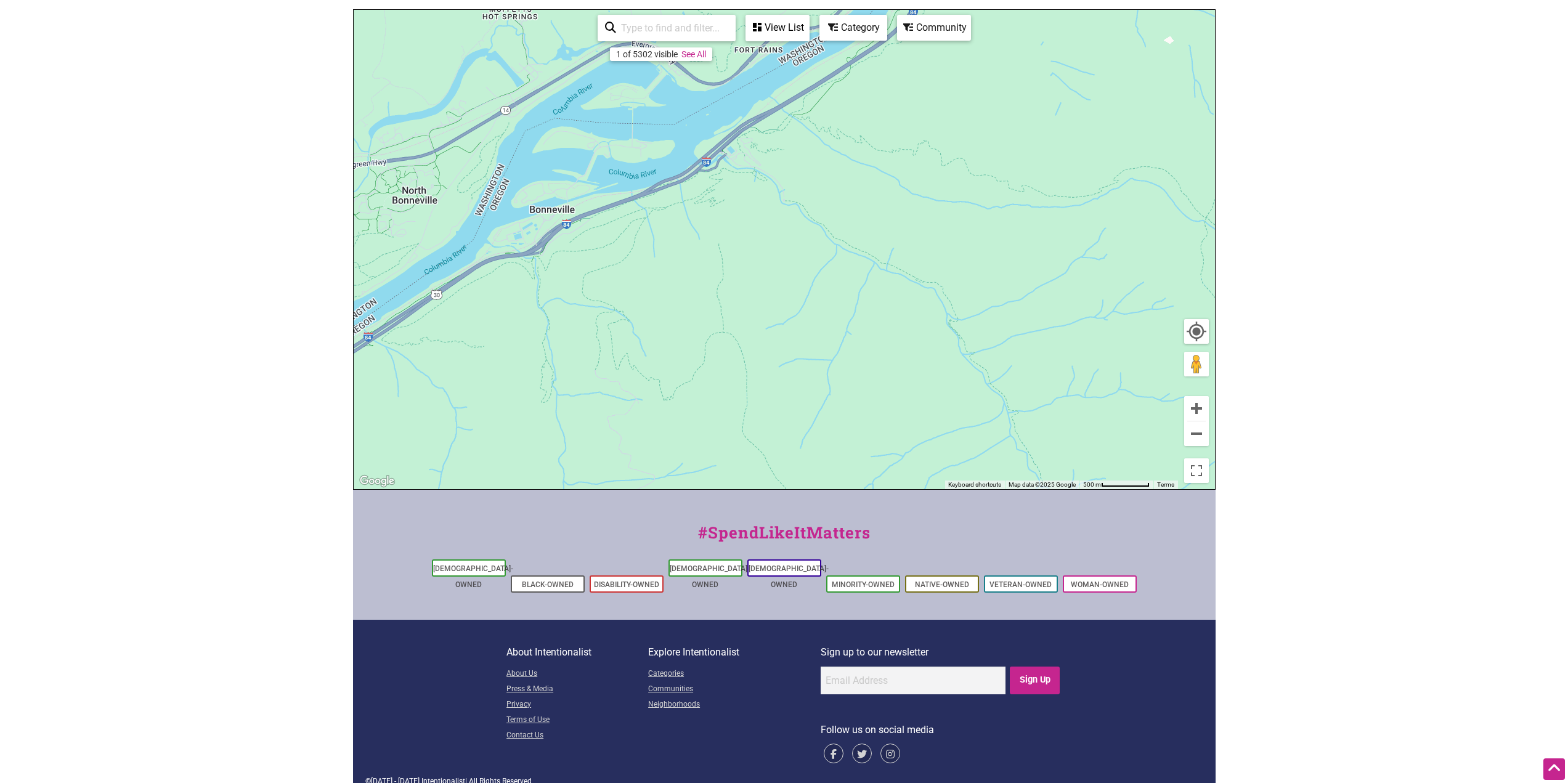
drag, startPoint x: 624, startPoint y: 456, endPoint x: 807, endPoint y: 145, distance: 360.8
click at [807, 145] on div "To navigate, press the arrow keys." at bounding box center [784, 250] width 861 height 479
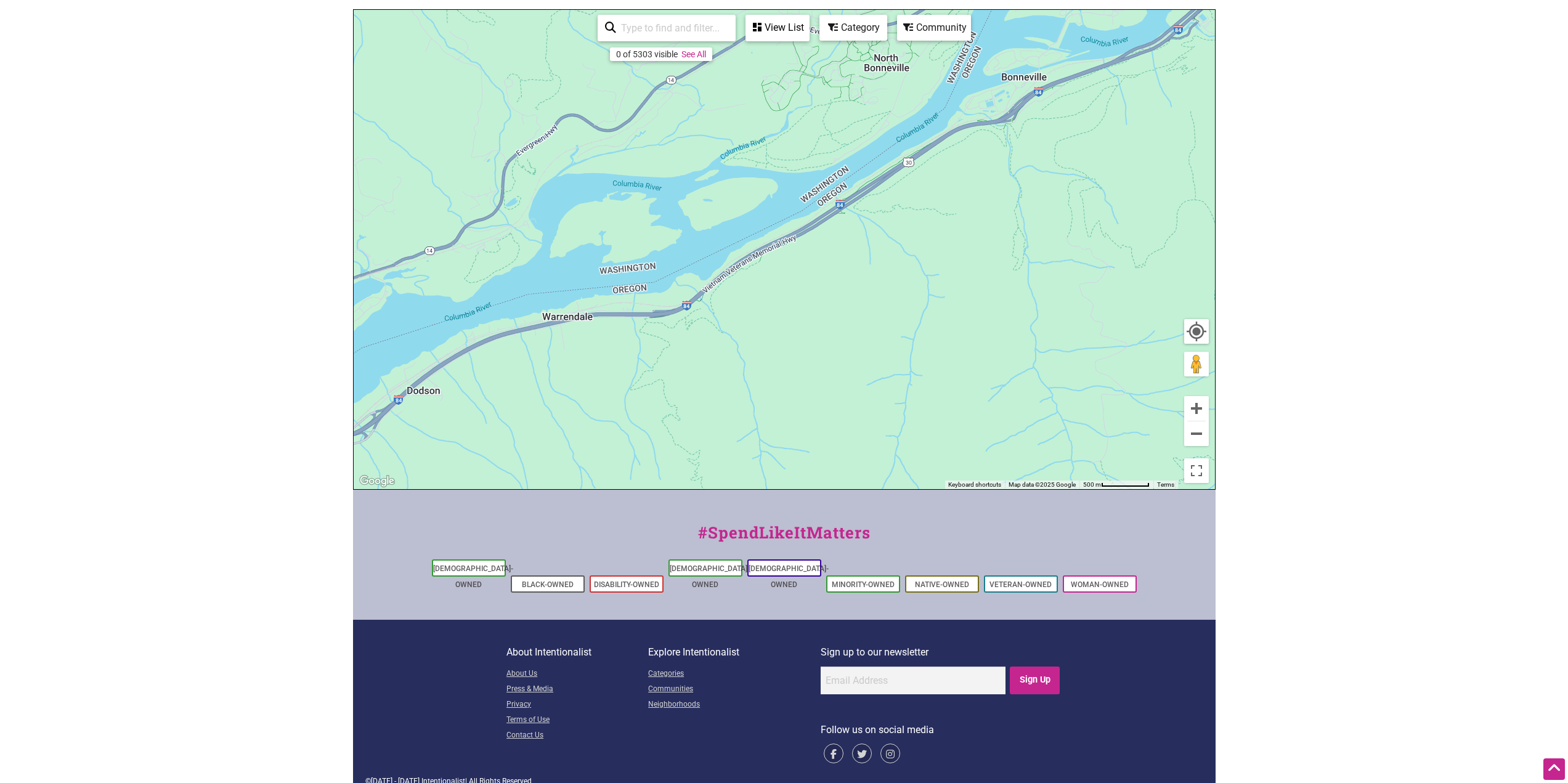
drag, startPoint x: 511, startPoint y: 342, endPoint x: 1019, endPoint y: 207, distance: 525.6
click at [1028, 202] on div "To navigate, press the arrow keys." at bounding box center [784, 250] width 861 height 479
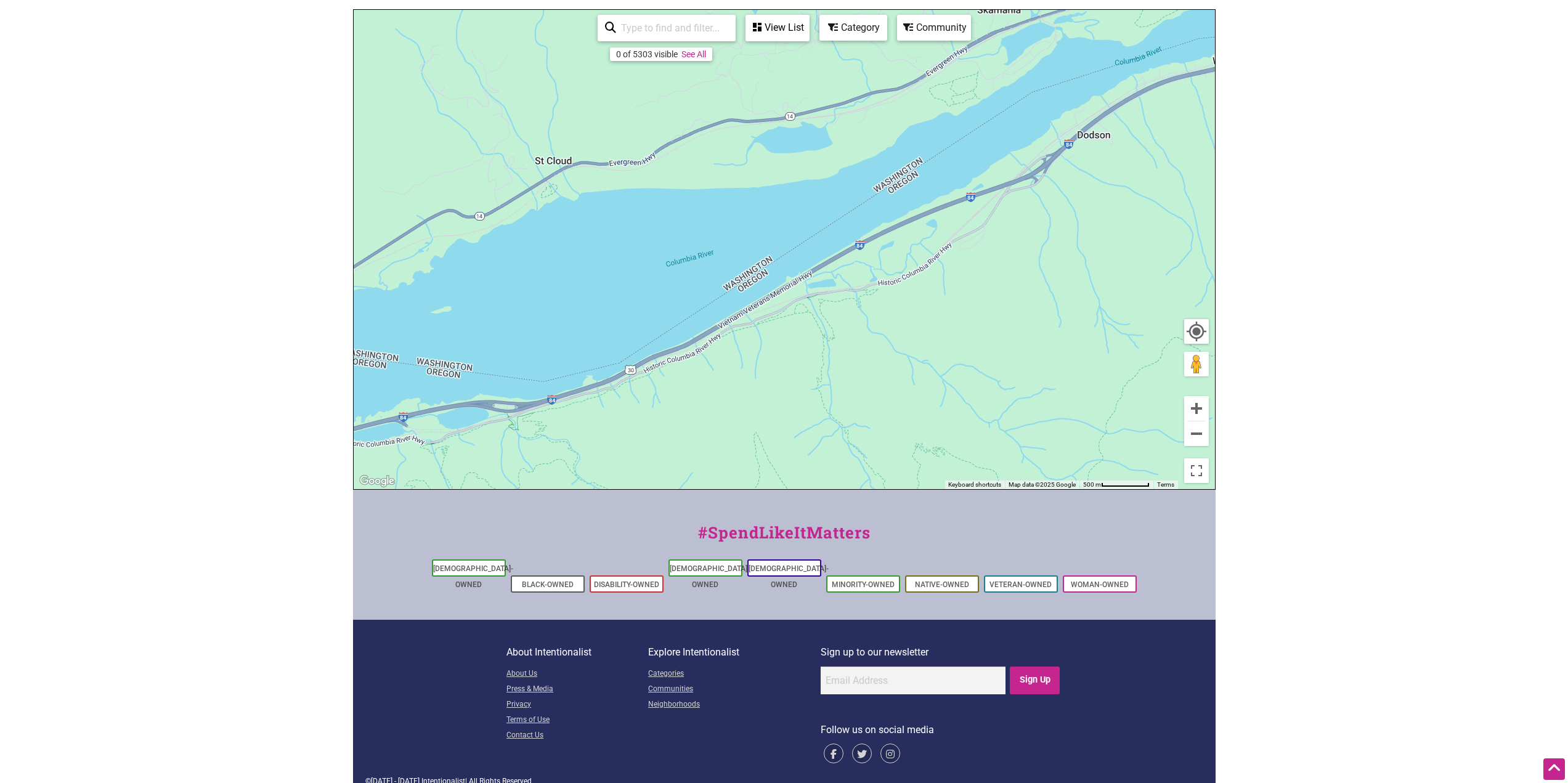
drag, startPoint x: 429, startPoint y: 448, endPoint x: 979, endPoint y: 219, distance: 595.8
click at [979, 219] on div "To navigate, press the arrow keys." at bounding box center [784, 250] width 861 height 479
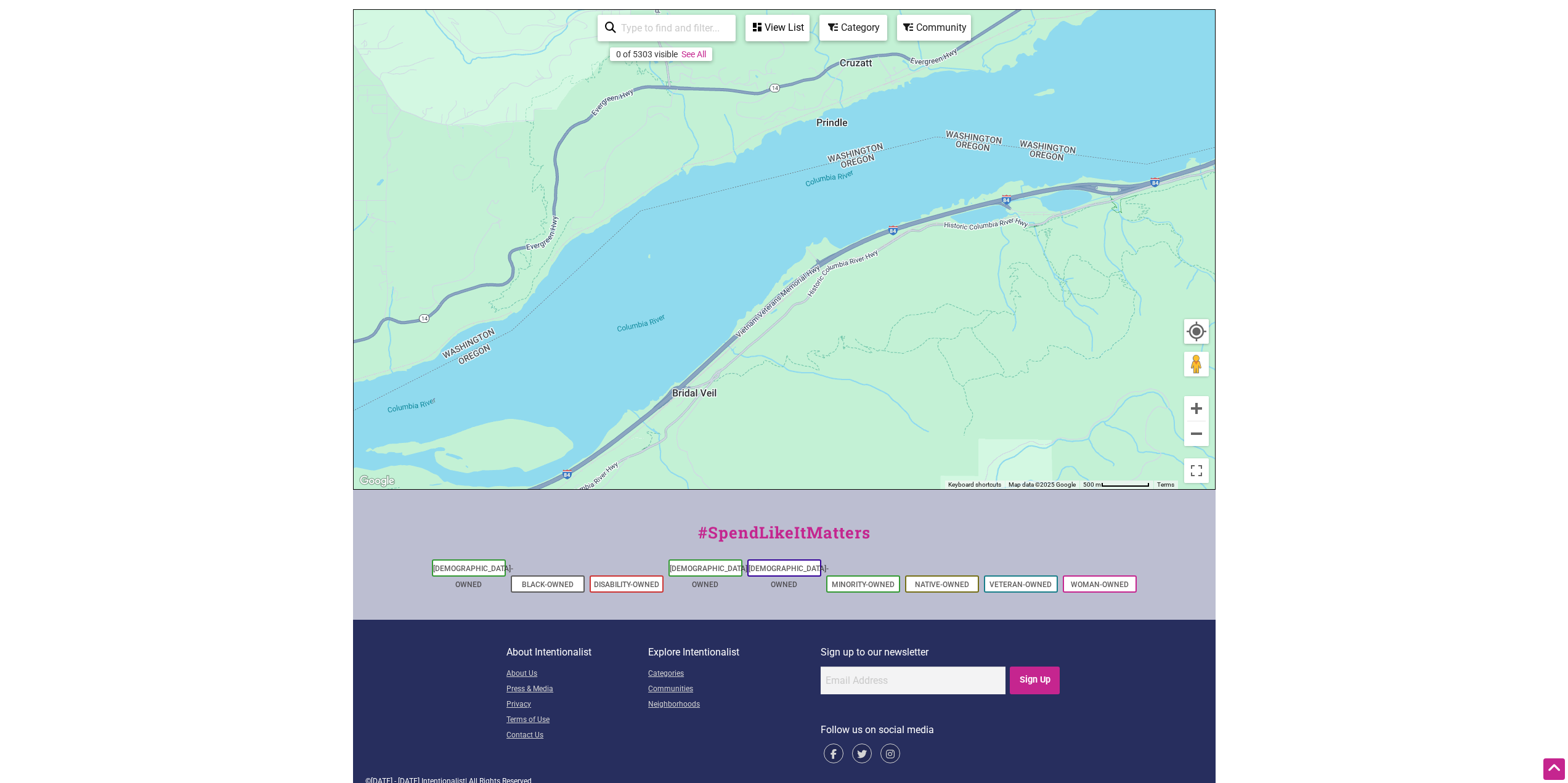
drag, startPoint x: 535, startPoint y: 420, endPoint x: 1119, endPoint y: 222, distance: 616.7
click at [1119, 222] on div "To navigate, press the arrow keys." at bounding box center [784, 250] width 861 height 479
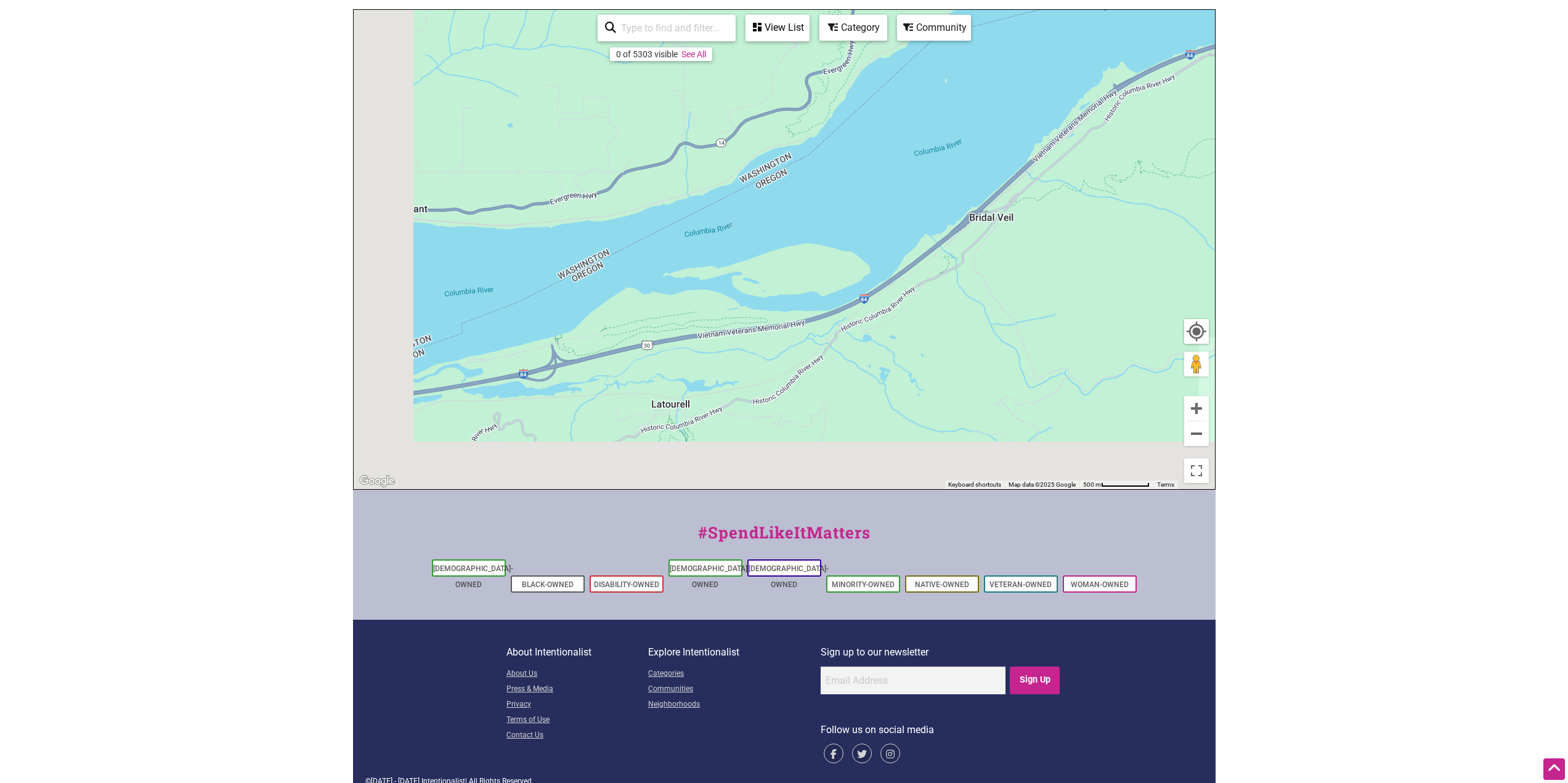
drag, startPoint x: 719, startPoint y: 410, endPoint x: 1164, endPoint y: 124, distance: 529.0
click at [1164, 124] on div "To navigate, press the arrow keys." at bounding box center [784, 250] width 861 height 479
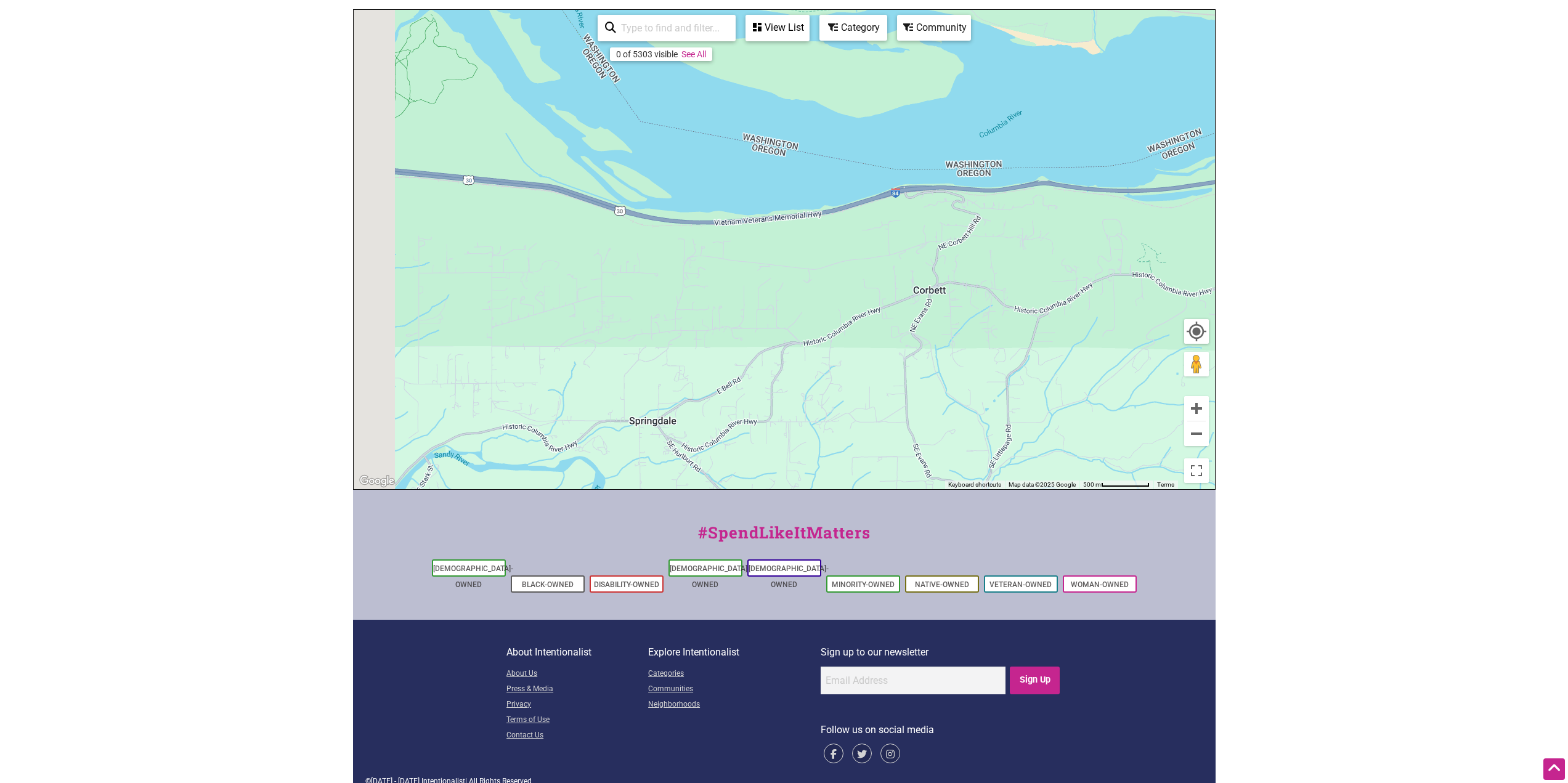
drag, startPoint x: 540, startPoint y: 301, endPoint x: 1130, endPoint y: 241, distance: 593.0
click at [1130, 241] on div "To navigate, press the arrow keys." at bounding box center [784, 250] width 861 height 479
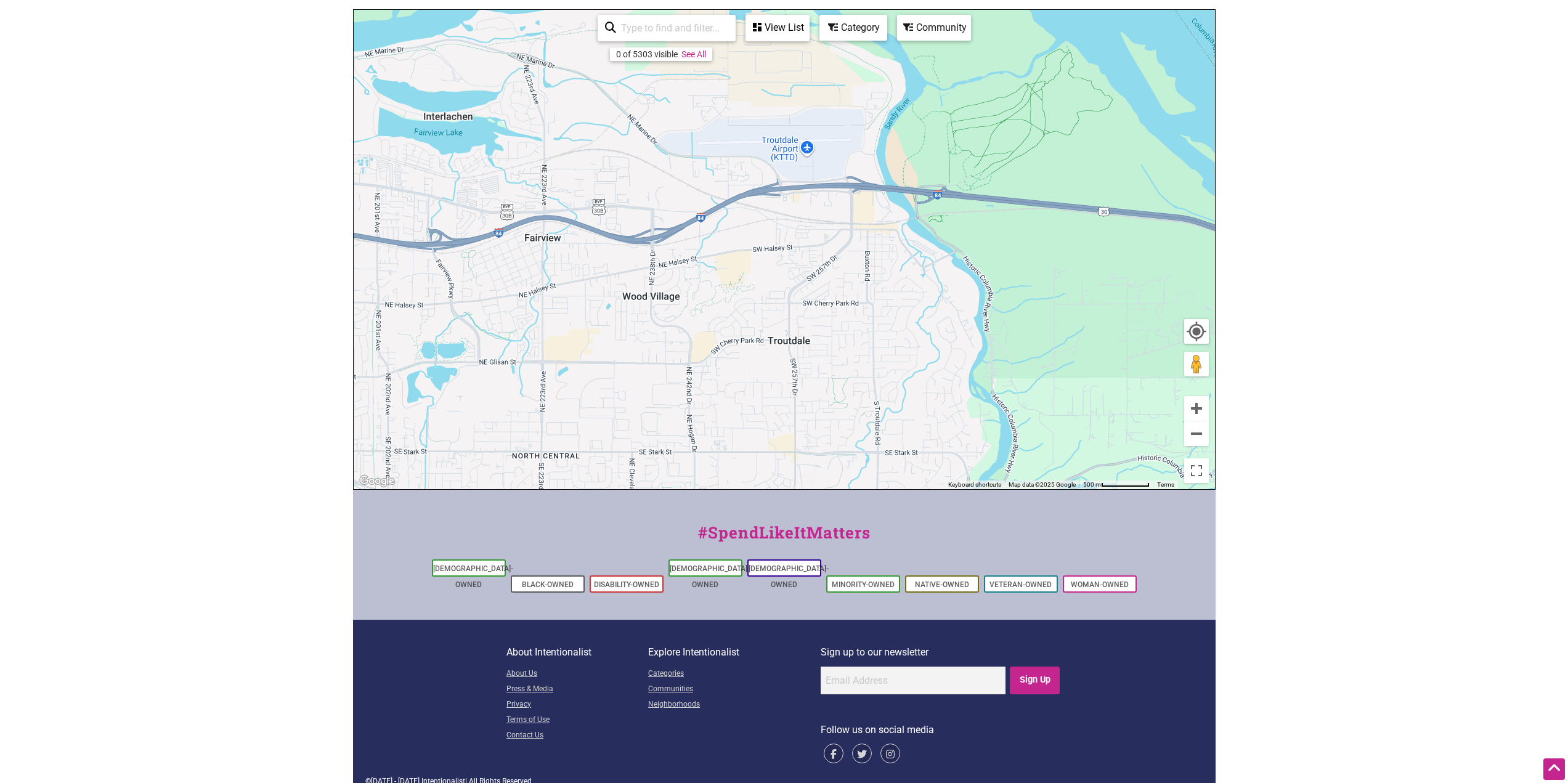
drag, startPoint x: 540, startPoint y: 258, endPoint x: 1109, endPoint y: 314, distance: 571.7
click at [1109, 314] on div "To navigate, press the arrow keys." at bounding box center [784, 250] width 861 height 479
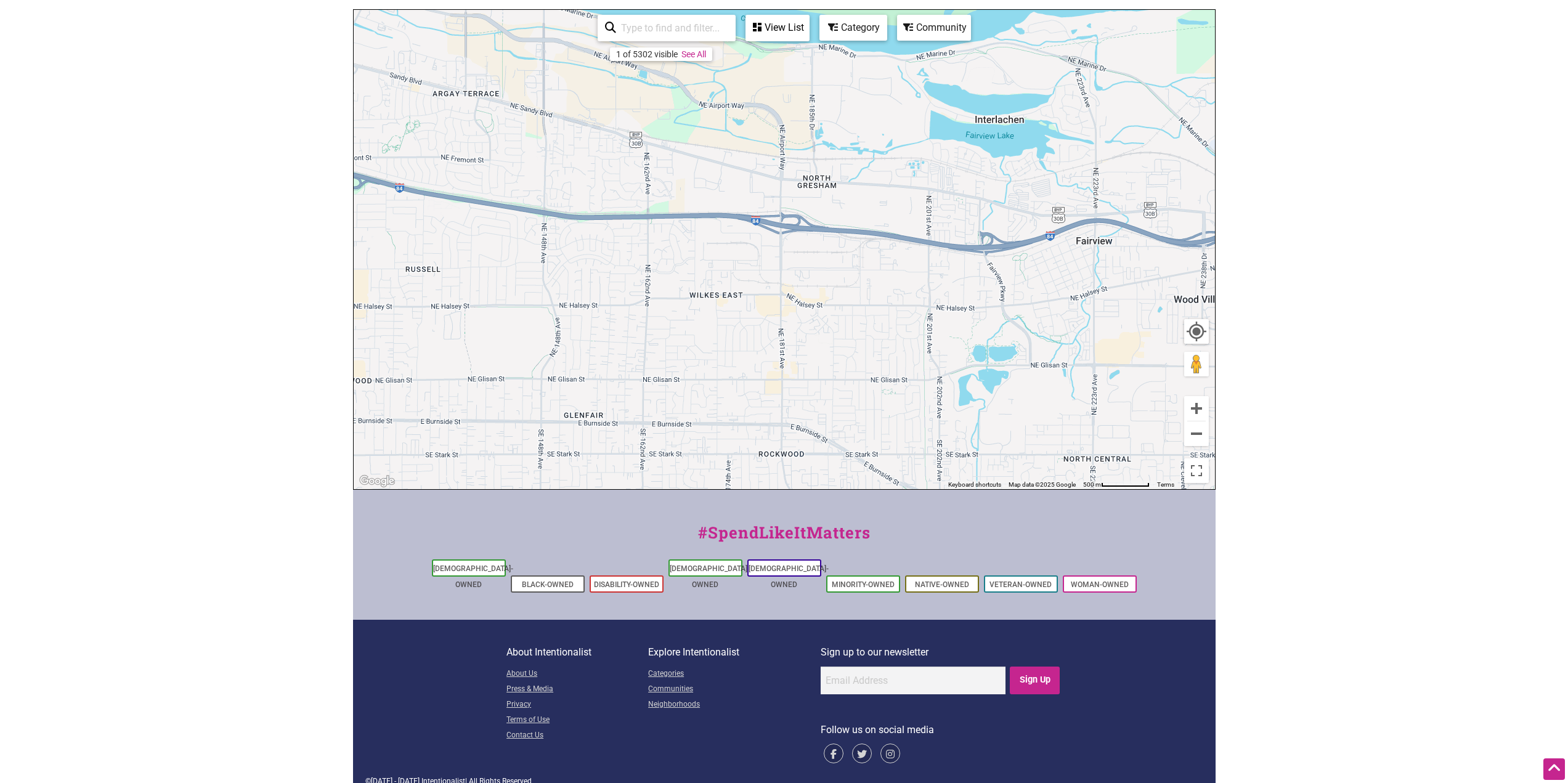
drag, startPoint x: 448, startPoint y: 362, endPoint x: 992, endPoint y: 351, distance: 544.1
click at [991, 351] on div "To navigate, press the arrow keys." at bounding box center [784, 250] width 861 height 479
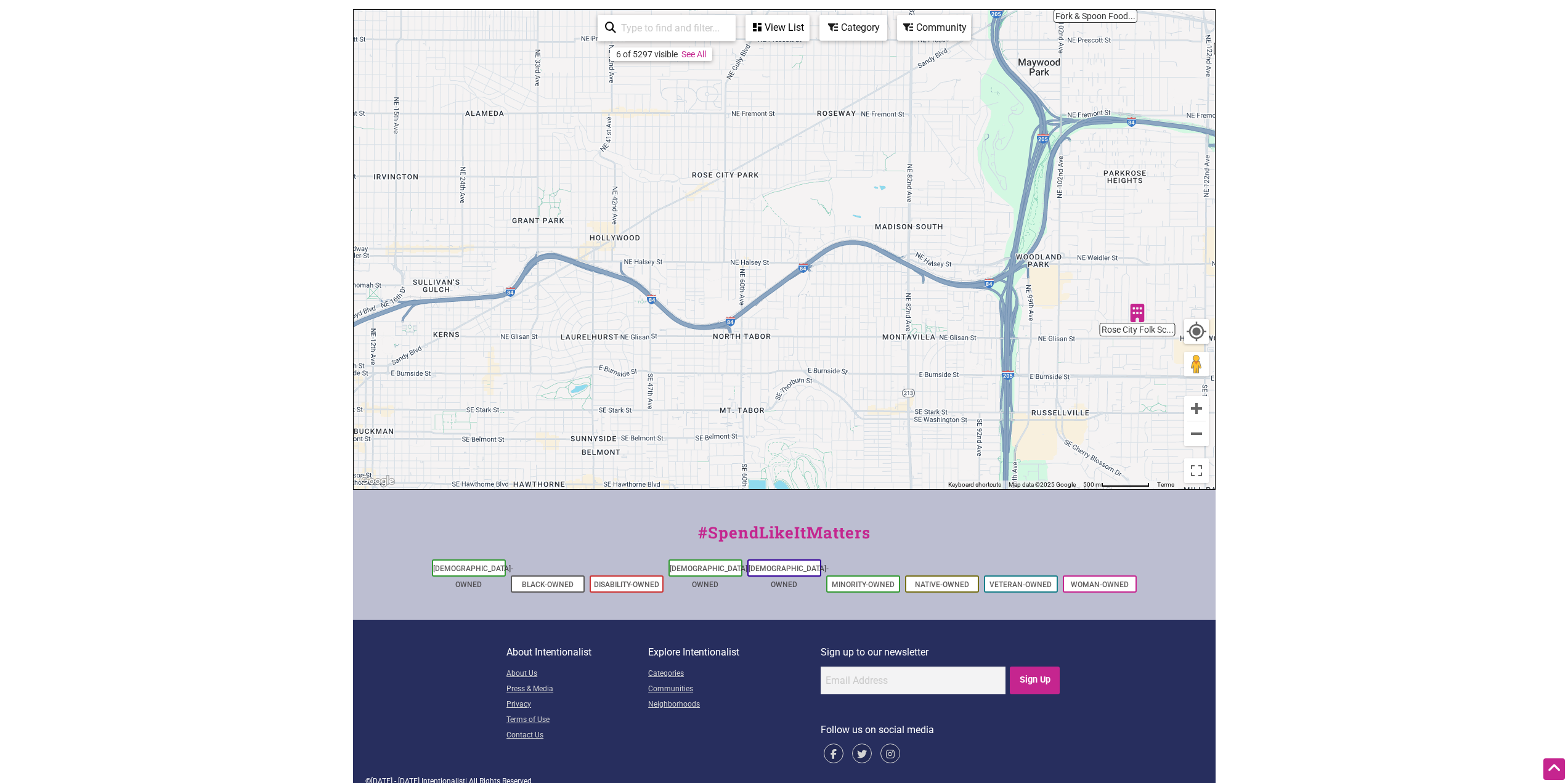
drag, startPoint x: 433, startPoint y: 261, endPoint x: 1173, endPoint y: 222, distance: 741.0
click at [1173, 222] on div "To navigate, press the arrow keys." at bounding box center [784, 250] width 861 height 479
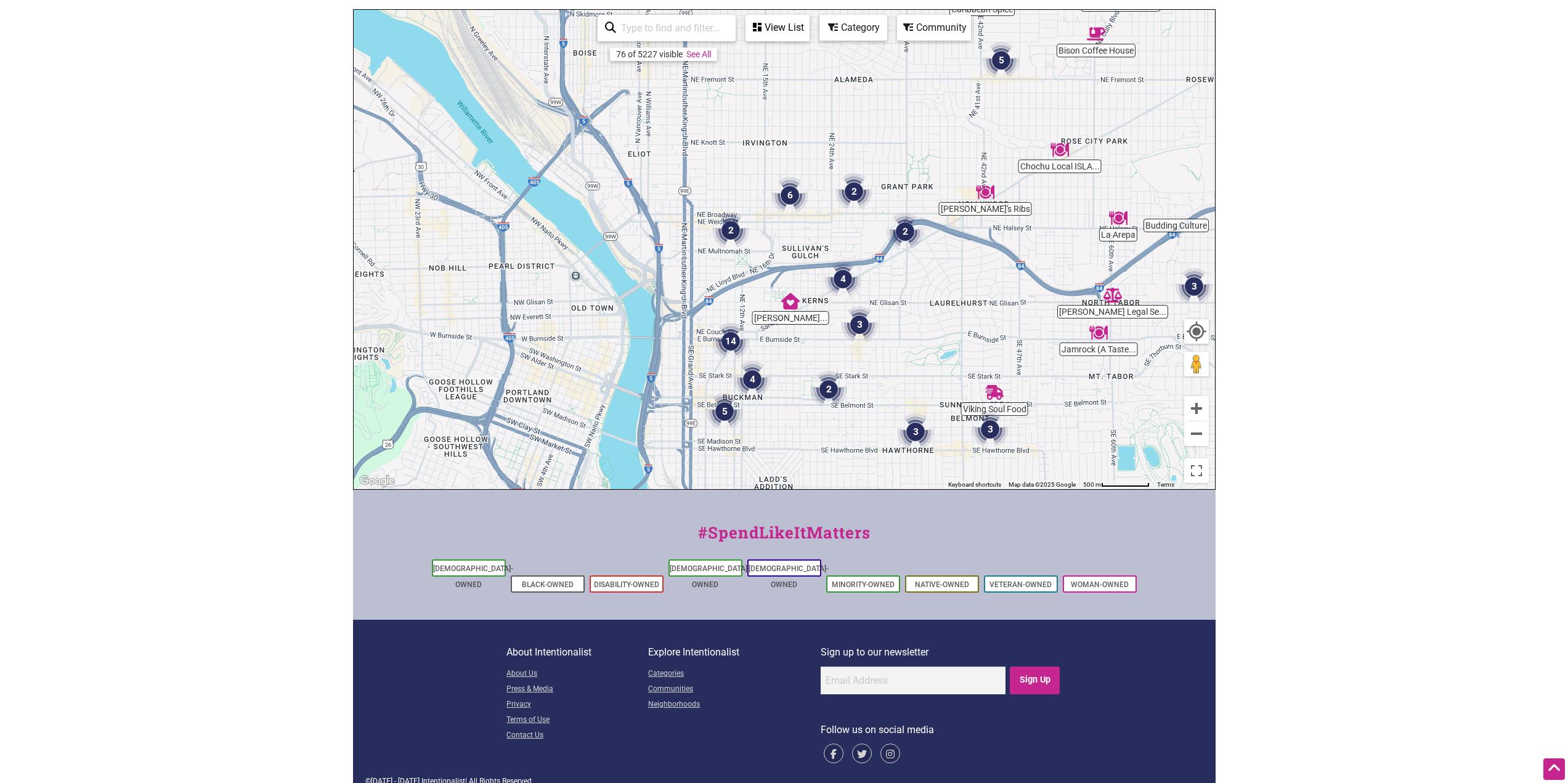
drag, startPoint x: 538, startPoint y: 357, endPoint x: 903, endPoint y: 325, distance: 366.4
click at [903, 325] on div "To navigate, press the arrow keys." at bounding box center [784, 250] width 861 height 479
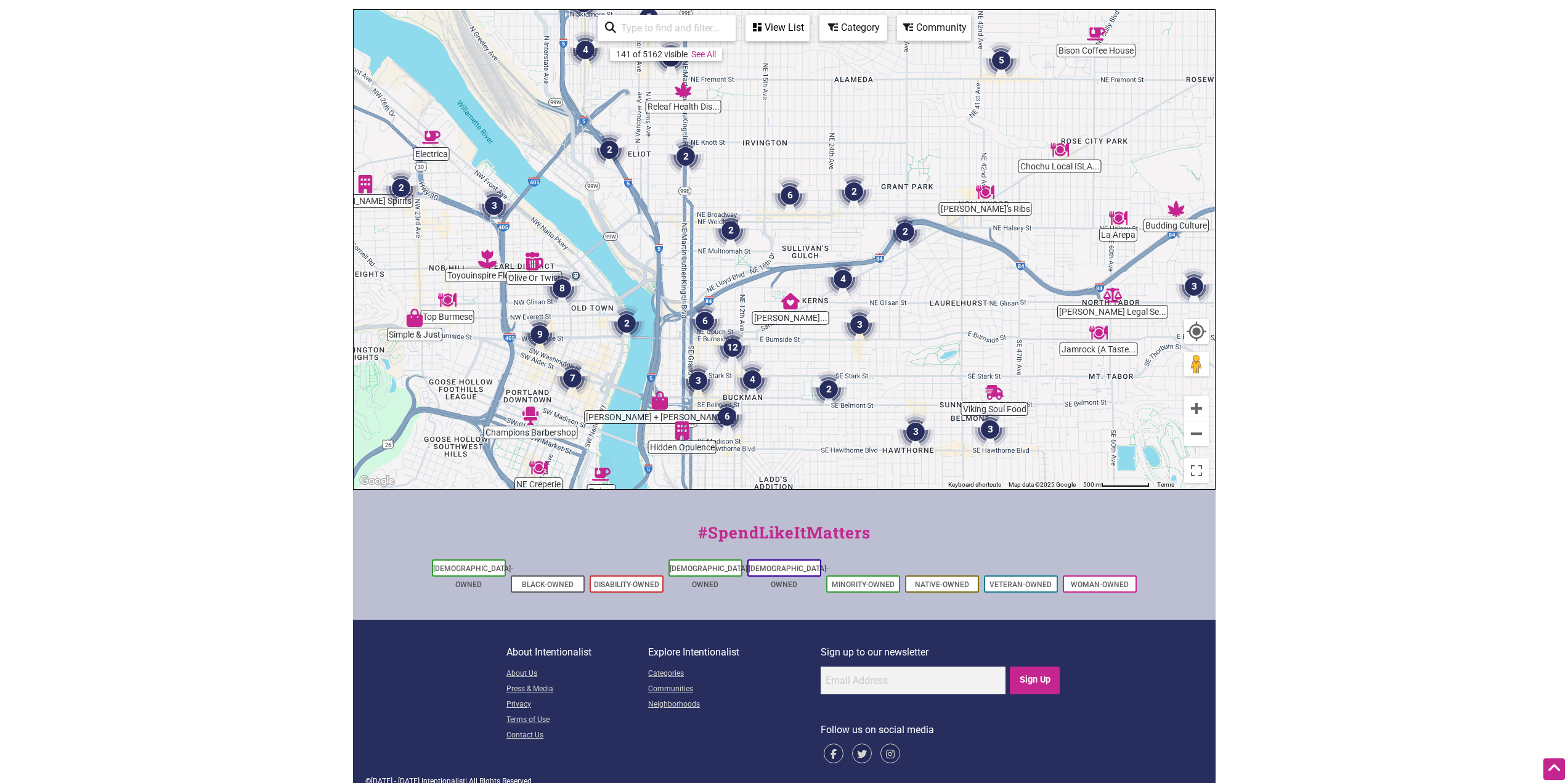
click at [872, 28] on div "Category" at bounding box center [854, 27] width 66 height 23
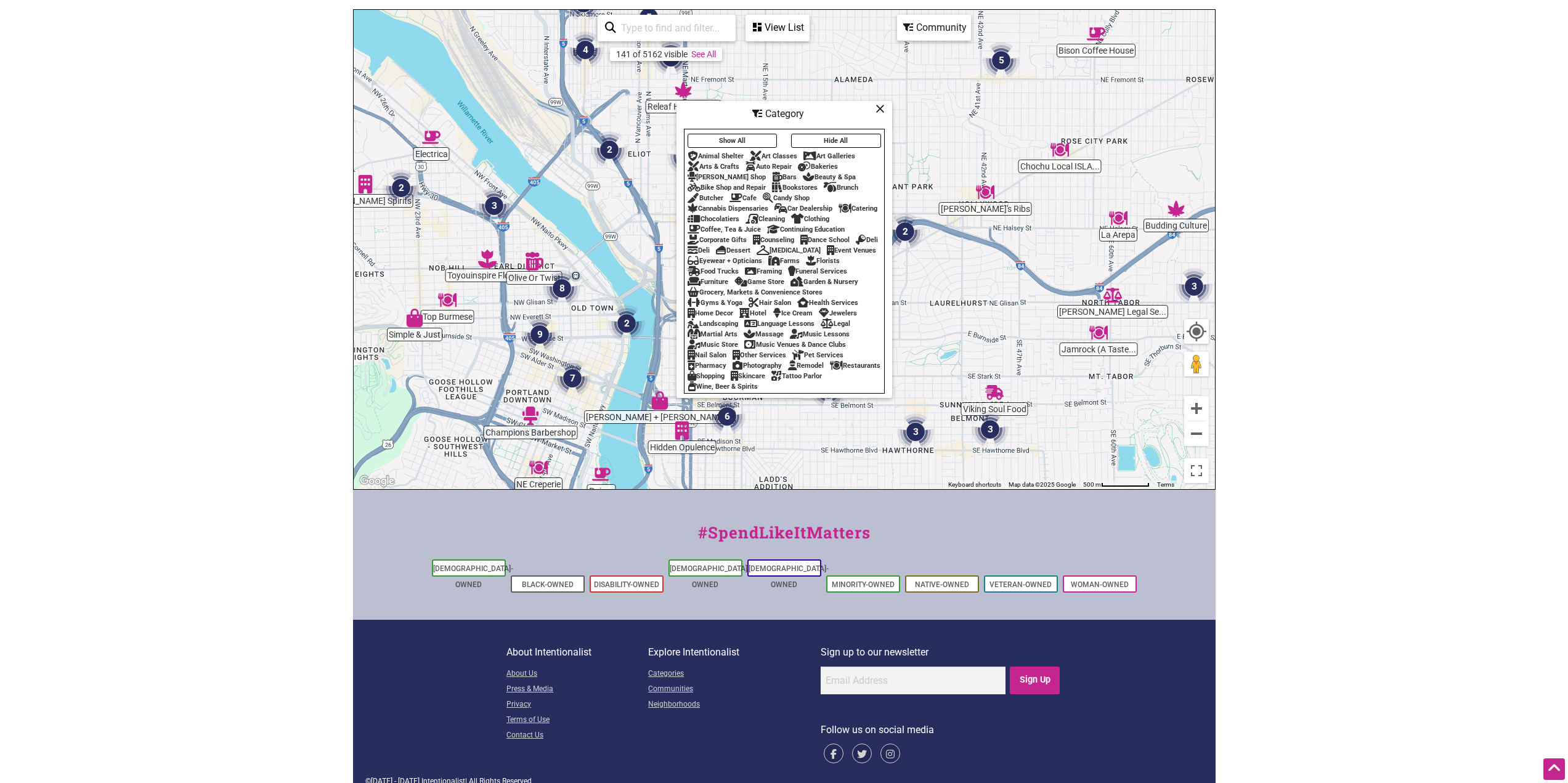
click at [830, 369] on div "Restaurants" at bounding box center [855, 366] width 50 height 8
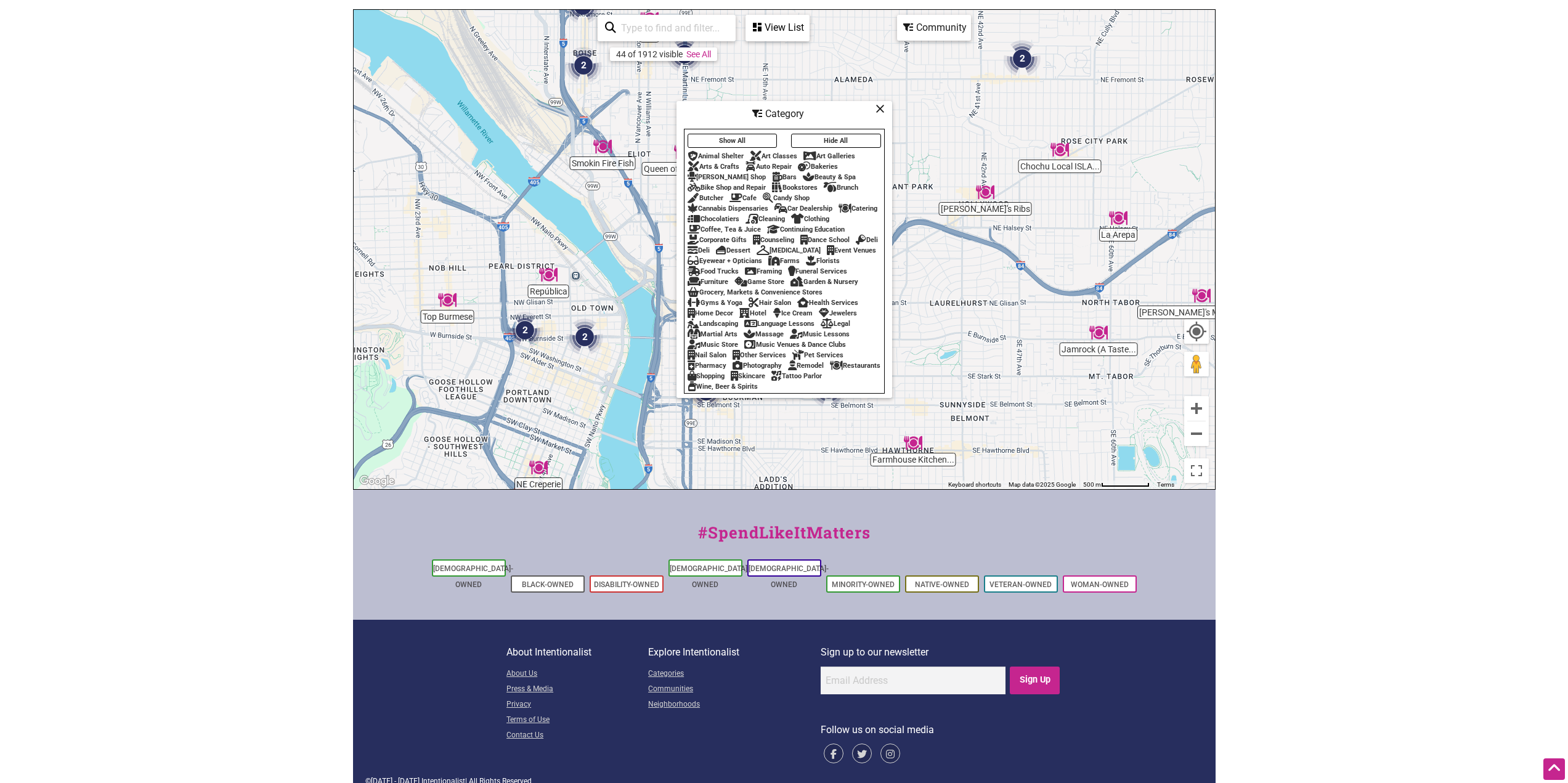
click at [878, 108] on icon at bounding box center [880, 108] width 9 height 1
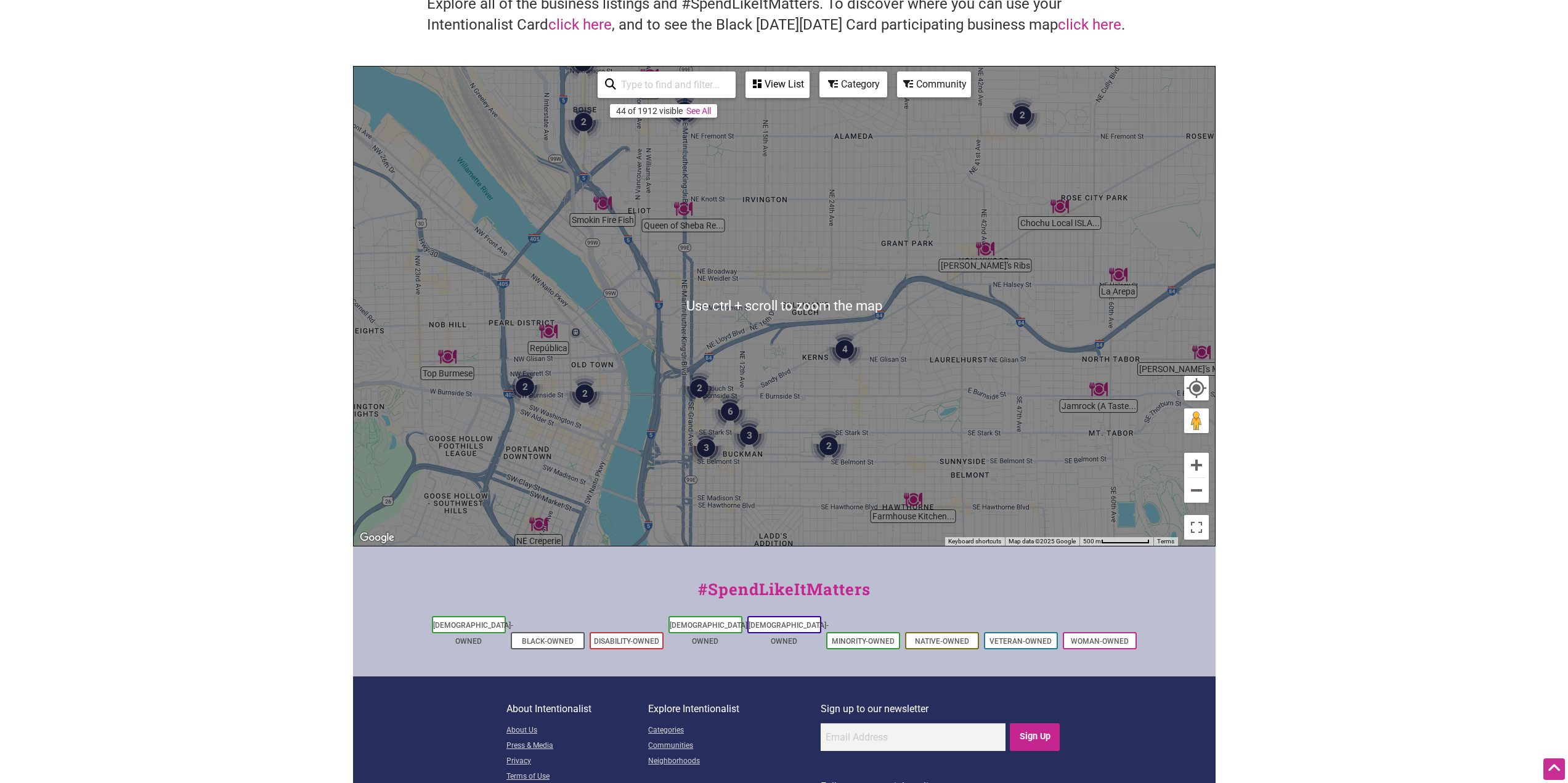
scroll to position [33, 0]
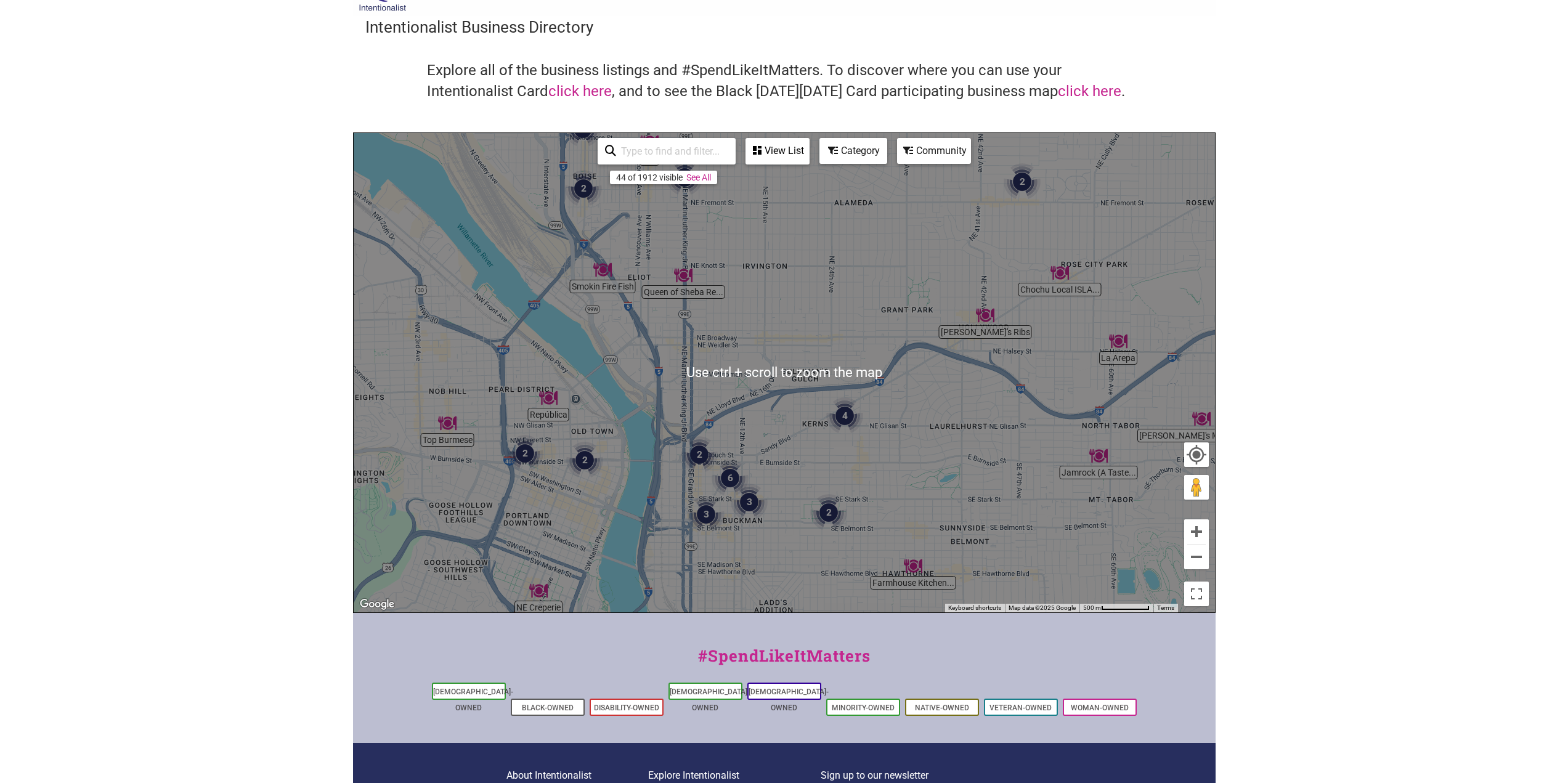
drag, startPoint x: 950, startPoint y: 456, endPoint x: 932, endPoint y: 444, distance: 21.6
click at [946, 452] on div "To navigate, press the arrow keys." at bounding box center [784, 373] width 861 height 479
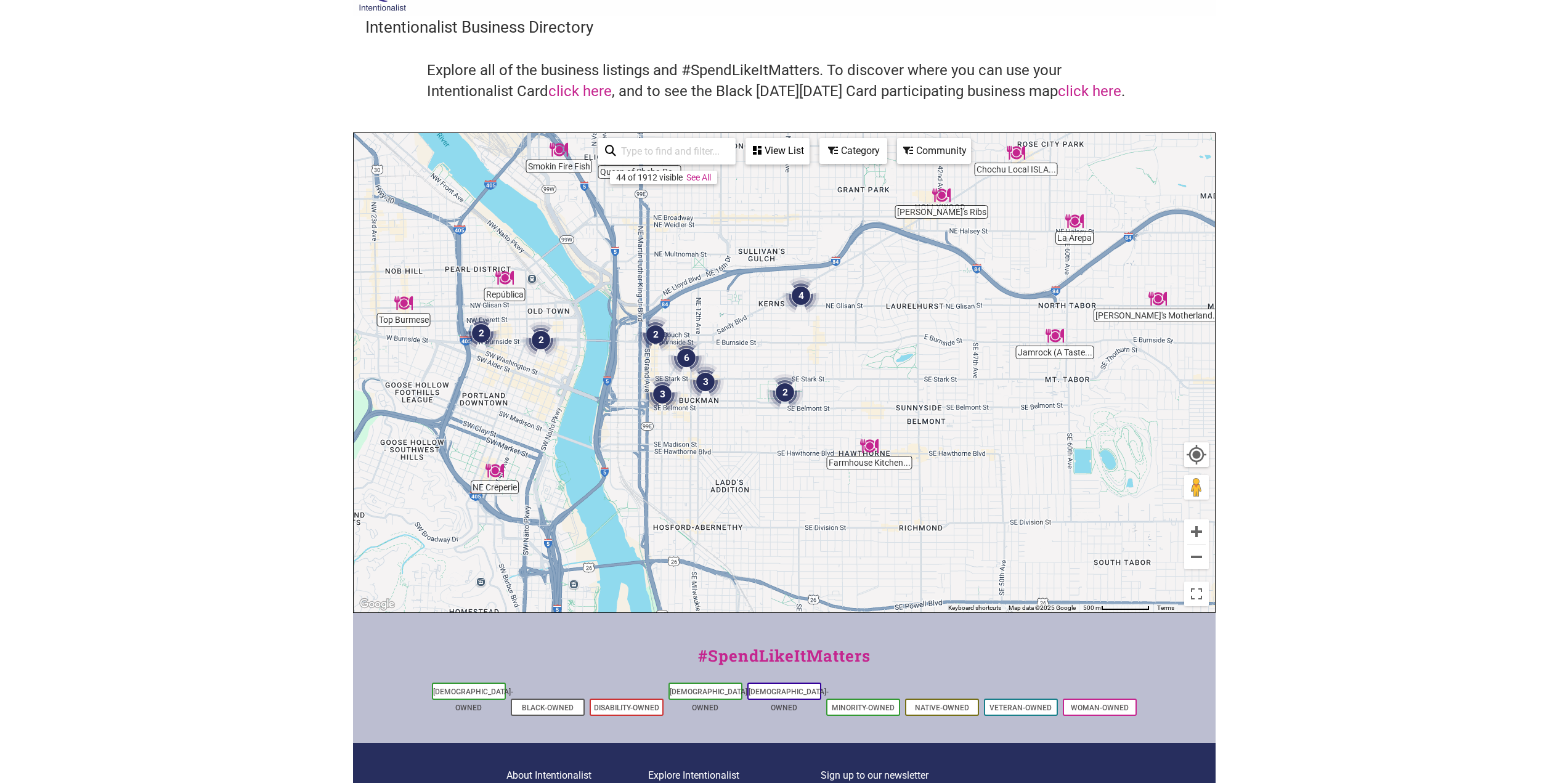
drag, startPoint x: 932, startPoint y: 444, endPoint x: 939, endPoint y: 327, distance: 117.2
click at [939, 327] on div "To navigate, press the arrow keys." at bounding box center [784, 373] width 861 height 479
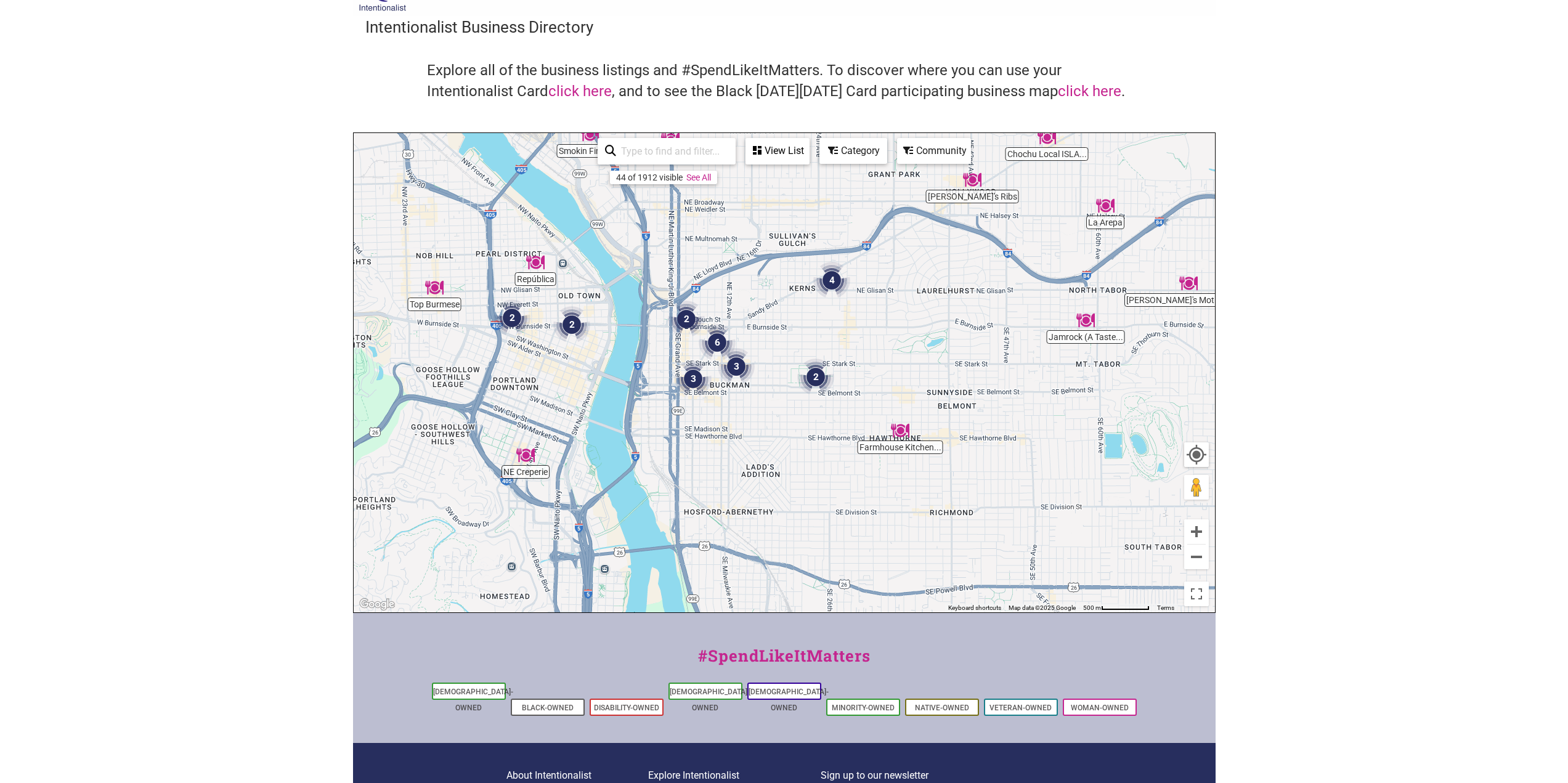
click at [941, 330] on div "To navigate, press the arrow keys." at bounding box center [784, 373] width 861 height 479
click at [1200, 529] on button "Zoom in" at bounding box center [1196, 531] width 25 height 25
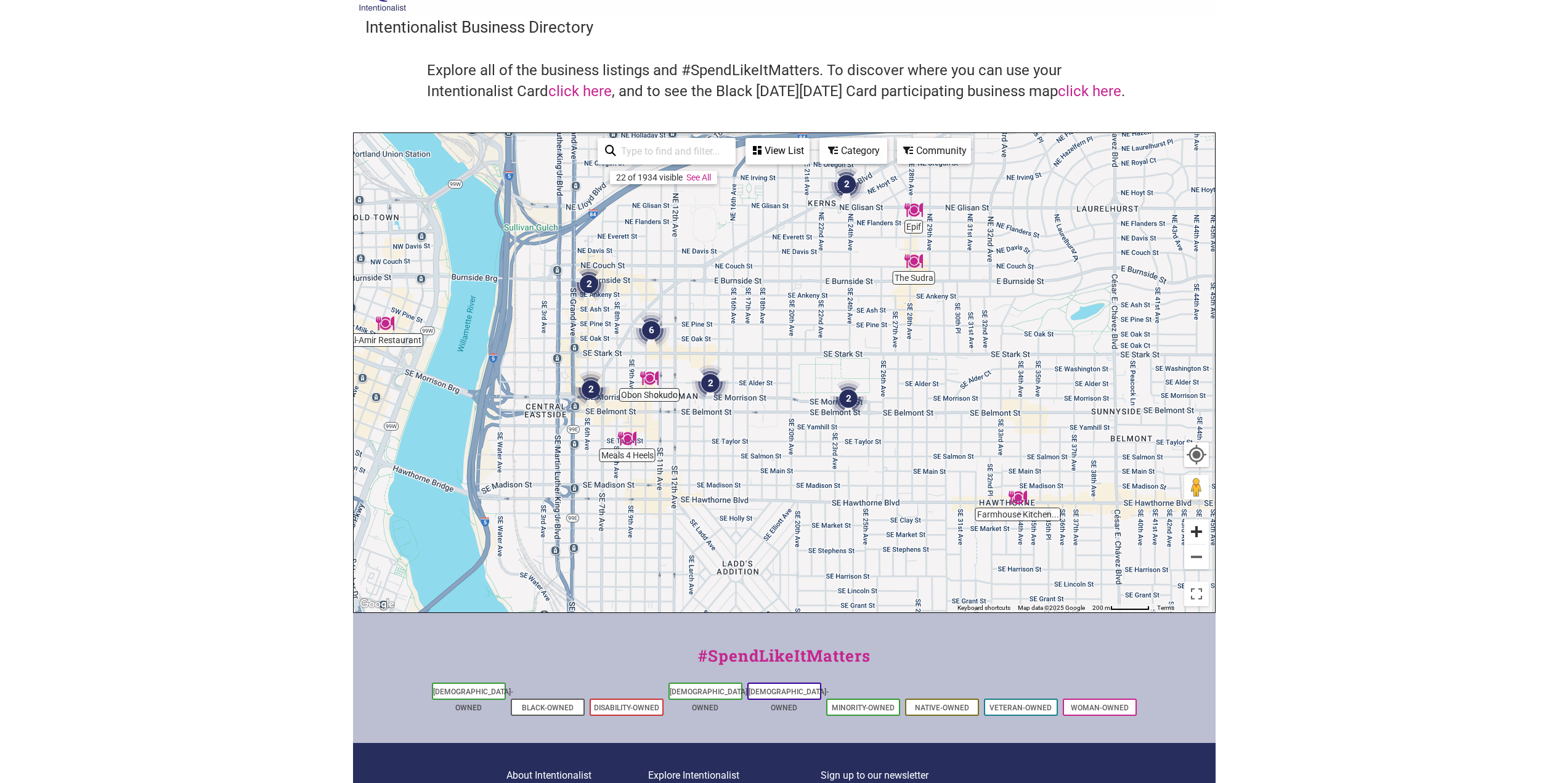
click at [1201, 532] on button "Zoom in" at bounding box center [1196, 531] width 25 height 25
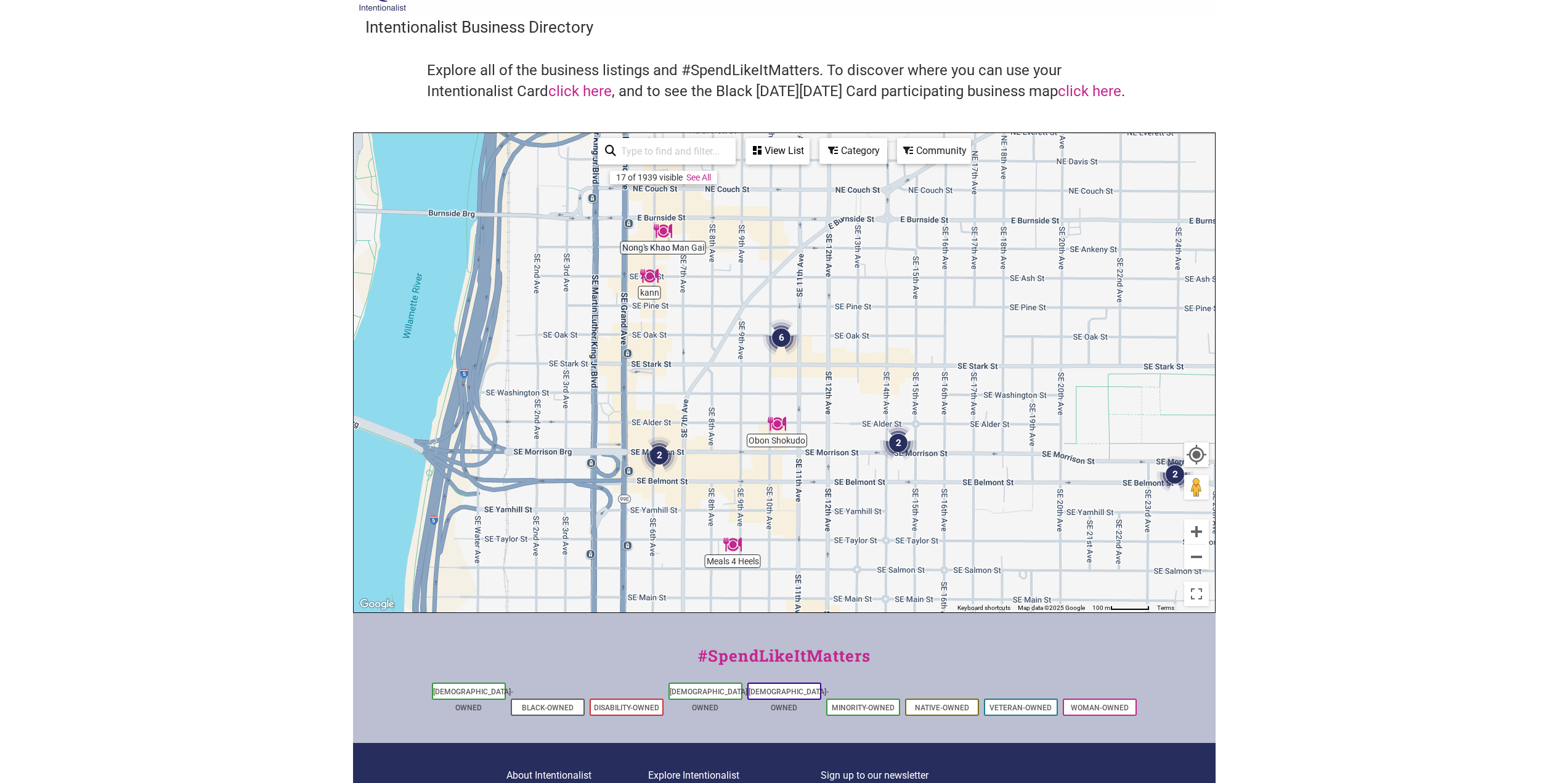
drag, startPoint x: 592, startPoint y: 475, endPoint x: 833, endPoint y: 505, distance: 242.9
click at [833, 505] on div "To navigate, press the arrow keys." at bounding box center [784, 373] width 861 height 479
click at [1200, 535] on button "Zoom in" at bounding box center [1196, 531] width 25 height 25
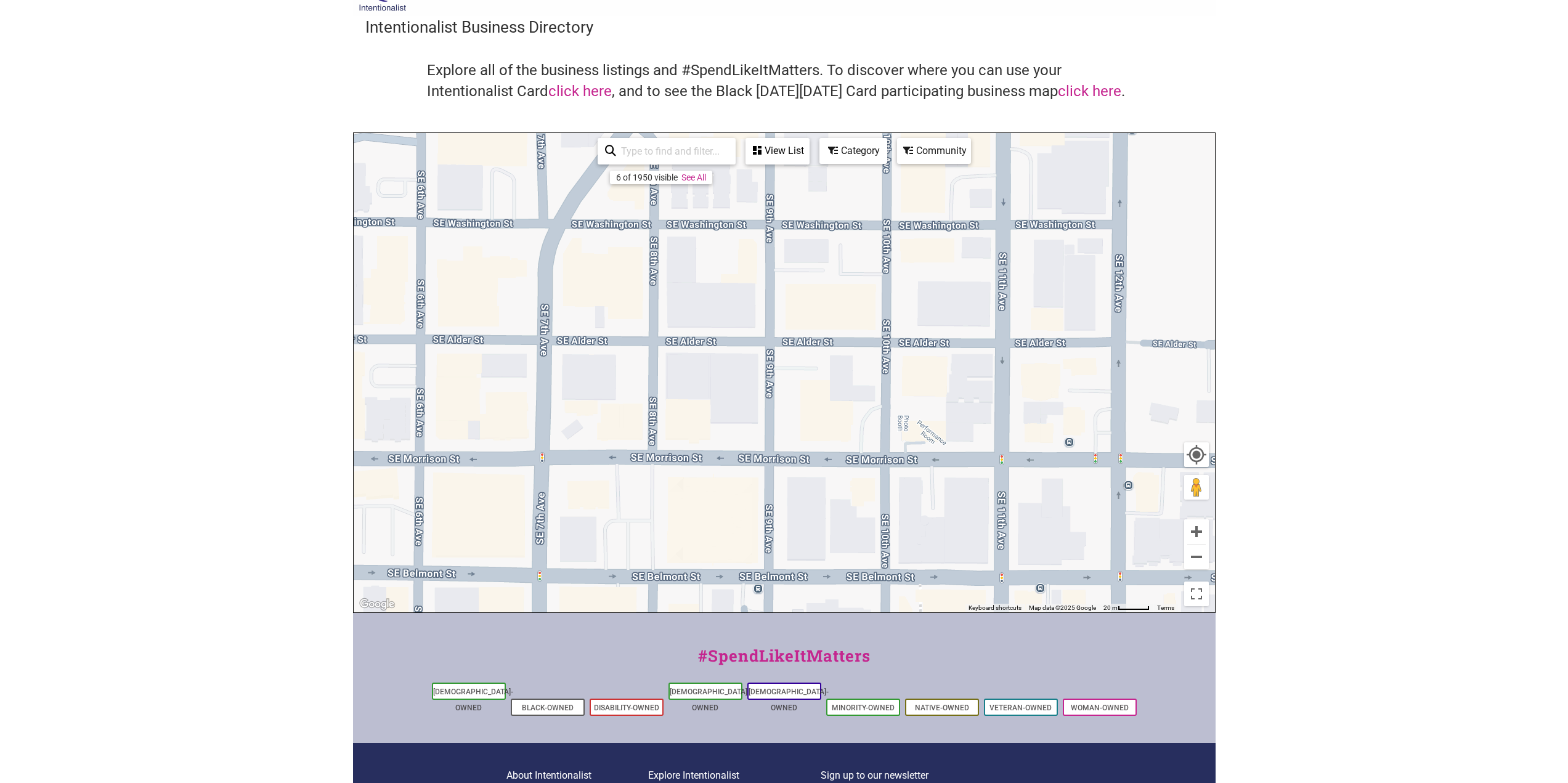
drag, startPoint x: 615, startPoint y: 475, endPoint x: 807, endPoint y: 215, distance: 323.2
click at [807, 215] on div "To navigate, press the arrow keys." at bounding box center [784, 373] width 861 height 479
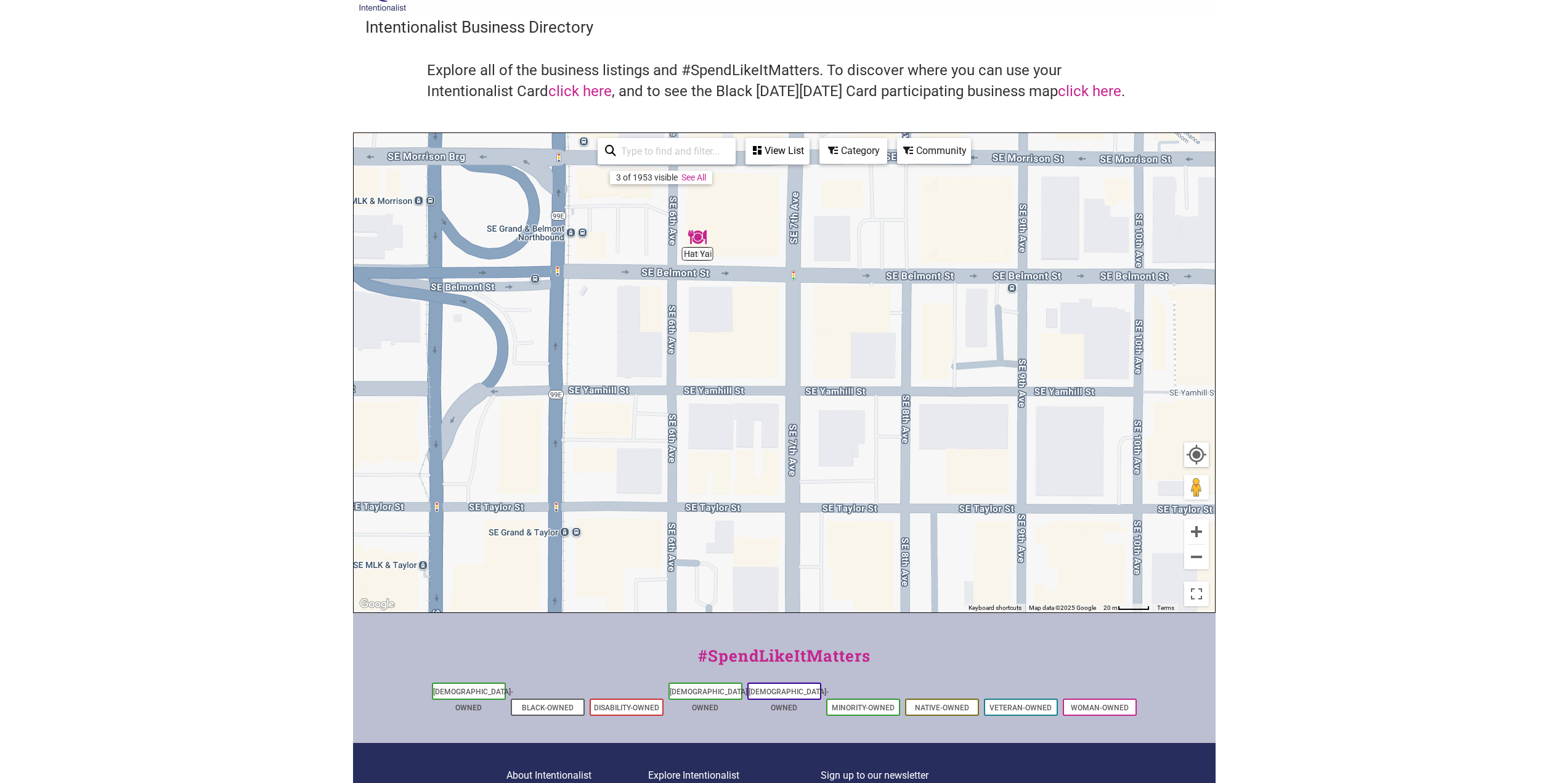
drag, startPoint x: 621, startPoint y: 509, endPoint x: 842, endPoint y: 233, distance: 353.6
click at [842, 234] on div "To navigate, press the arrow keys." at bounding box center [784, 373] width 861 height 479
